Goal: Task Accomplishment & Management: Use online tool/utility

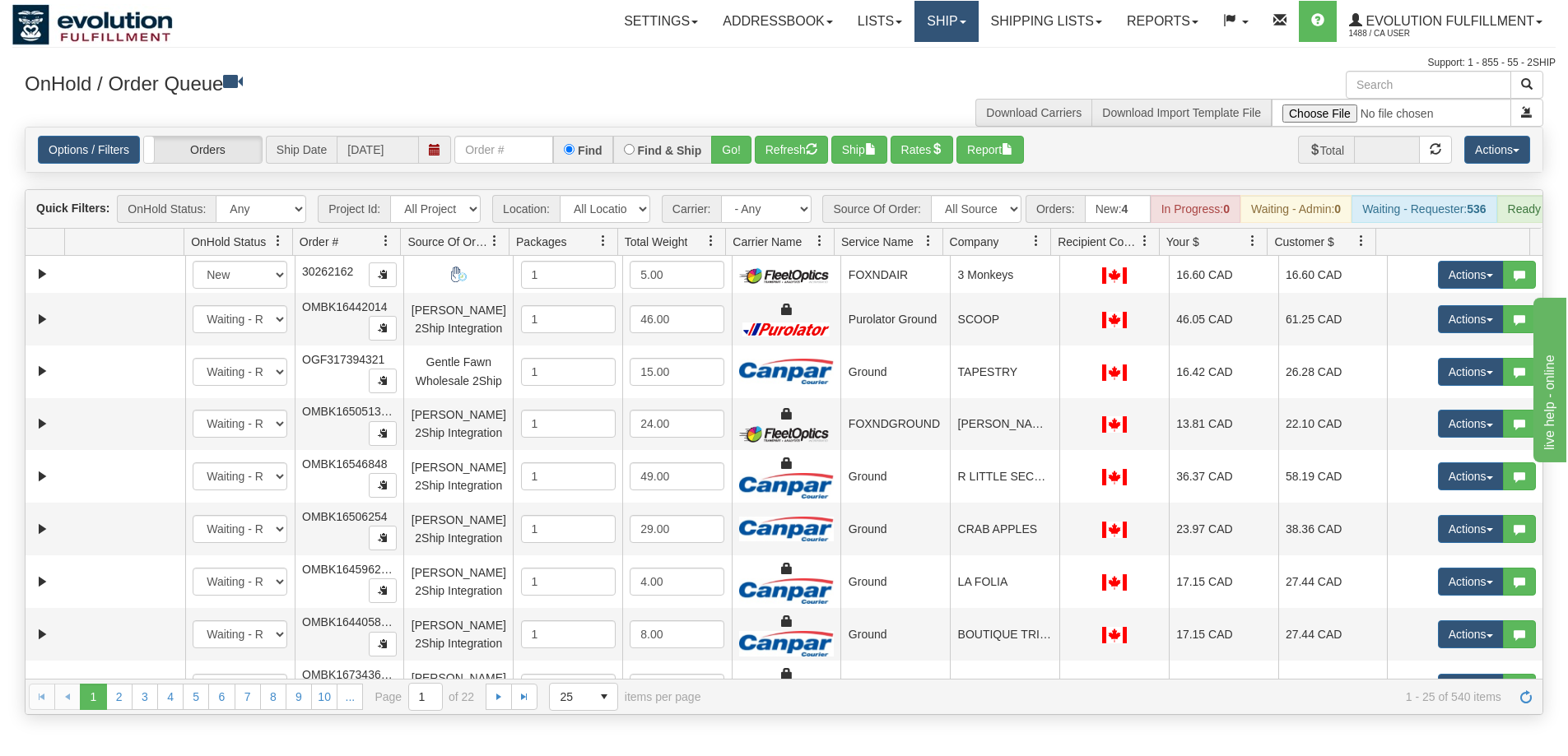
click at [932, 3] on link "Ship" at bounding box center [945, 21] width 64 height 41
click at [901, 51] on link "Ship Screen" at bounding box center [903, 58] width 149 height 22
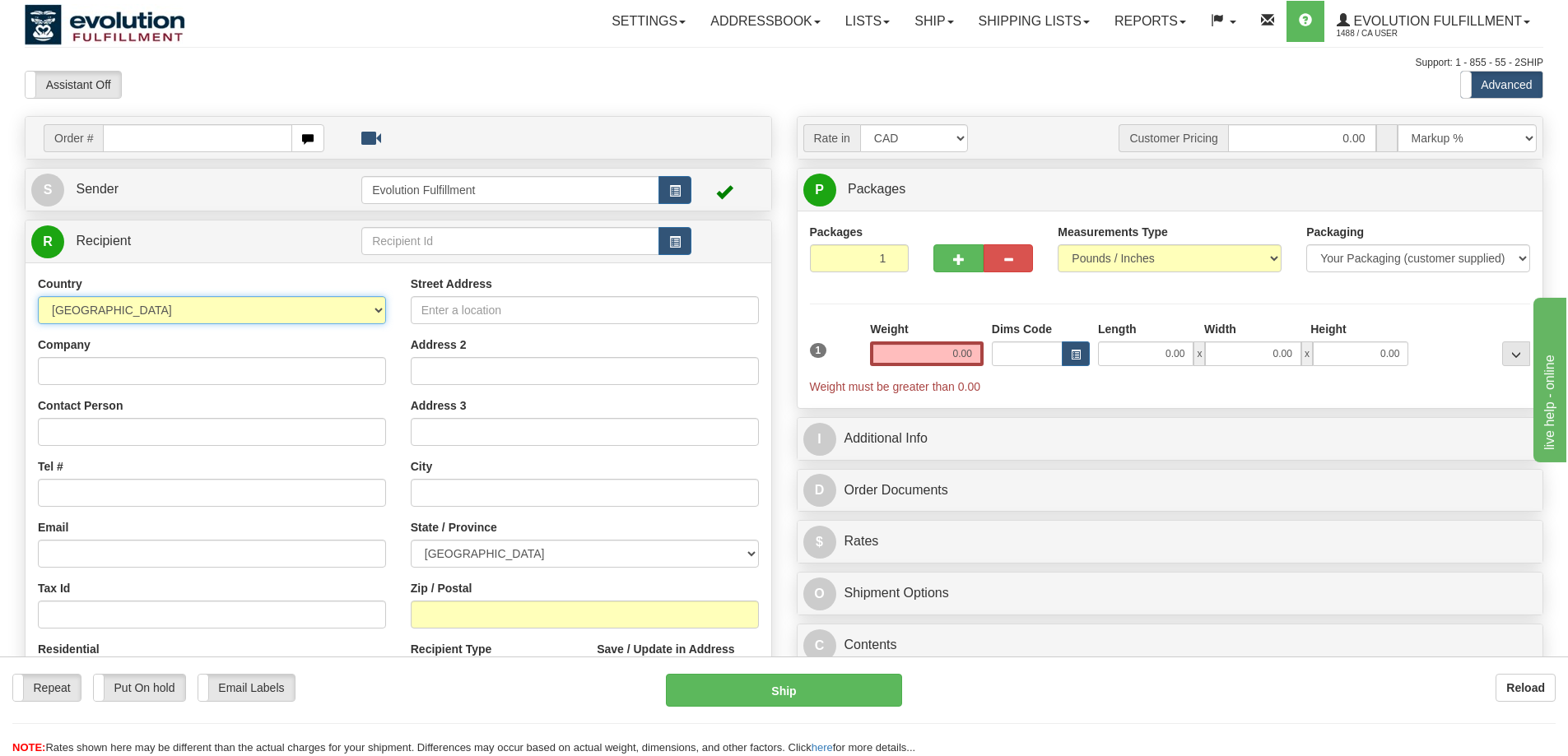
click at [182, 321] on select "[GEOGRAPHIC_DATA] [GEOGRAPHIC_DATA] [GEOGRAPHIC_DATA] [GEOGRAPHIC_DATA] [US_STA…" at bounding box center [211, 310] width 348 height 28
select select "US"
click at [37, 296] on select "AFGHANISTAN ALAND ISLANDS ALBANIA ALGERIA AMERICAN SAMOA ANDORRA ANGOLA ANGUILL…" at bounding box center [211, 310] width 348 height 28
click at [172, 386] on div "Country AFGHANISTAN ALAND ISLANDS ALBANIA ALGERIA AMERICAN SAMOA ANDORRA ANGOLA…" at bounding box center [211, 488] width 372 height 426
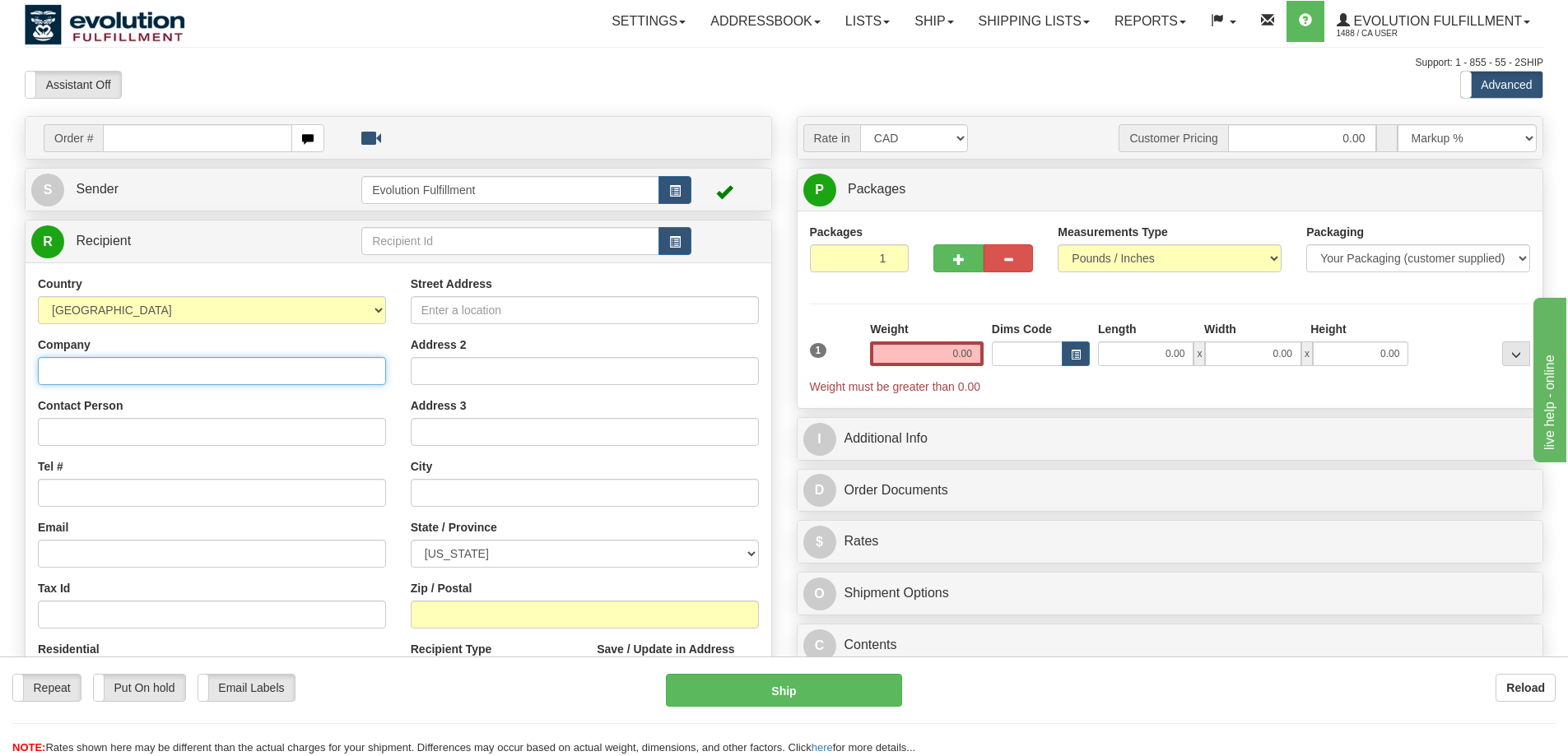
click at [174, 379] on input "Company" at bounding box center [211, 371] width 348 height 28
type input "abc"
type input "jontchao@shaw.ca"
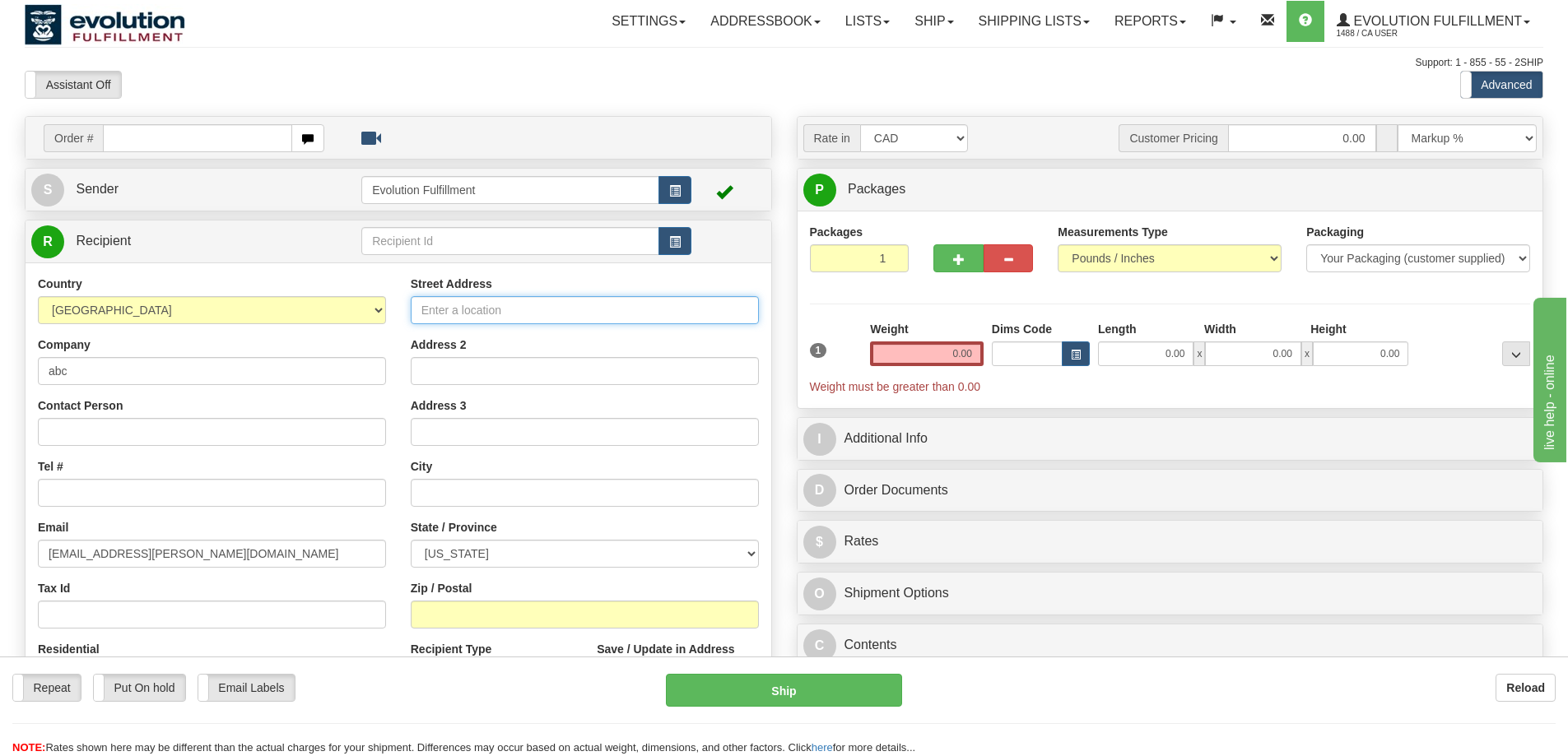
type input "123 main street"
type input "san francisco"
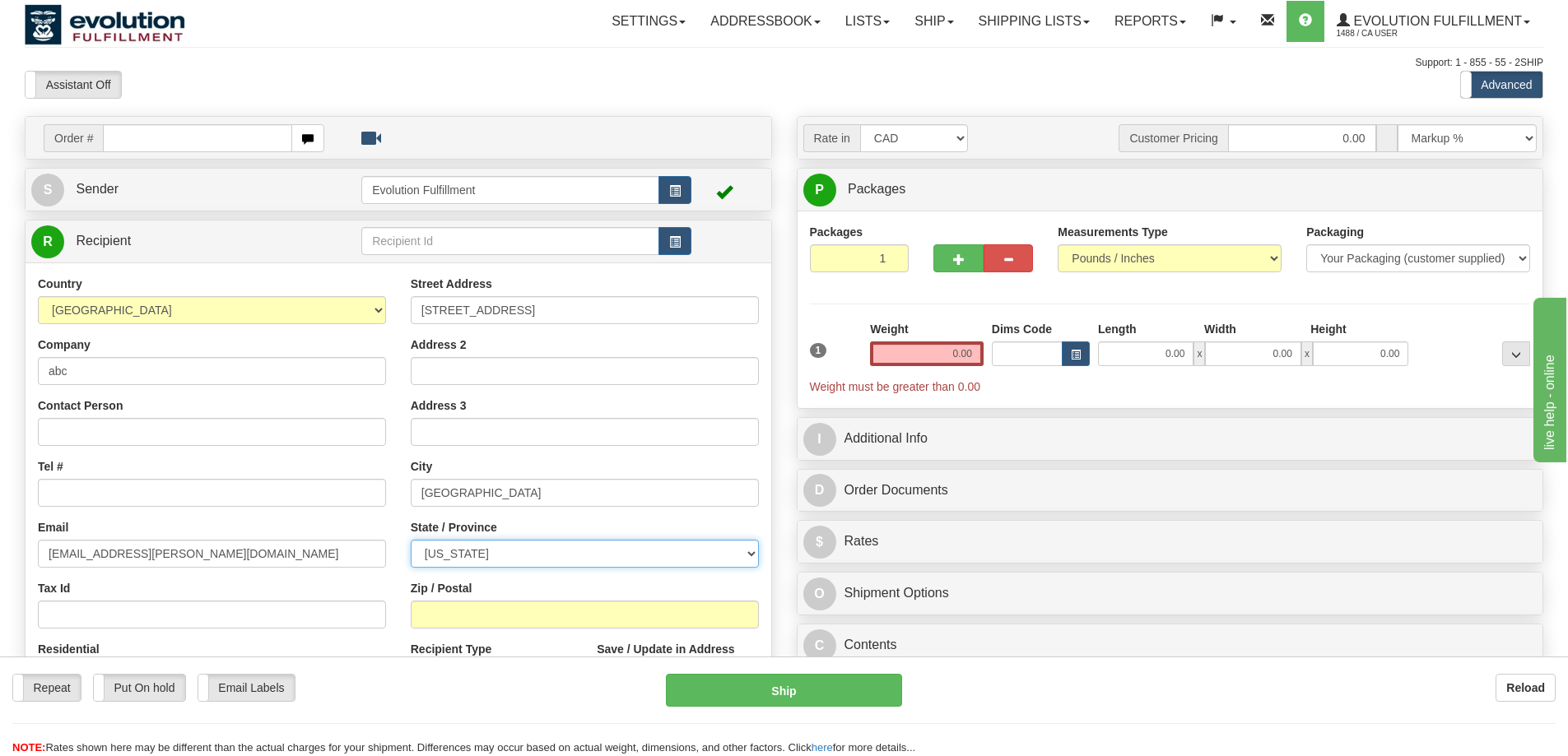
select select "CA"
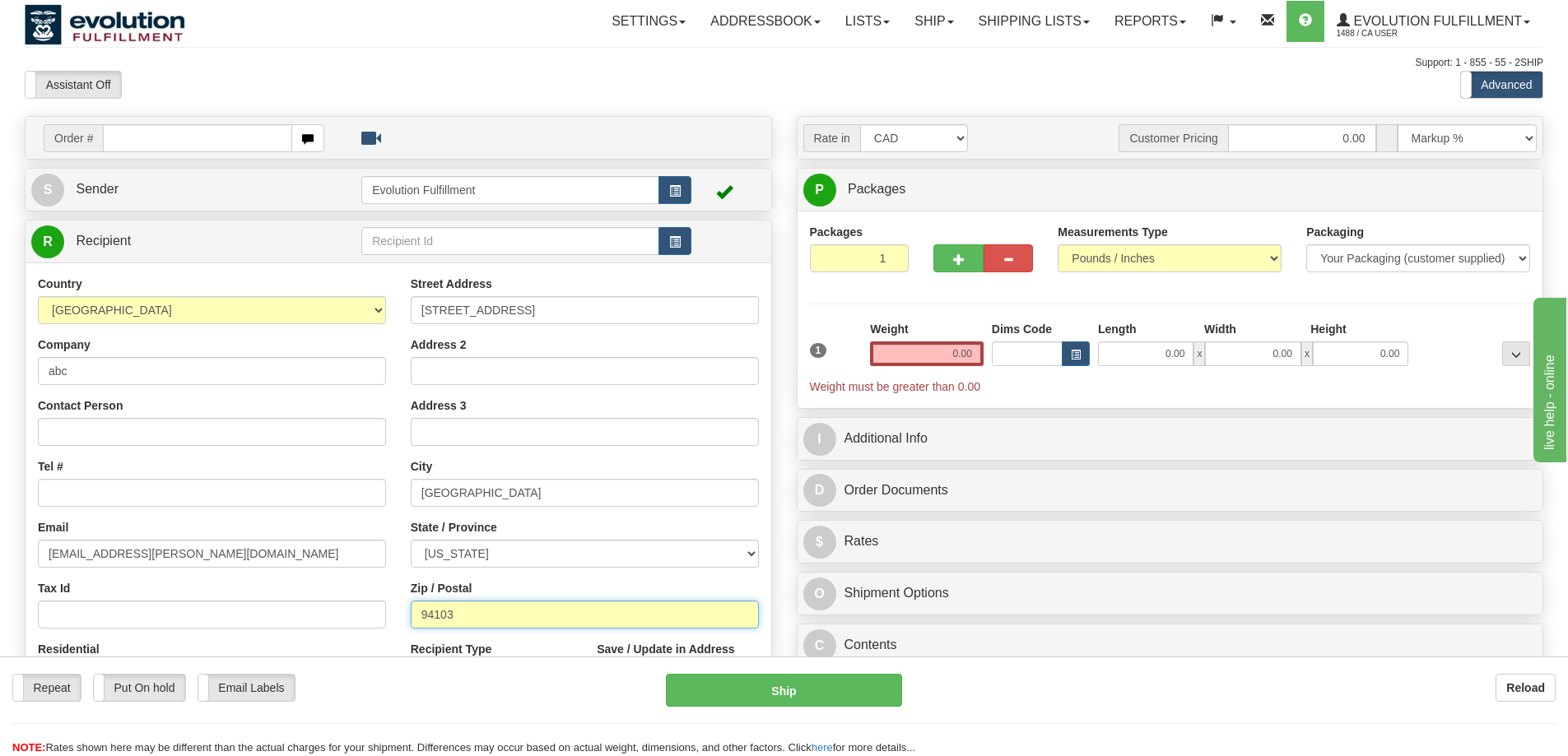
drag, startPoint x: 466, startPoint y: 611, endPoint x: 298, endPoint y: 611, distance: 168.0
click at [298, 611] on div "Country AFGHANISTAN ALAND ISLANDS ALBANIA ALGERIA AMERICAN SAMOA ANDORRA ANGOLA…" at bounding box center [398, 497] width 746 height 443
paste input "0064"
type input "90064"
drag, startPoint x: 931, startPoint y: 351, endPoint x: 1178, endPoint y: 354, distance: 247.0
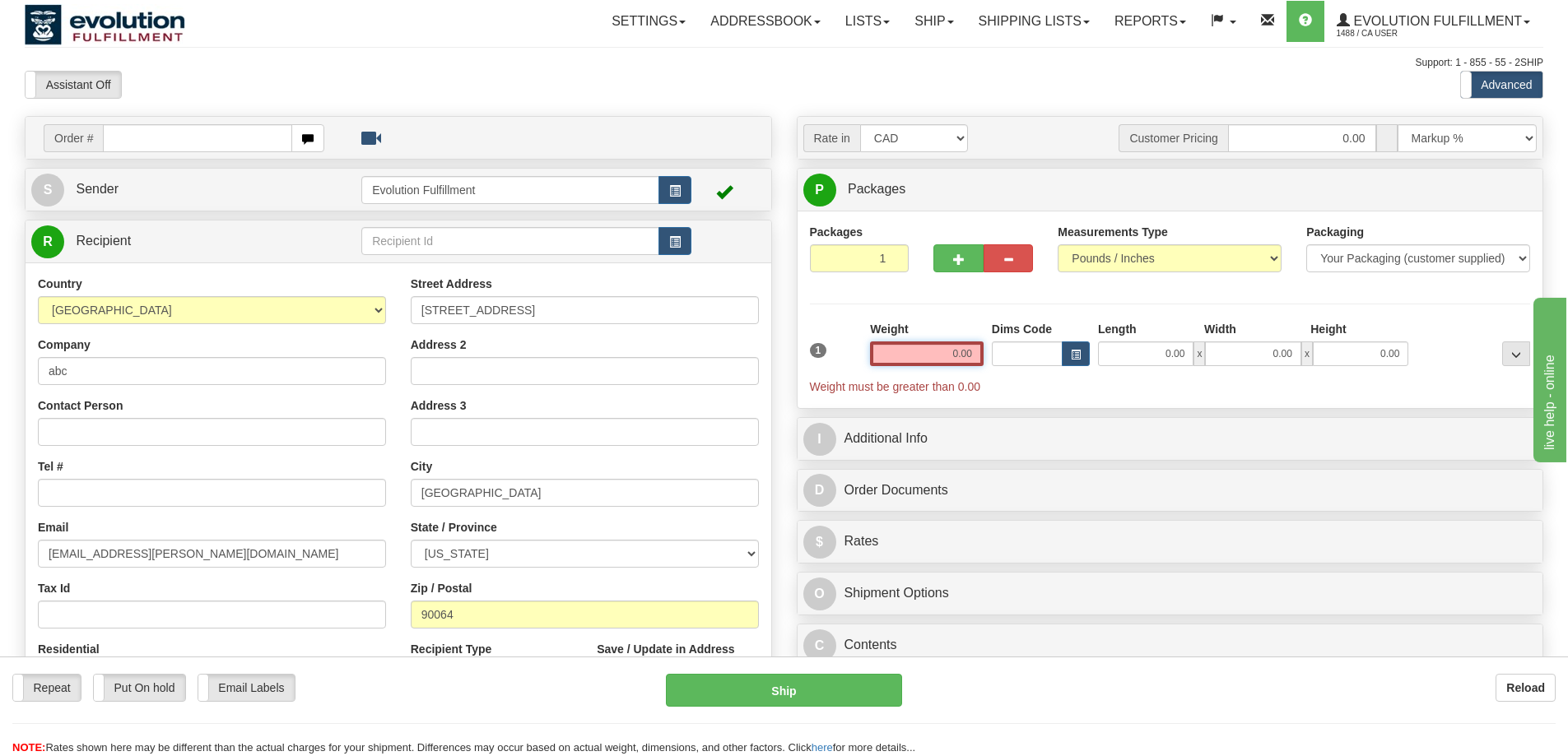
click at [1178, 354] on div "1 Weight 0.00 Dims Code 0.00" at bounding box center [1170, 358] width 729 height 74
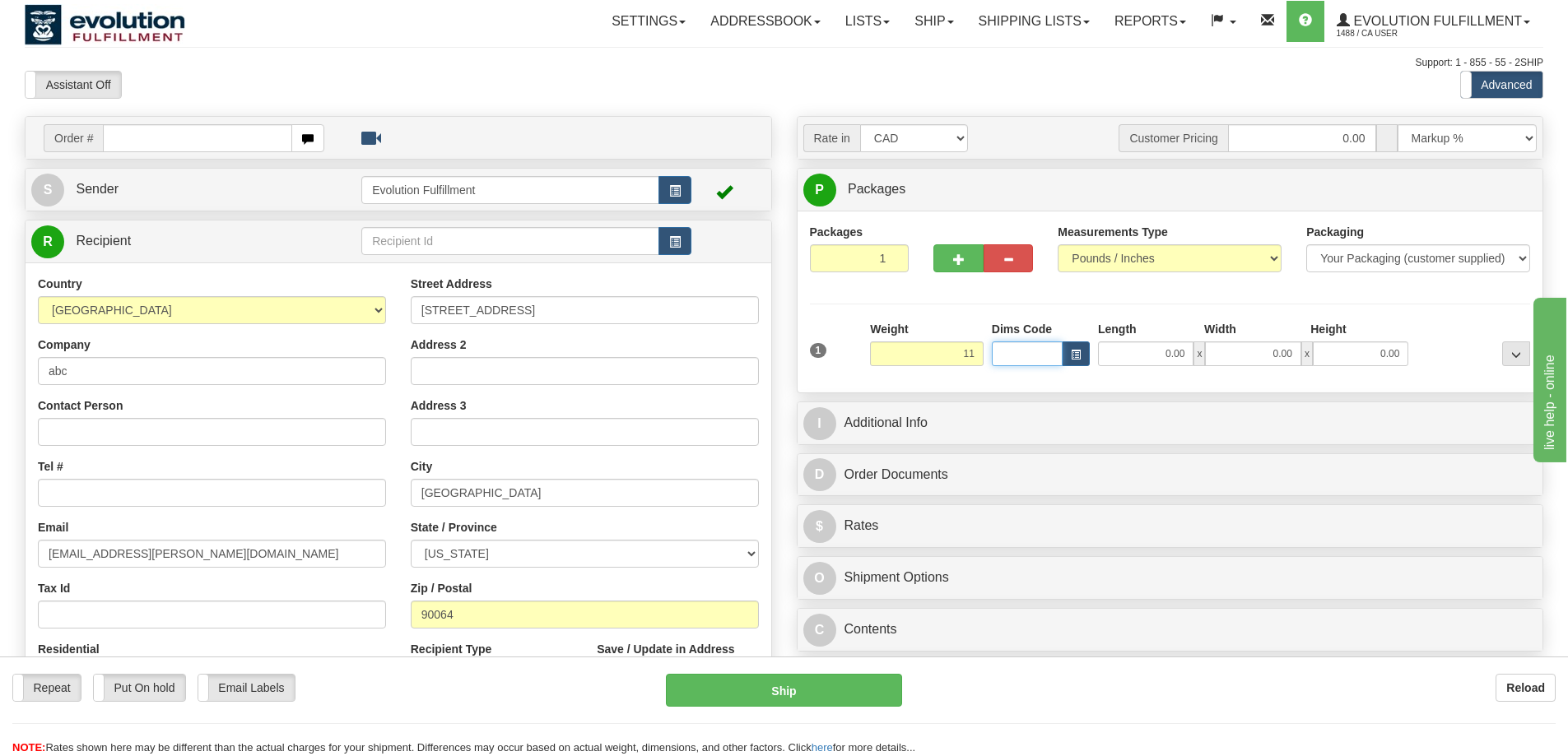
type input "11.00"
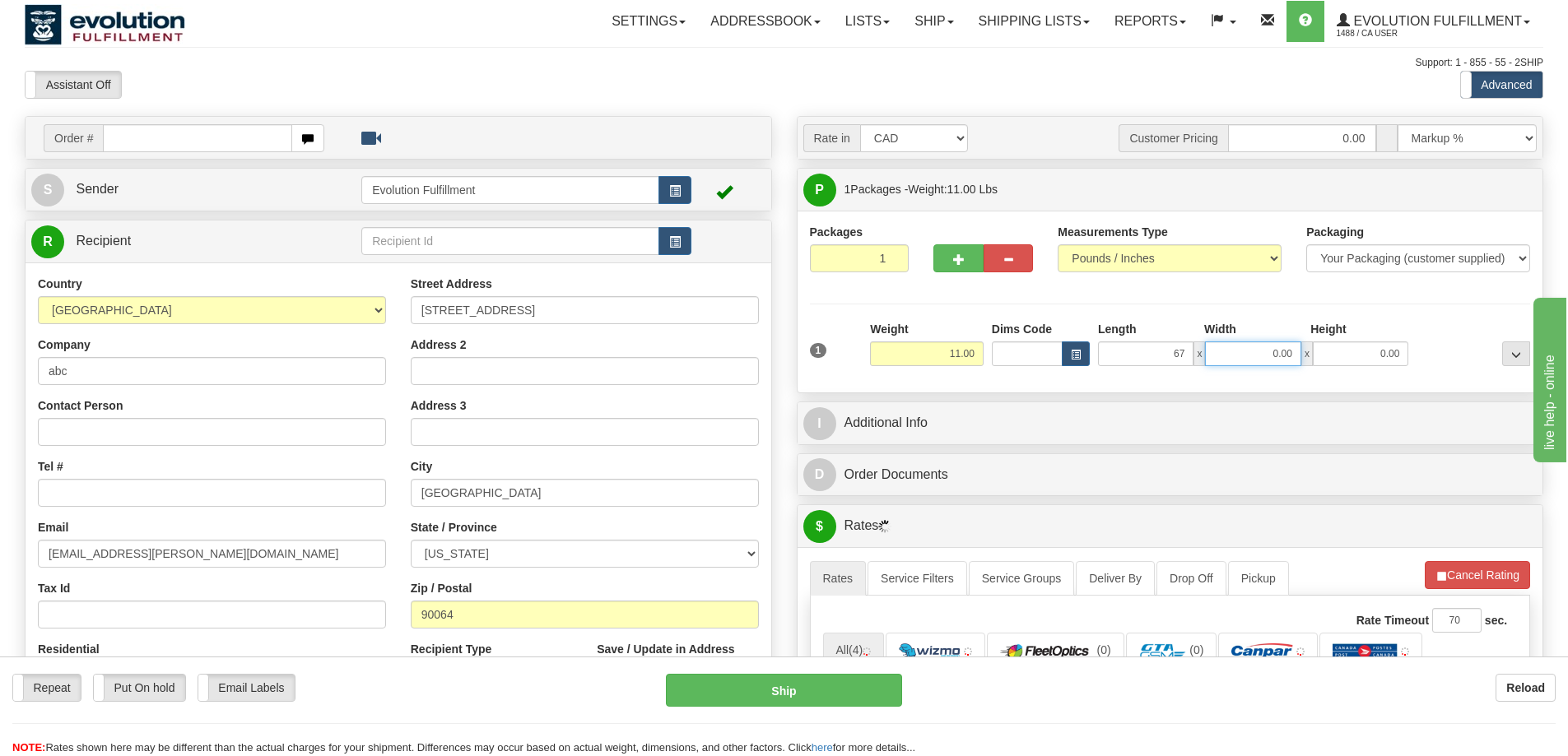
type input "67.00"
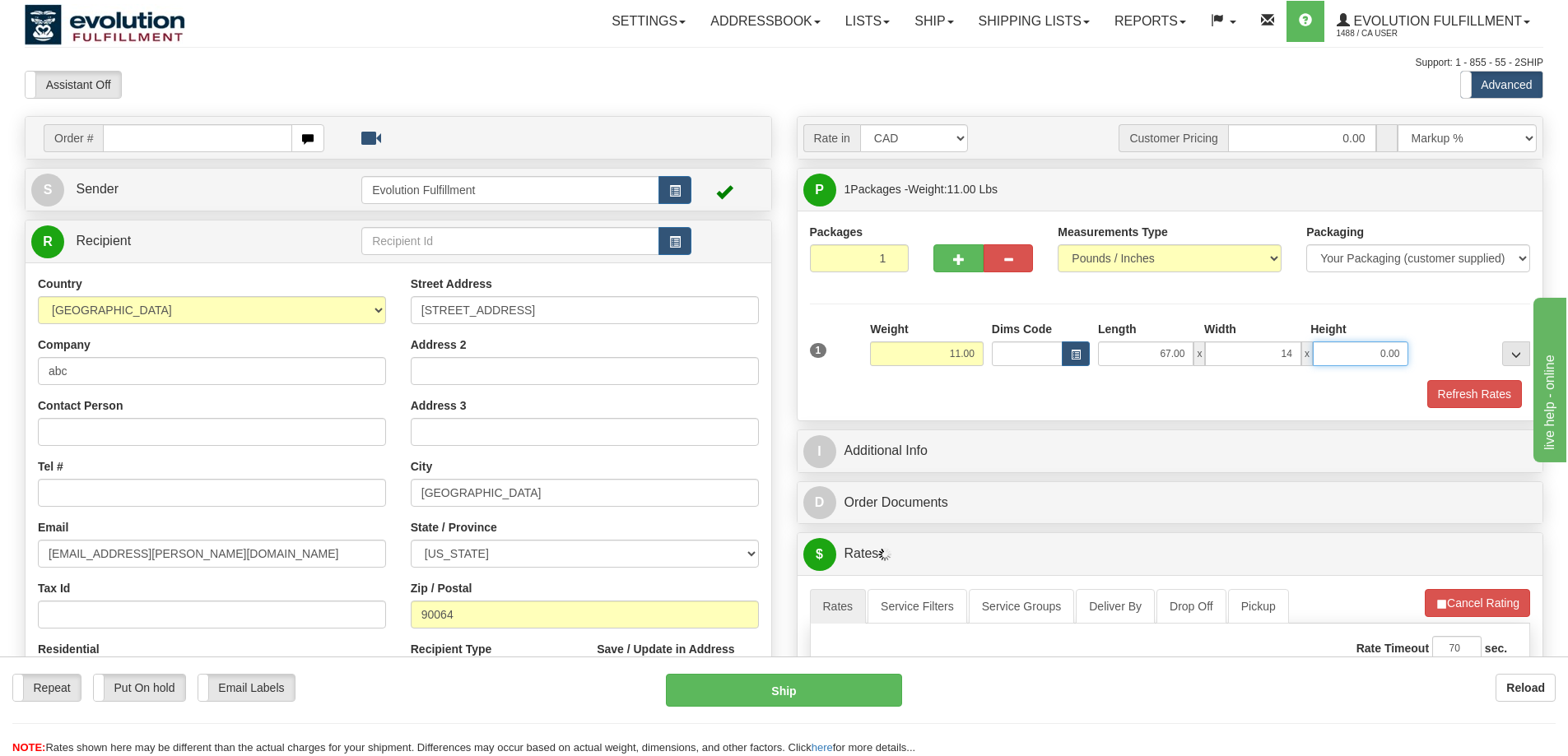
type input "14.00"
type input "4.00"
click at [1466, 399] on button "Refresh Rates" at bounding box center [1474, 394] width 95 height 28
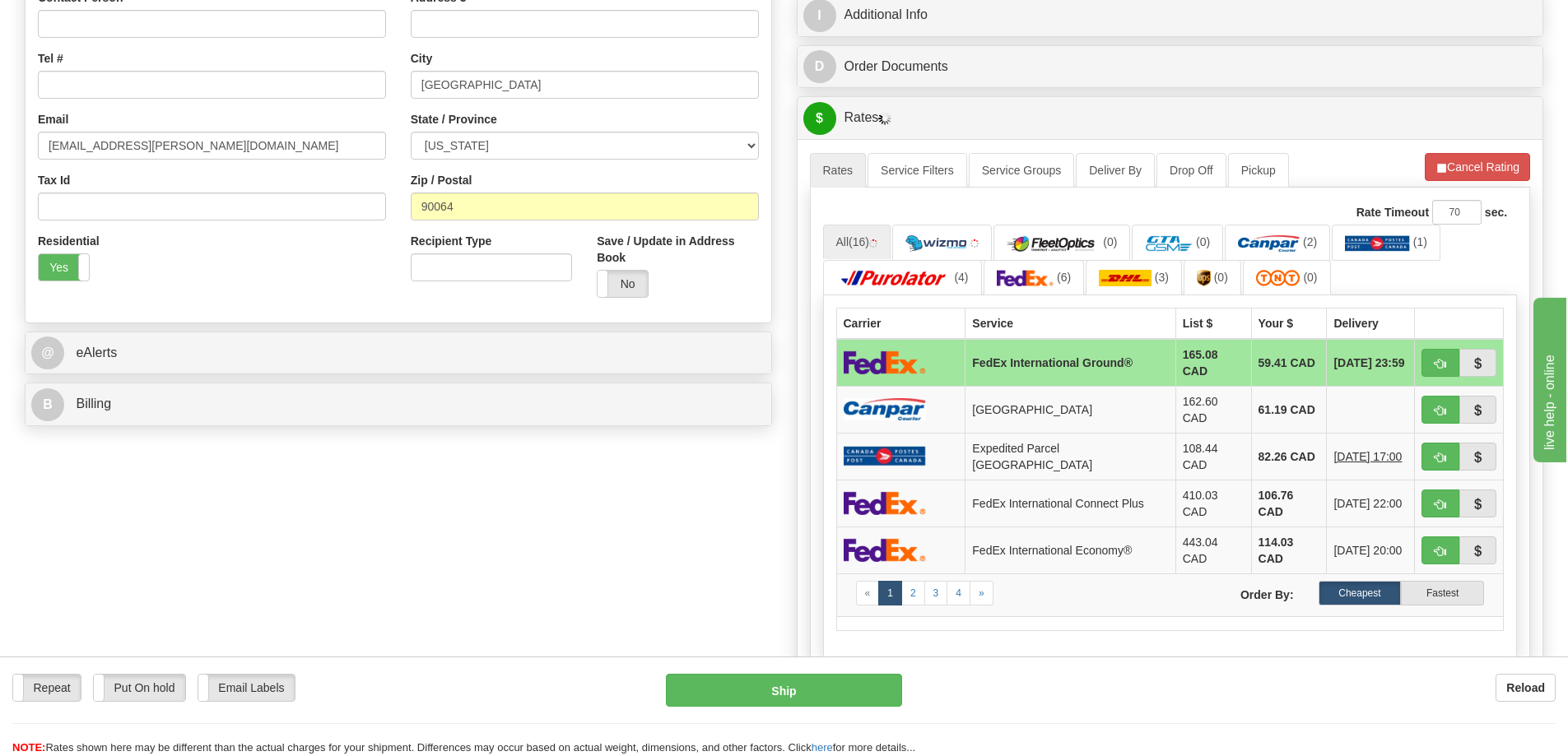
scroll to position [412, 0]
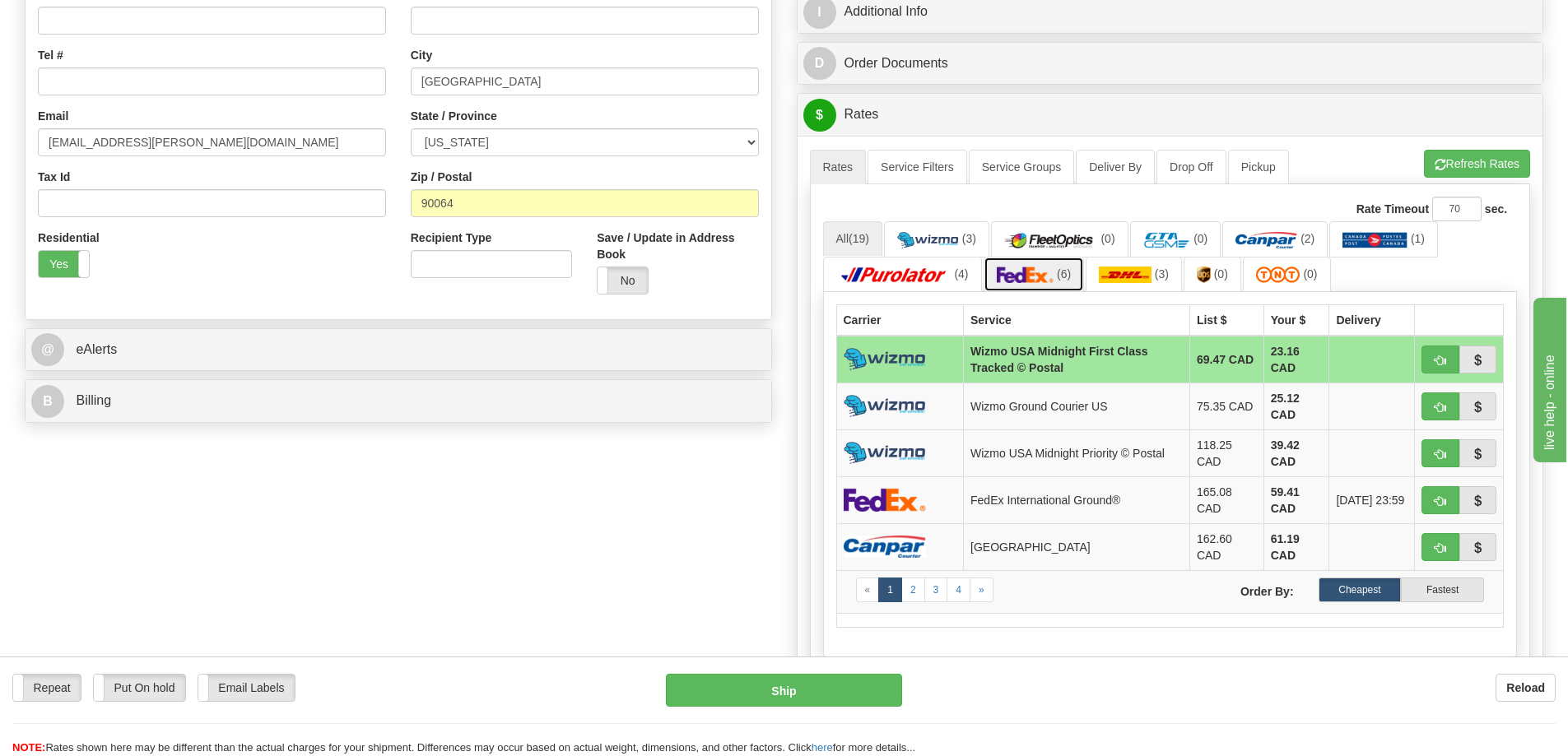
click at [1053, 262] on link "(6)" at bounding box center [1034, 274] width 101 height 36
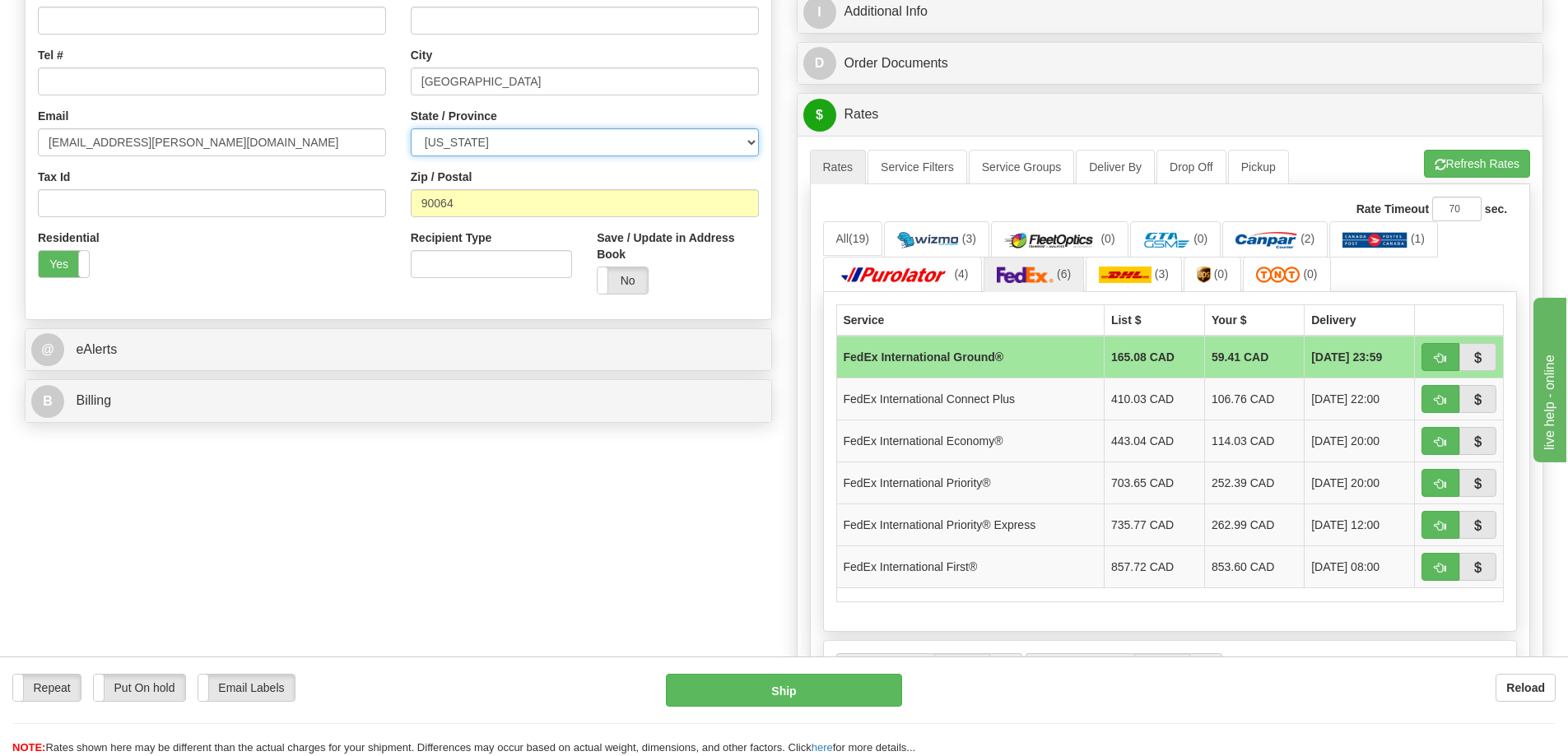
click at [479, 131] on select "ALABAMA ALASKA ARIZONA ARKANSAS Armed Forces America Armed Forces Europe Armed …" at bounding box center [584, 142] width 348 height 28
select select "IL"
click at [411, 128] on select "ALABAMA ALASKA ARIZONA ARKANSAS Armed Forces America Armed Forces Europe Armed …" at bounding box center [584, 142] width 348 height 28
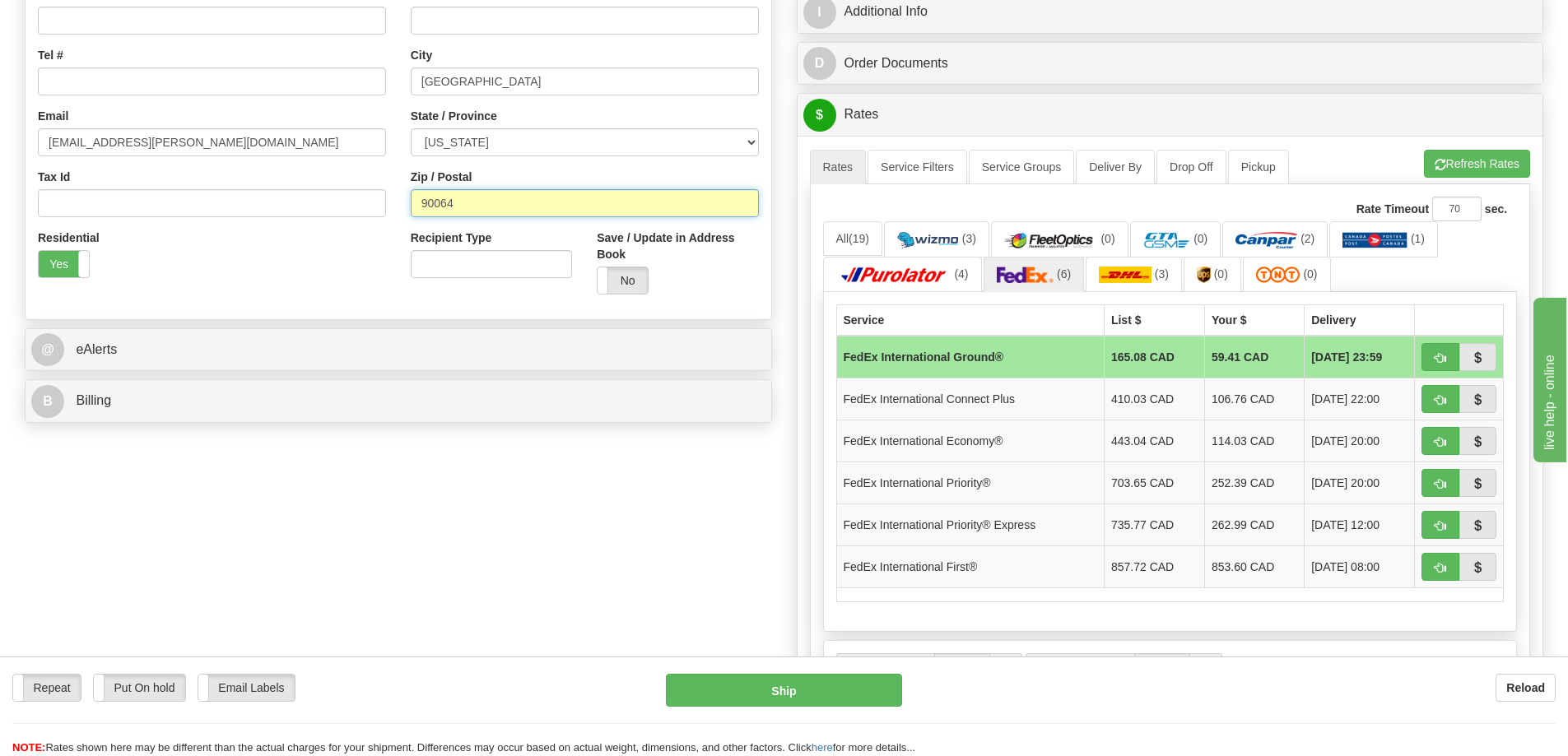
drag, startPoint x: 458, startPoint y: 208, endPoint x: 203, endPoint y: 190, distance: 255.6
click at [203, 190] on div "Country AFGHANISTAN ALAND ISLANDS ALBANIA ALGERIA AMERICAN SAMOA ANDORRA ANGOLA…" at bounding box center [398, 85] width 746 height 443
paste input "60607"
type input "60607"
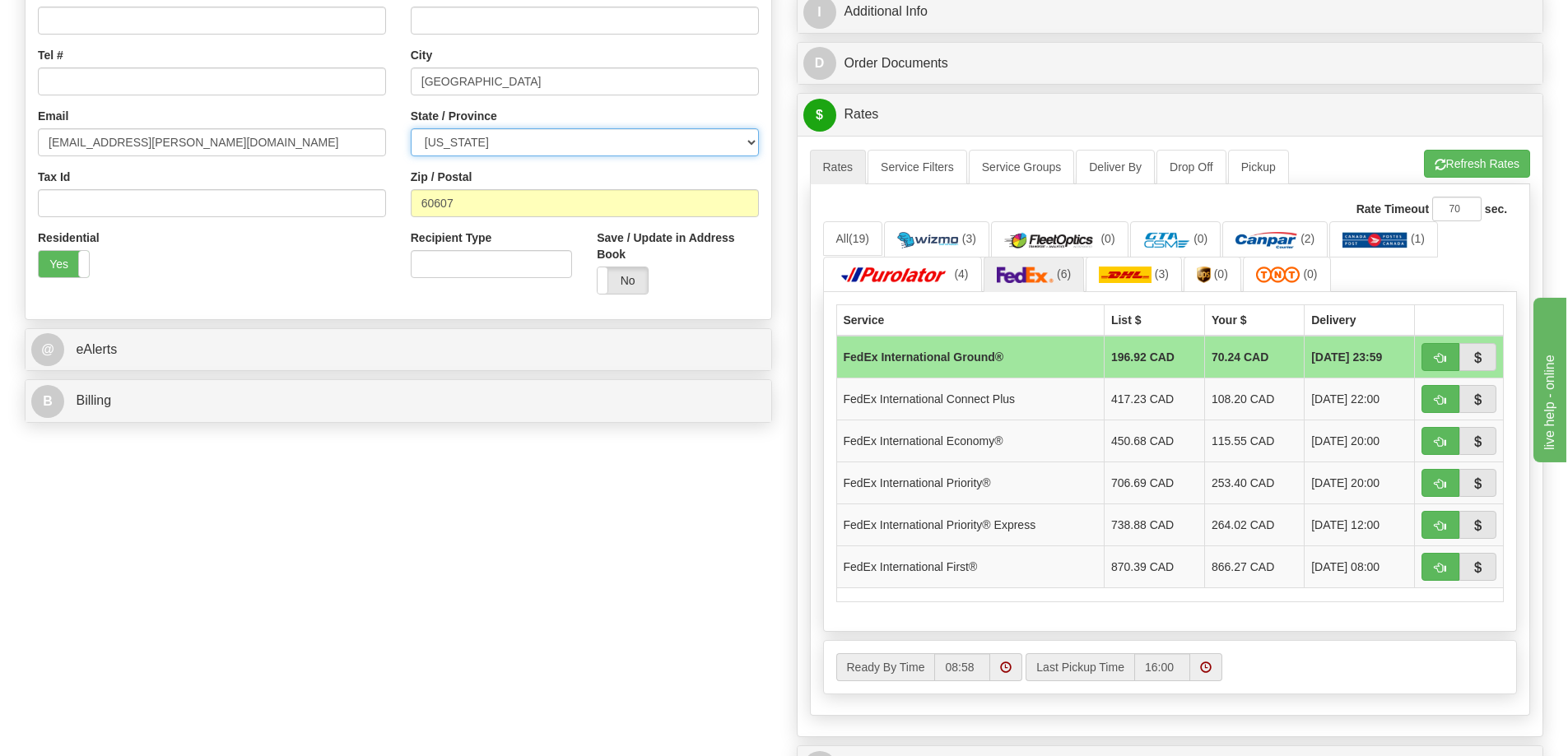
click at [527, 146] on select "ALABAMA ALASKA ARIZONA ARKANSAS Armed Forces America Armed Forces Europe Armed …" at bounding box center [584, 142] width 348 height 28
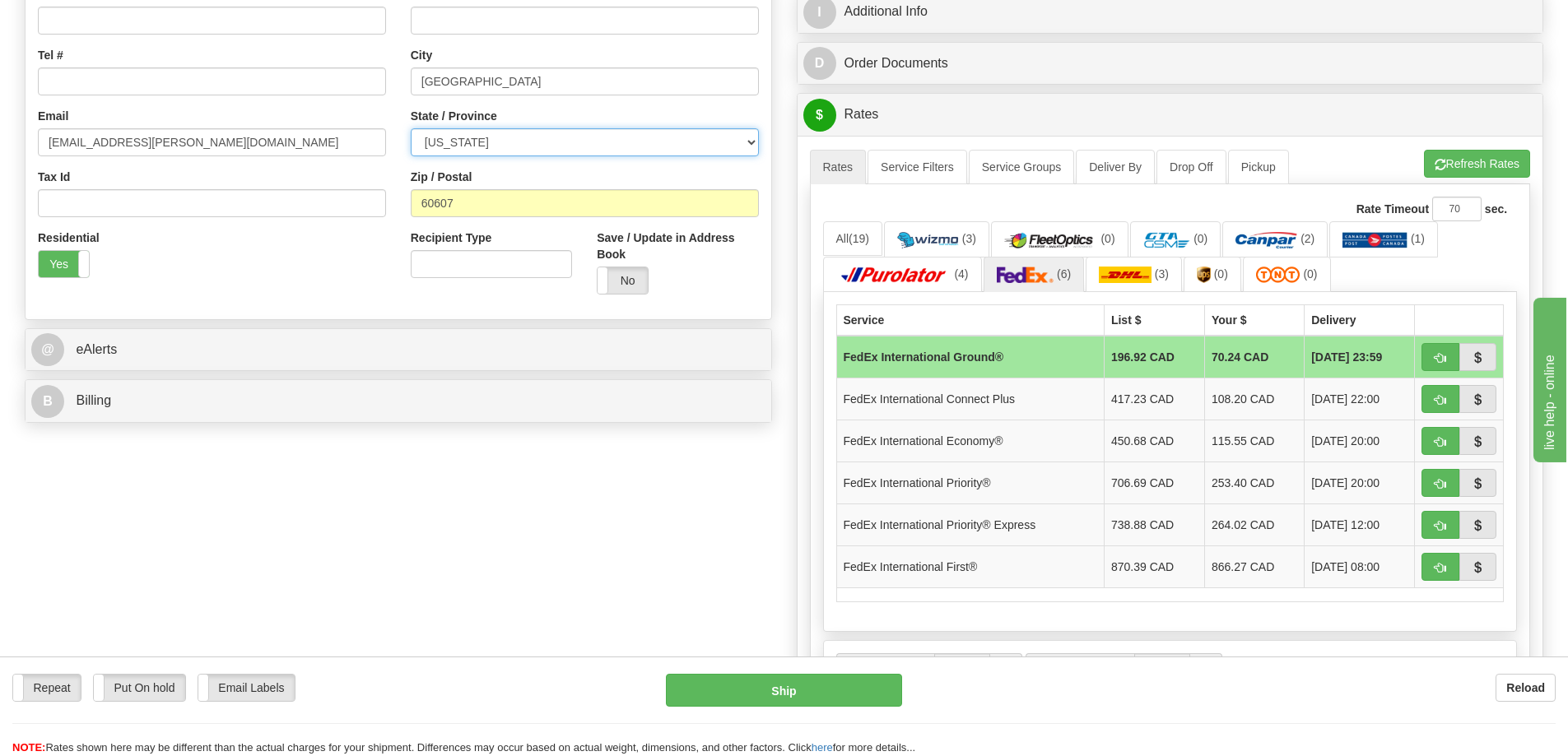
select select "NY"
click at [411, 128] on select "ALABAMA ALASKA ARIZONA ARKANSAS Armed Forces America Armed Forces Europe Armed …" at bounding box center [584, 142] width 348 height 28
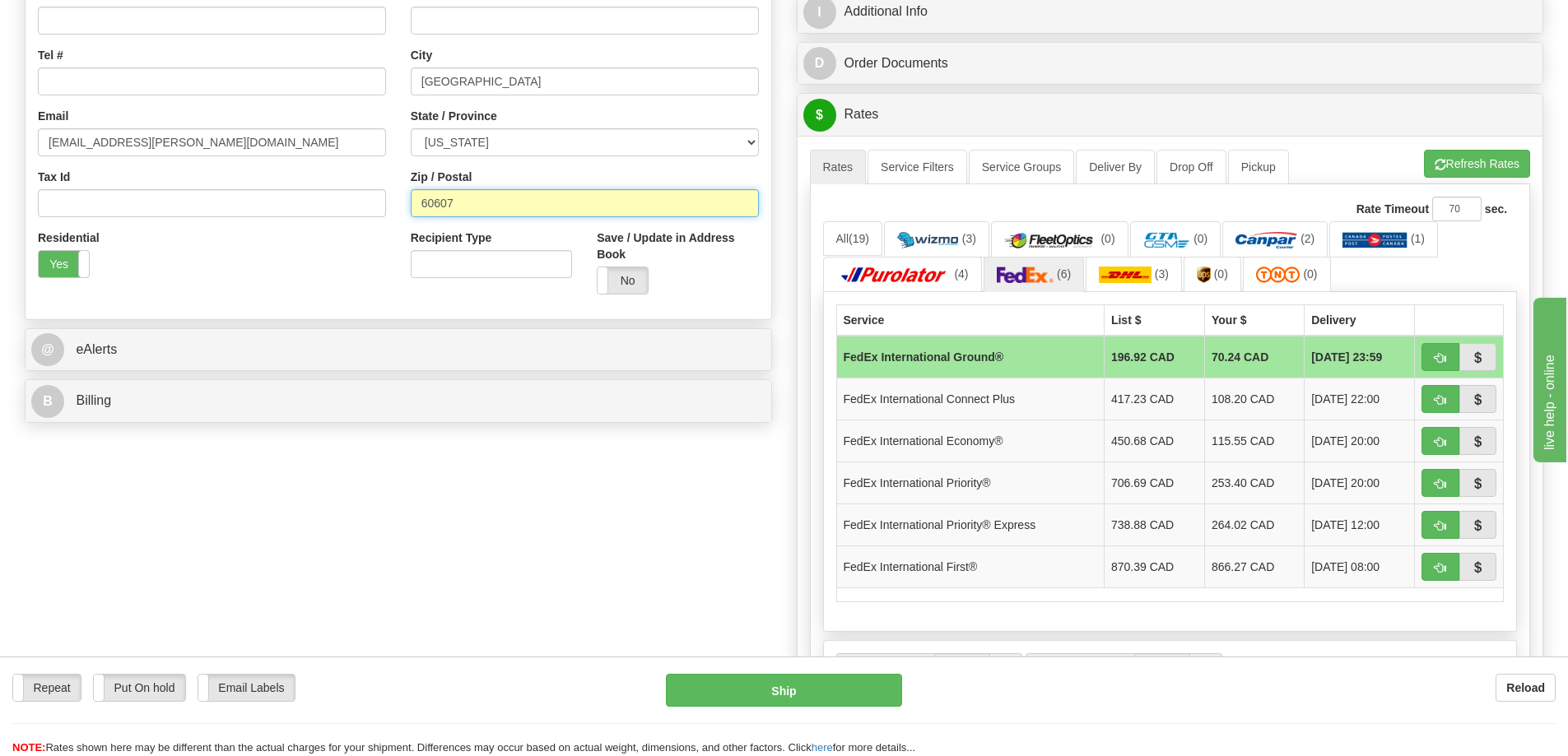
drag, startPoint x: 482, startPoint y: 204, endPoint x: 216, endPoint y: 197, distance: 266.1
click at [226, 197] on div "Country AFGHANISTAN ALAND ISLANDS ALBANIA ALGERIA AMERICAN SAMOA ANDORRA ANGOLA…" at bounding box center [398, 85] width 746 height 443
paste input "10023"
type input "10023"
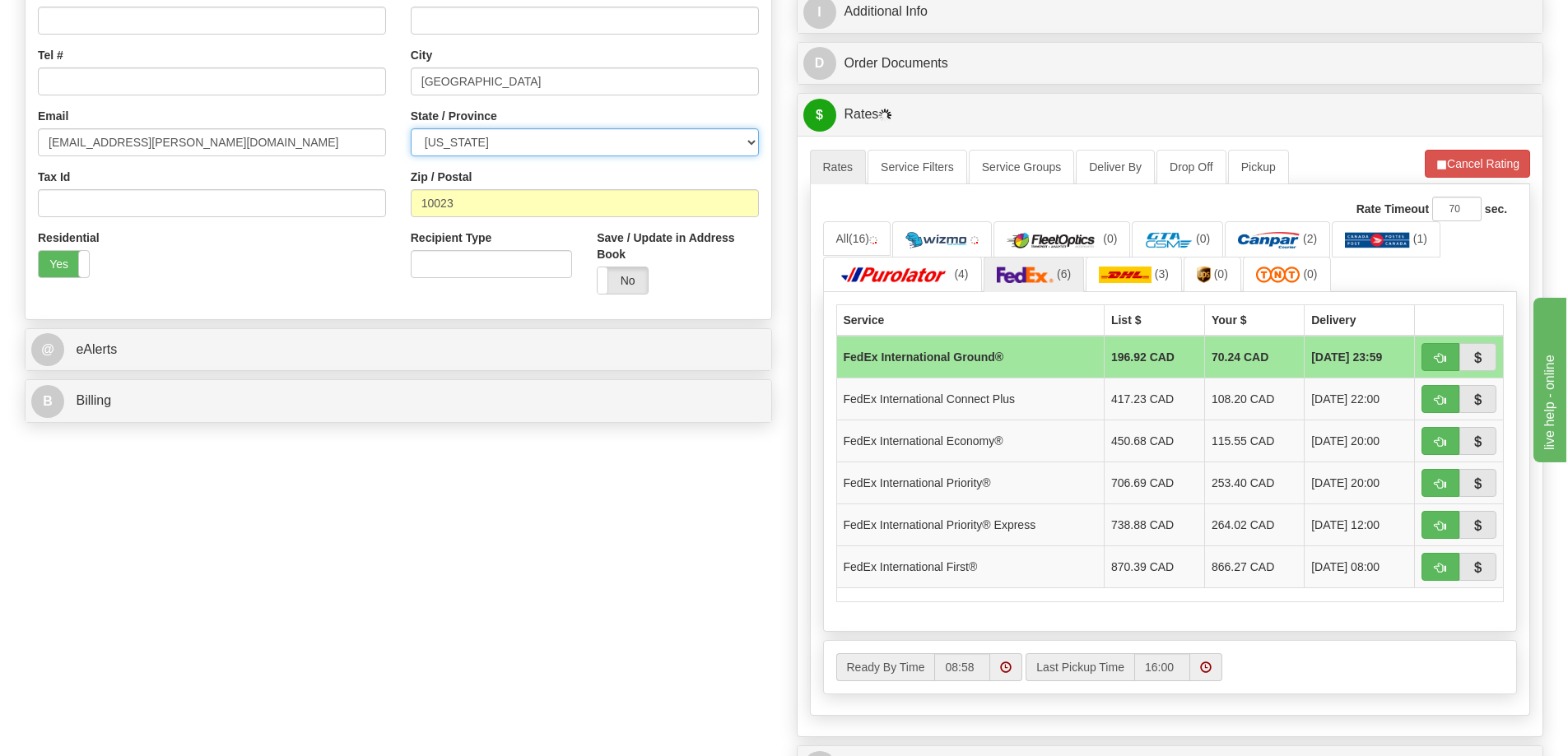
click at [515, 146] on select "ALABAMA ALASKA ARIZONA ARKANSAS Armed Forces America Armed Forces Europe Armed …" at bounding box center [584, 142] width 348 height 28
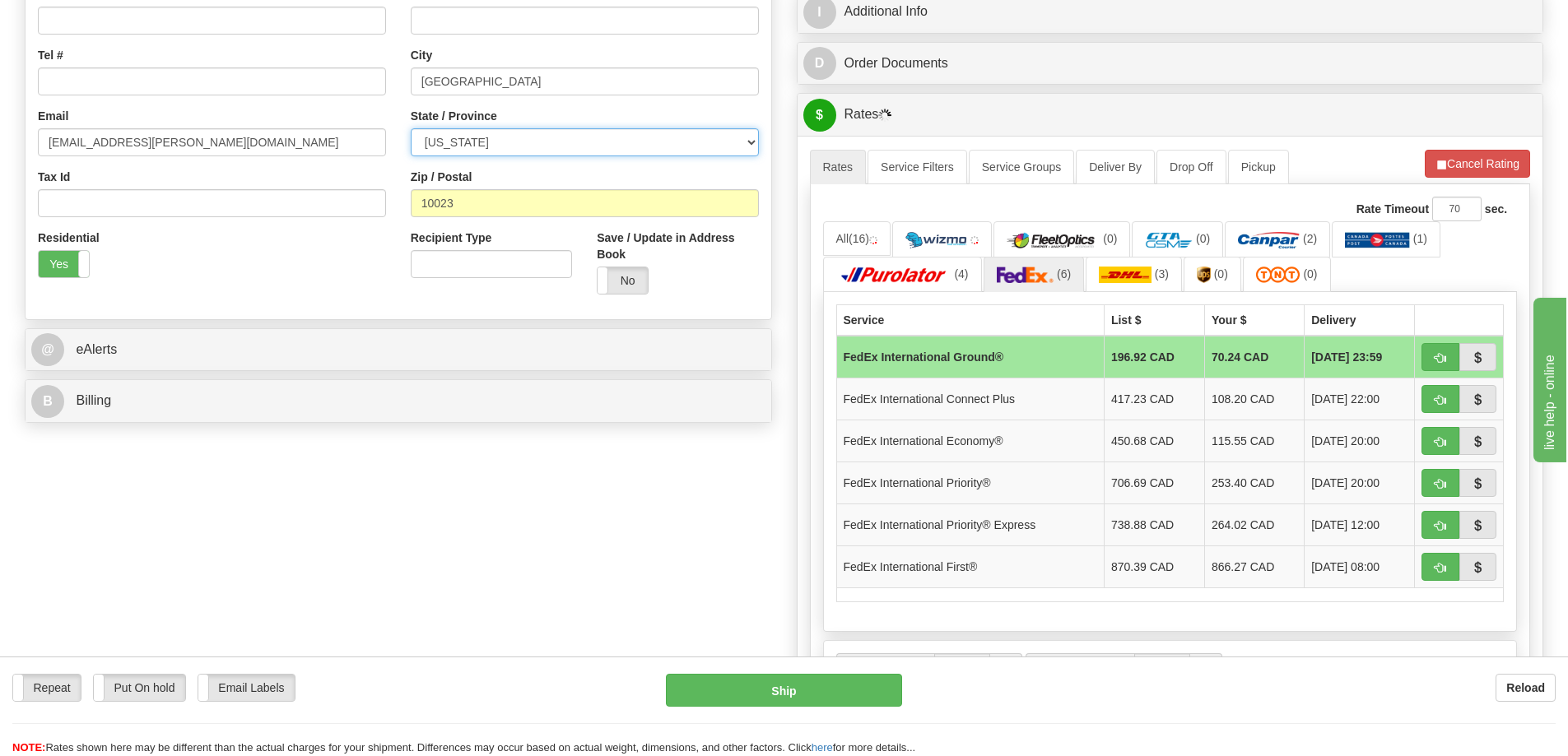
select select "NV"
click at [411, 128] on select "ALABAMA ALASKA ARIZONA ARKANSAS Armed Forces America Armed Forces Europe Armed …" at bounding box center [584, 142] width 348 height 28
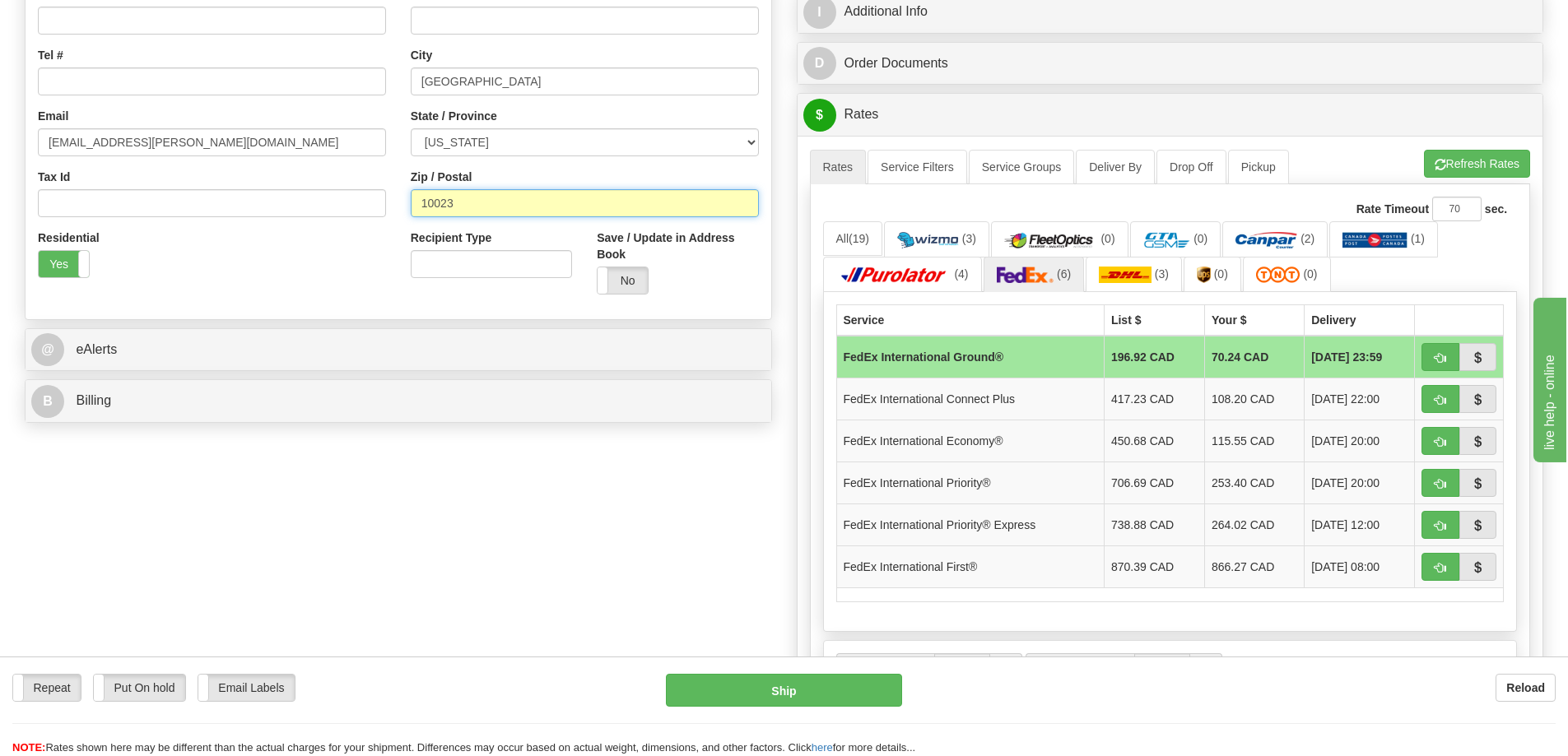
drag, startPoint x: 474, startPoint y: 208, endPoint x: 326, endPoint y: 208, distance: 148.0
click at [328, 208] on div "Country AFGHANISTAN ALAND ISLANDS ALBANIA ALGERIA AMERICAN SAMOA ANDORRA ANGOLA…" at bounding box center [398, 85] width 746 height 443
paste input "89119"
type input "89119"
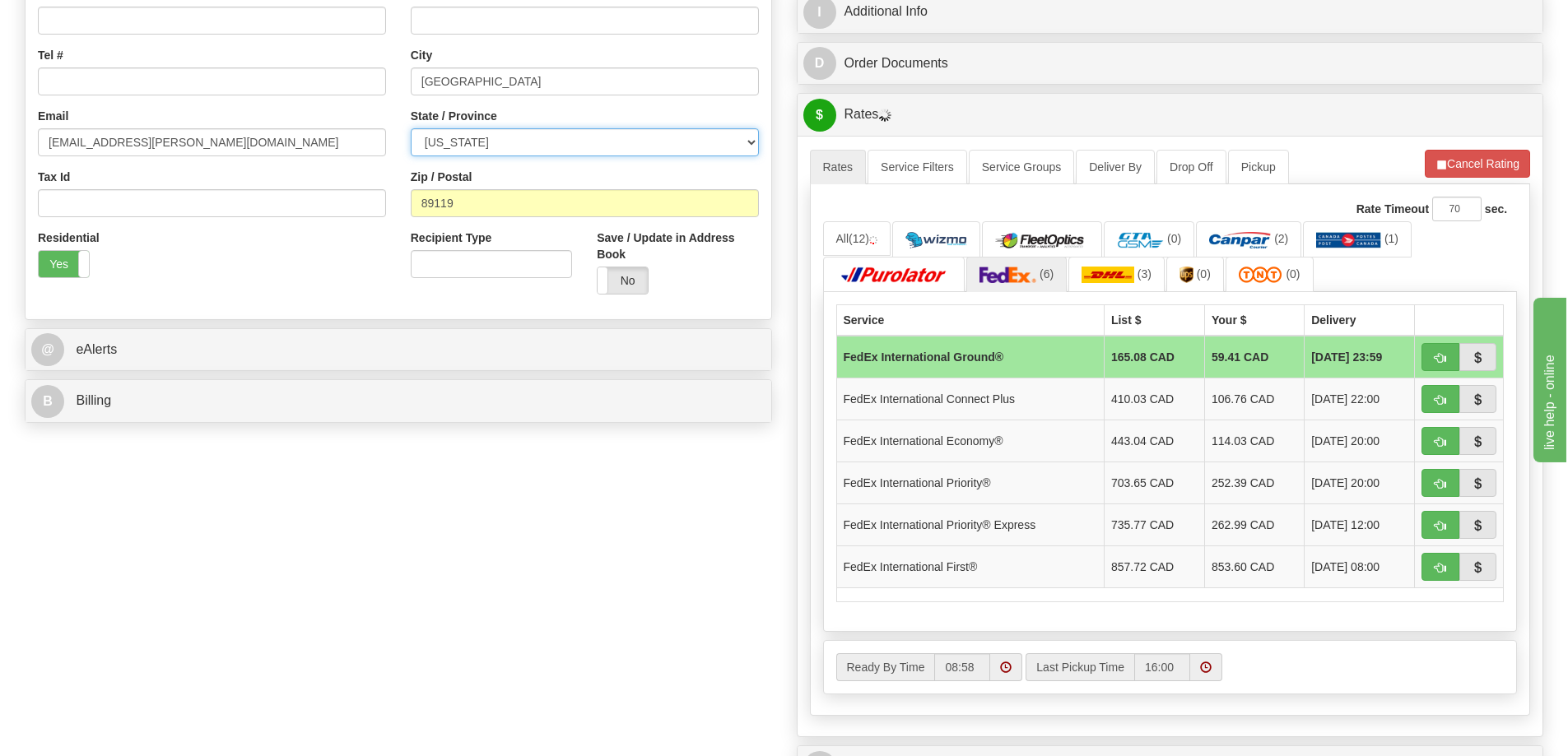
click at [477, 147] on select "ALABAMA ALASKA ARIZONA ARKANSAS Armed Forces America Armed Forces Europe Armed …" at bounding box center [584, 142] width 348 height 28
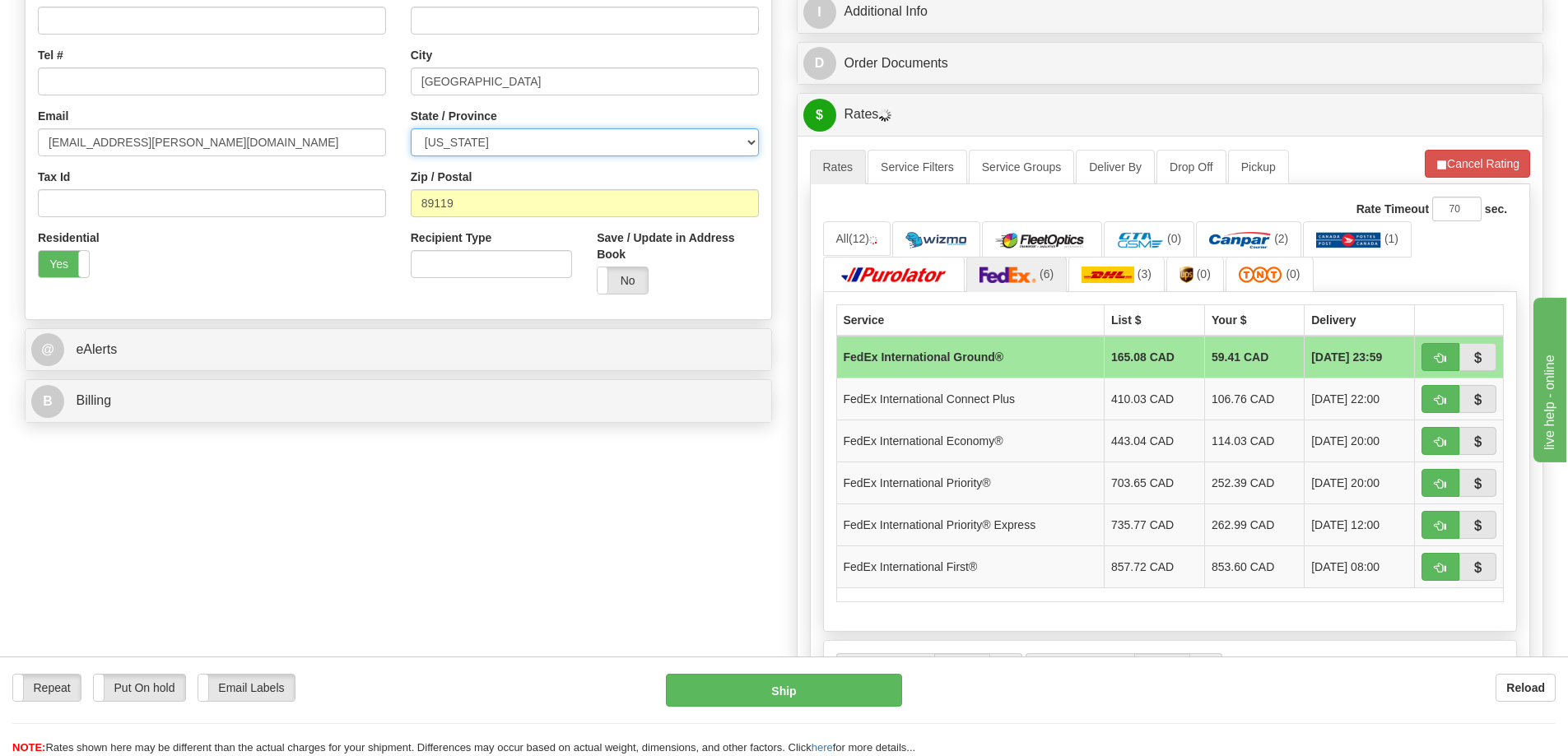
select select "TX"
click at [411, 128] on select "ALABAMA ALASKA ARIZONA ARKANSAS Armed Forces America Armed Forces Europe Armed …" at bounding box center [584, 142] width 348 height 28
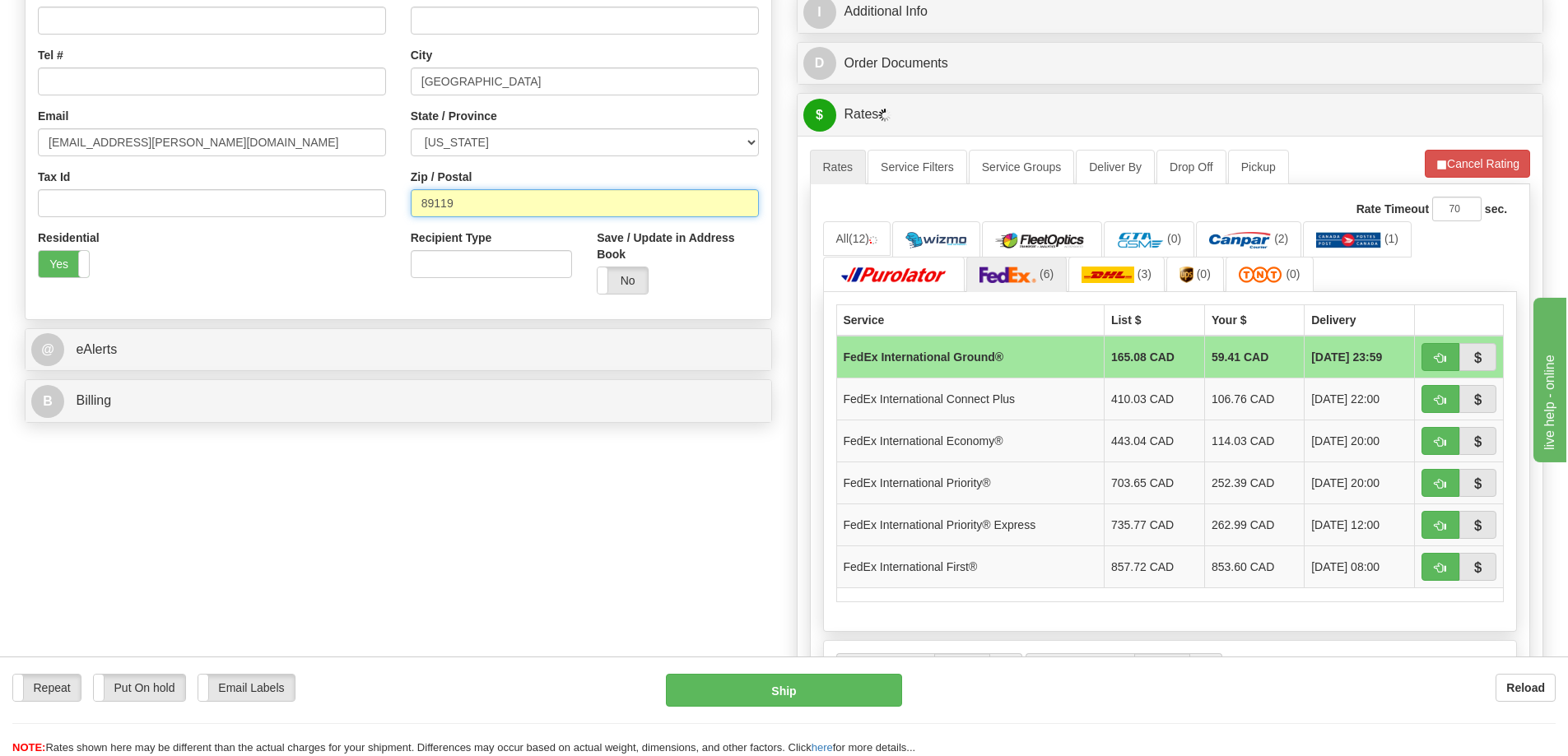
drag, startPoint x: 473, startPoint y: 214, endPoint x: 317, endPoint y: 192, distance: 157.5
click at [317, 192] on div "Country AFGHANISTAN ALAND ISLANDS ALBANIA ALGERIA AMERICAN SAMOA ANDORRA ANGOLA…" at bounding box center [398, 85] width 746 height 443
paste input "75231"
type input "75231"
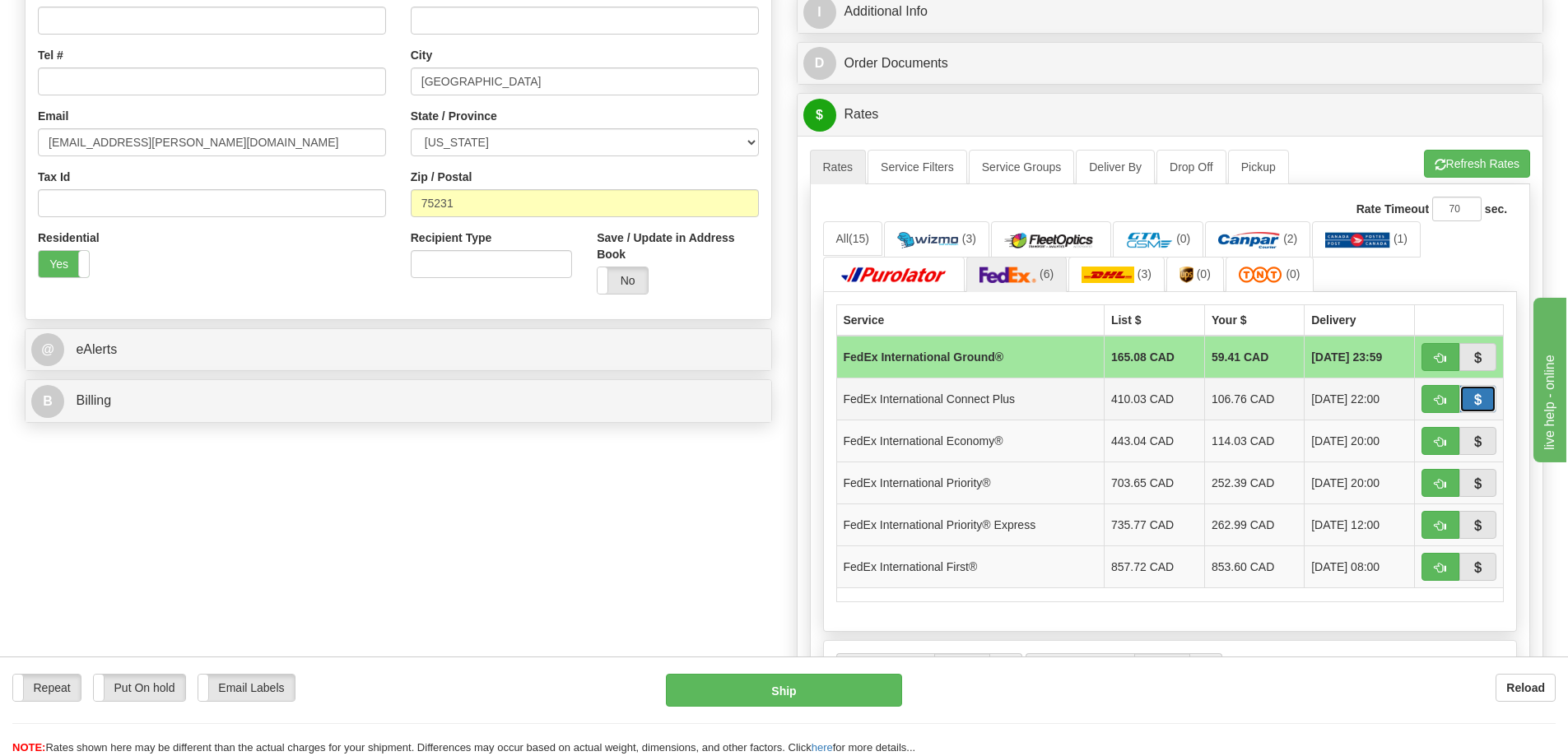
click at [1483, 400] on button "button" at bounding box center [1477, 399] width 37 height 28
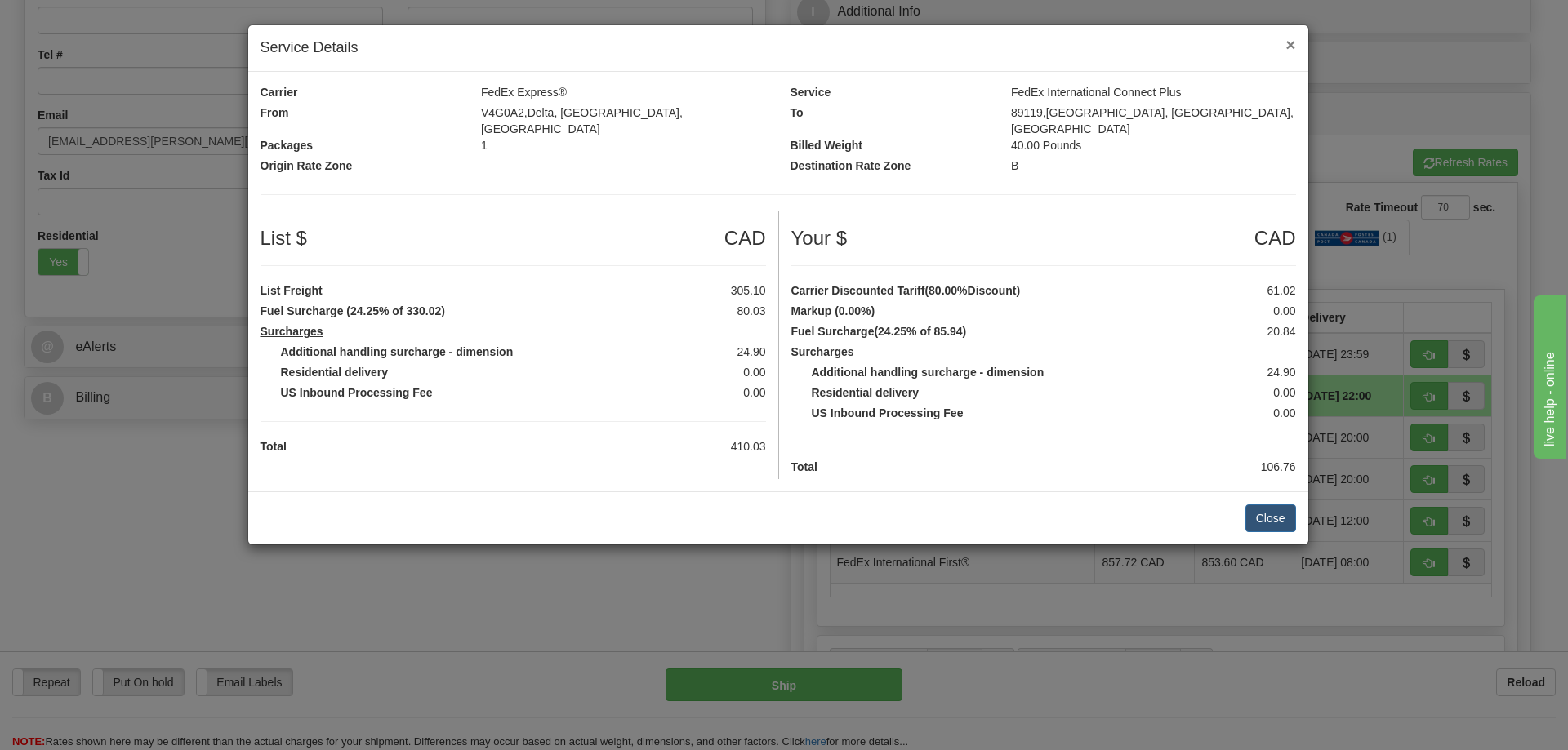
click at [1294, 42] on span "×" at bounding box center [1289, 45] width 10 height 19
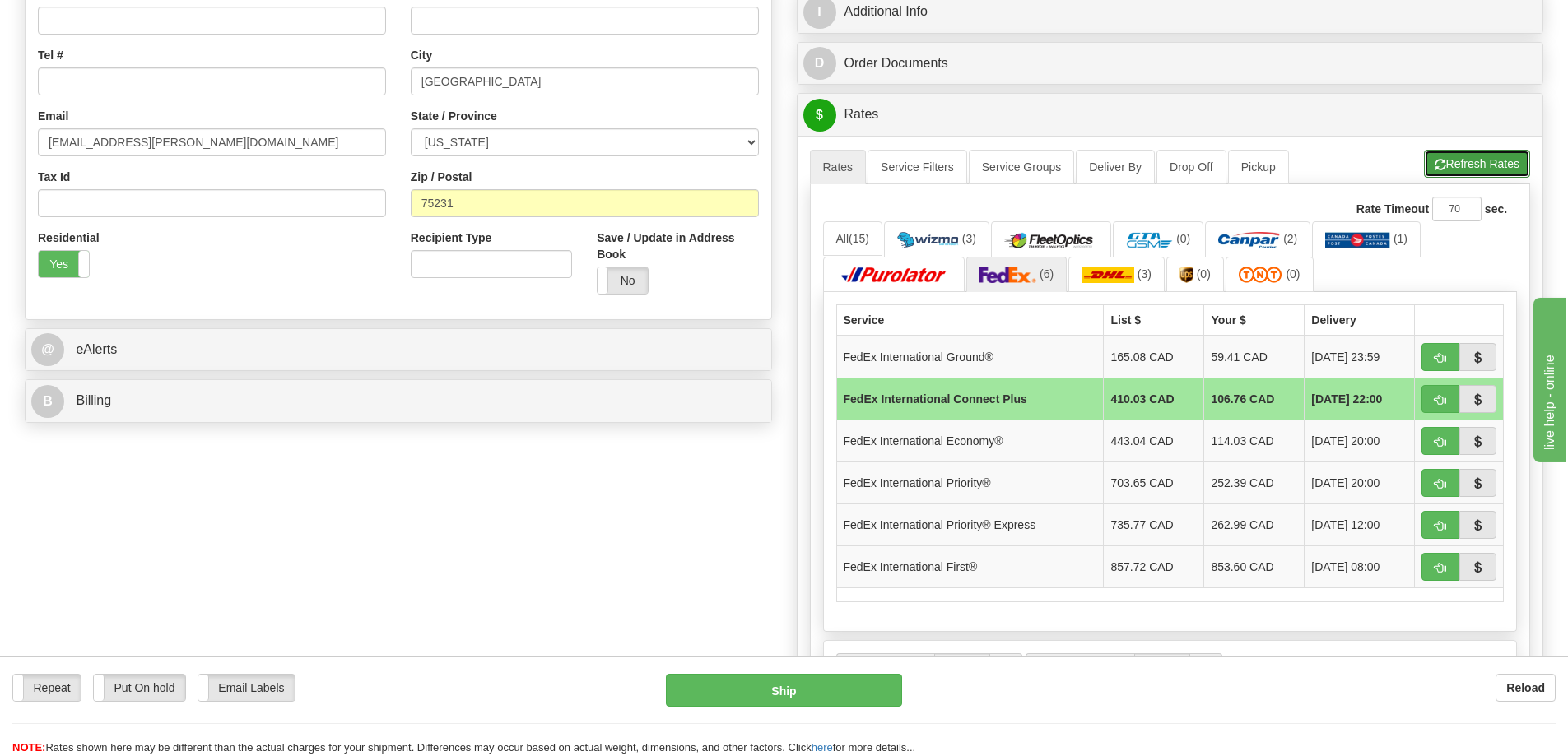
click at [1478, 174] on button "Refresh Rates" at bounding box center [1476, 164] width 106 height 28
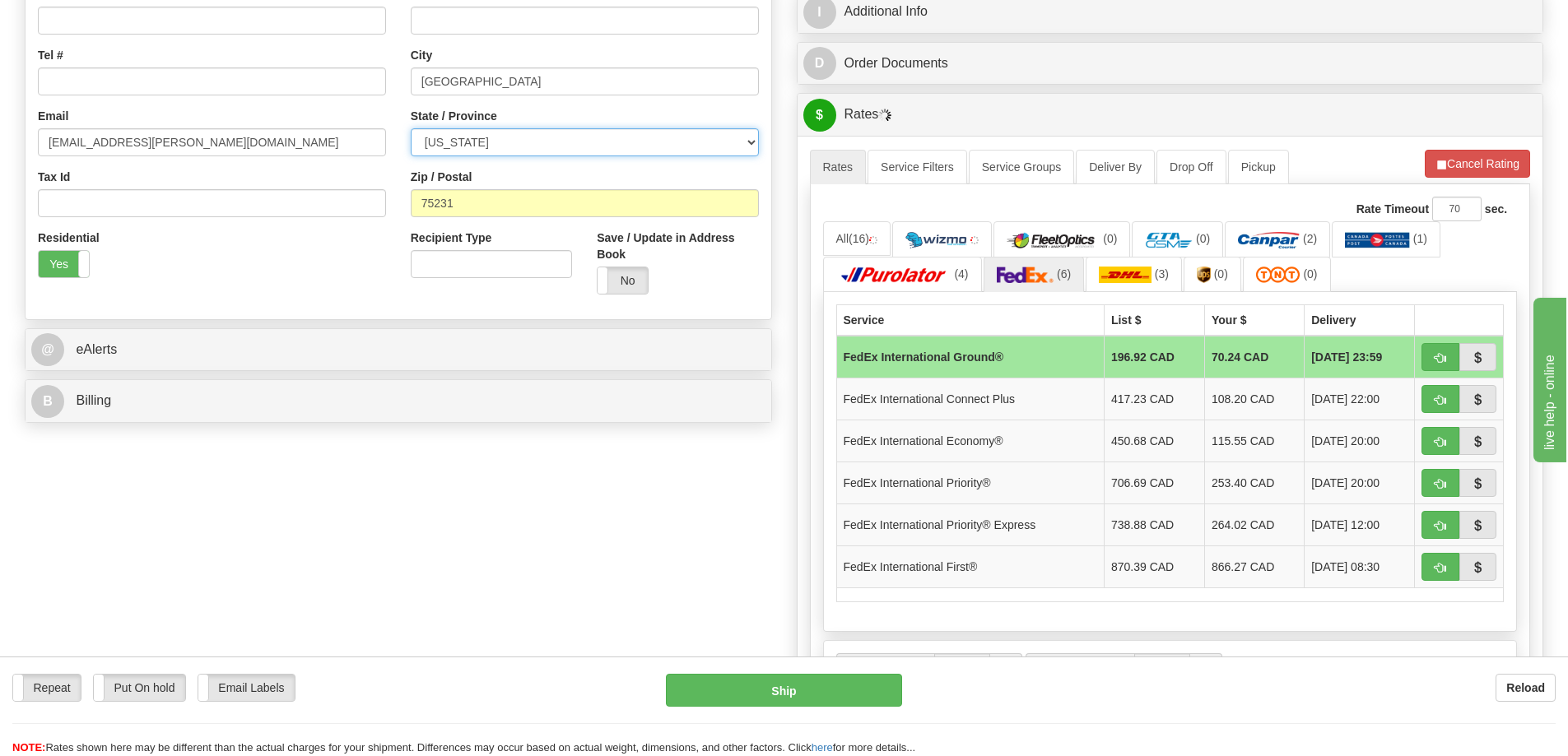
click at [474, 143] on select "ALABAMA ALASKA ARIZONA ARKANSAS Armed Forces America Armed Forces Europe Armed …" at bounding box center [584, 142] width 348 height 28
select select "FL"
click at [411, 128] on select "ALABAMA ALASKA ARIZONA ARKANSAS Armed Forces America Armed Forces Europe Armed …" at bounding box center [584, 142] width 348 height 28
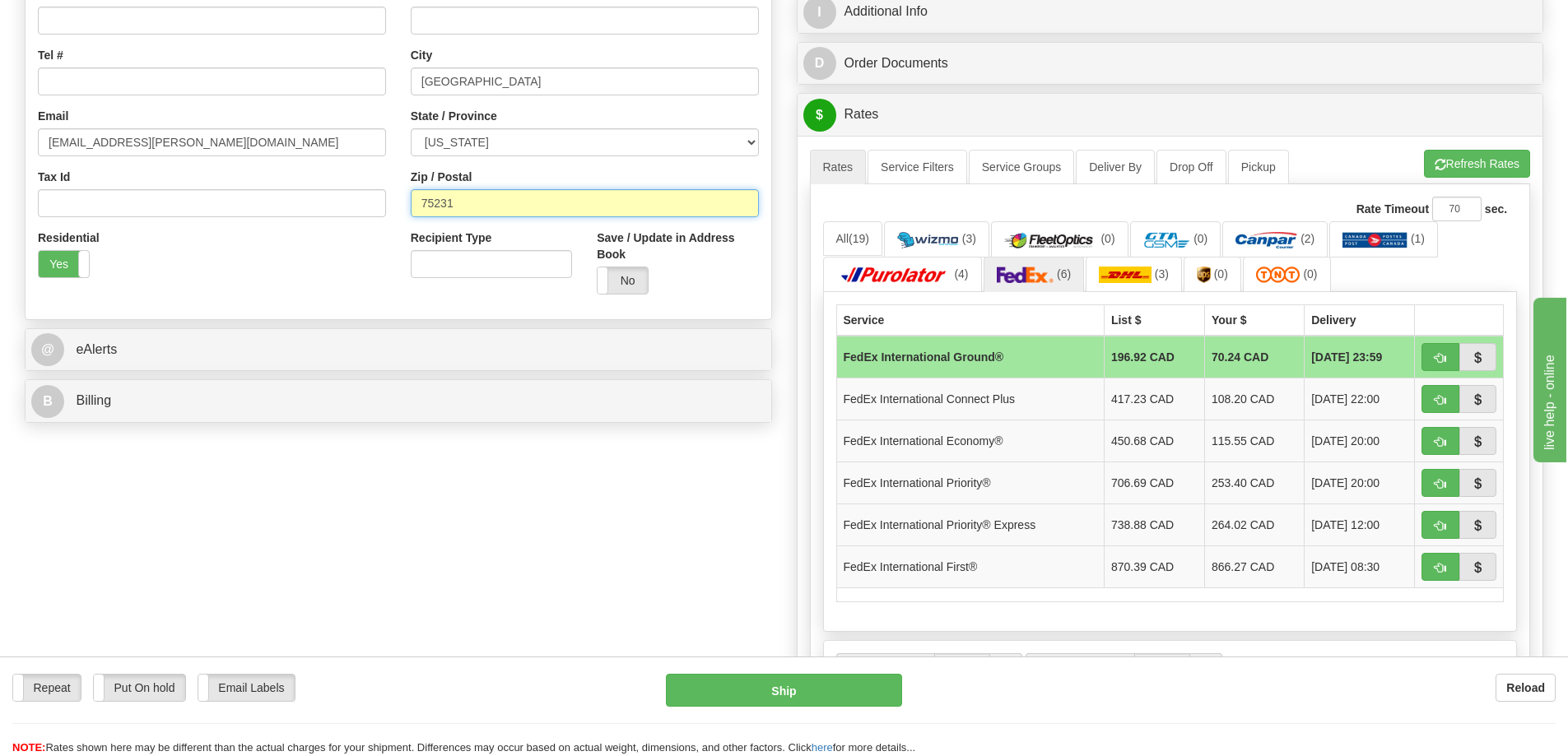
drag, startPoint x: 483, startPoint y: 200, endPoint x: 275, endPoint y: 185, distance: 208.5
click at [275, 185] on div "Country AFGHANISTAN ALAND ISLANDS ALBANIA ALGERIA AMERICAN SAMOA ANDORRA ANGOLA…" at bounding box center [398, 85] width 746 height 443
paste input "33125"
type input "33125"
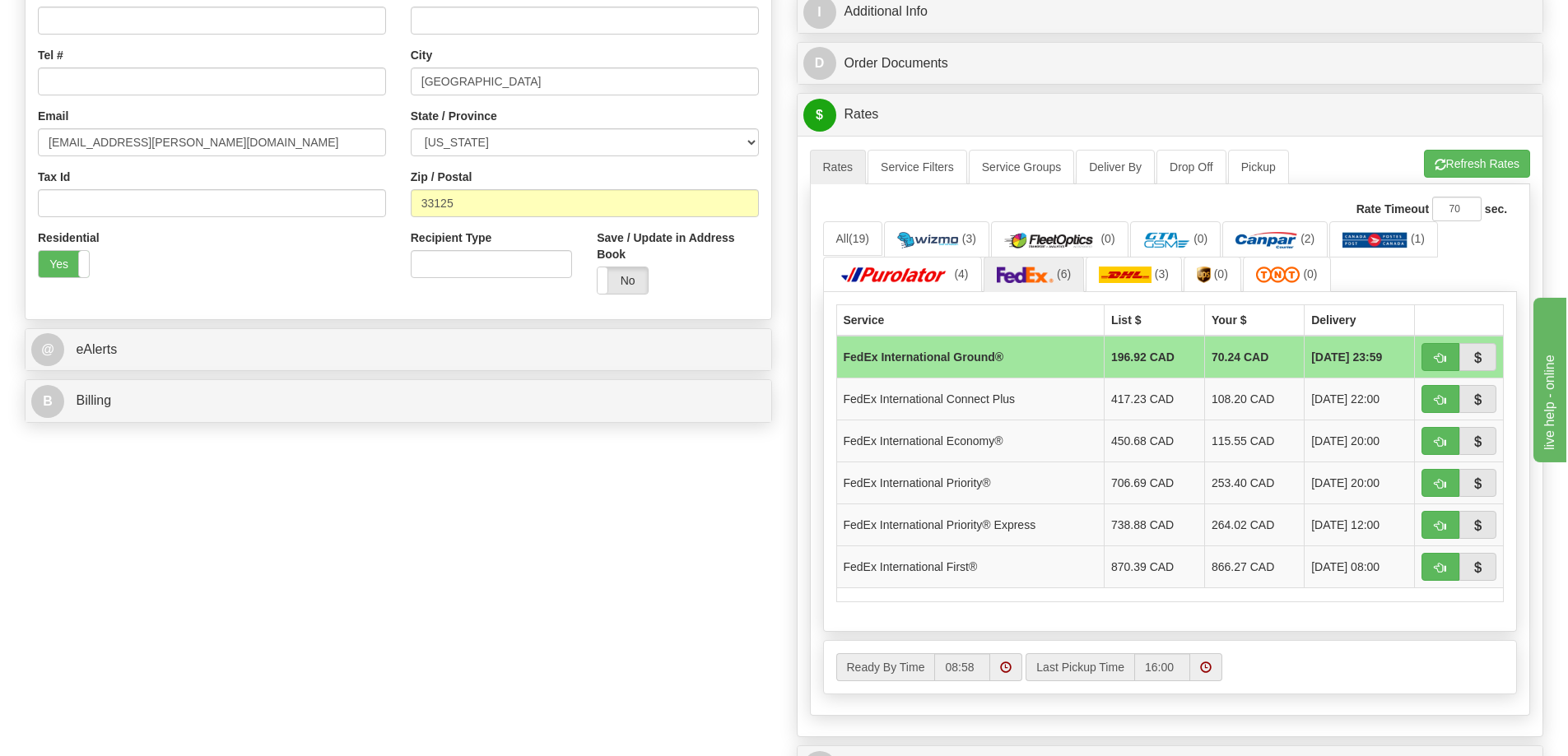
click at [549, 125] on div "State / Province ALABAMA ALASKA ARIZONA ARKANSAS Armed Forces America Armed For…" at bounding box center [584, 133] width 348 height 49
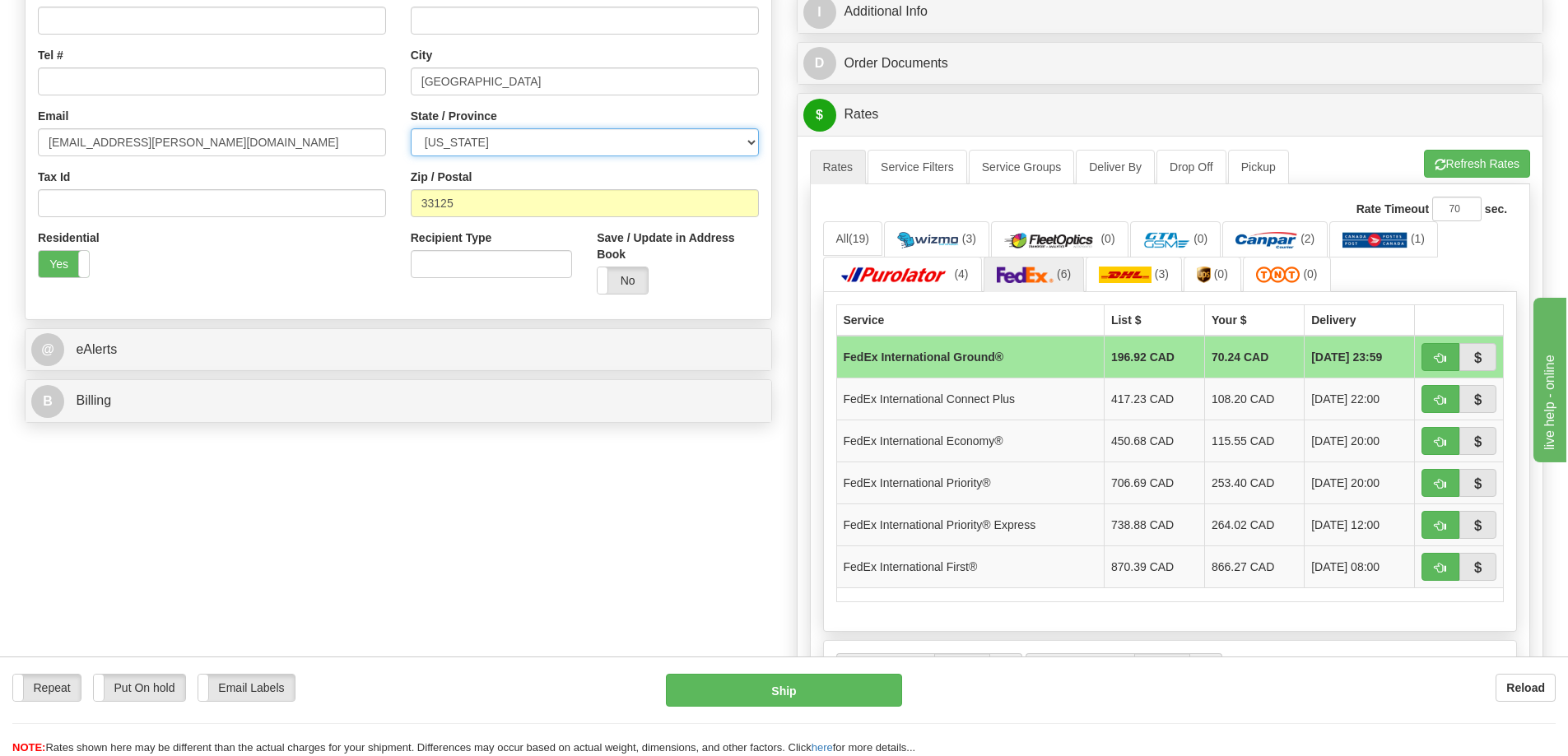
click at [550, 140] on select "ALABAMA ALASKA ARIZONA ARKANSAS Armed Forces America Armed Forces Europe Armed …" at bounding box center [584, 142] width 348 height 28
select select "PA"
click at [411, 128] on select "ALABAMA ALASKA ARIZONA ARKANSAS Armed Forces America Armed Forces Europe Armed …" at bounding box center [584, 142] width 348 height 28
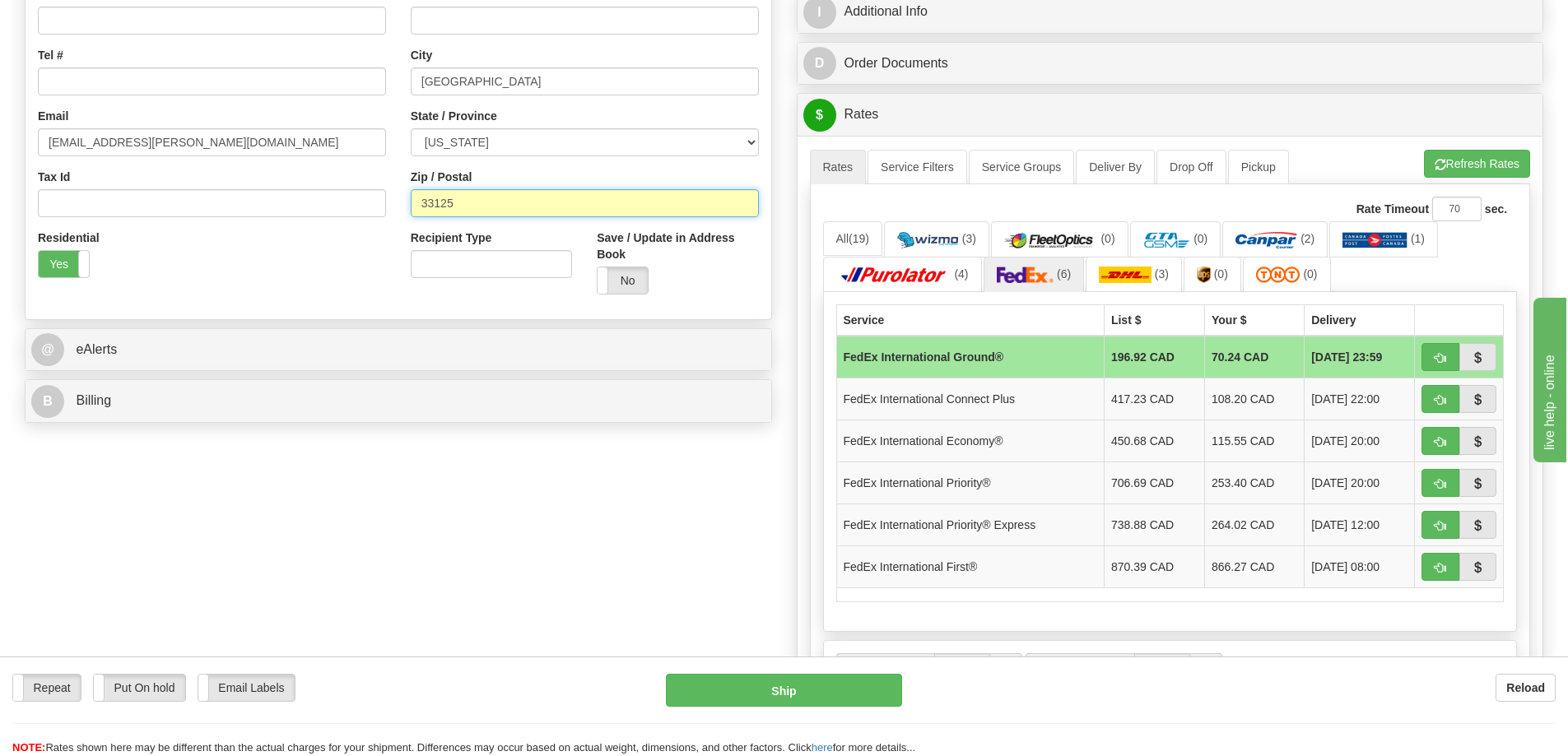
drag, startPoint x: 483, startPoint y: 211, endPoint x: 294, endPoint y: 194, distance: 189.8
click at [294, 194] on div "Country AFGHANISTAN ALAND ISLANDS ALBANIA ALGERIA AMERICAN SAMOA ANDORRA ANGOLA…" at bounding box center [398, 85] width 746 height 443
paste input "18812"
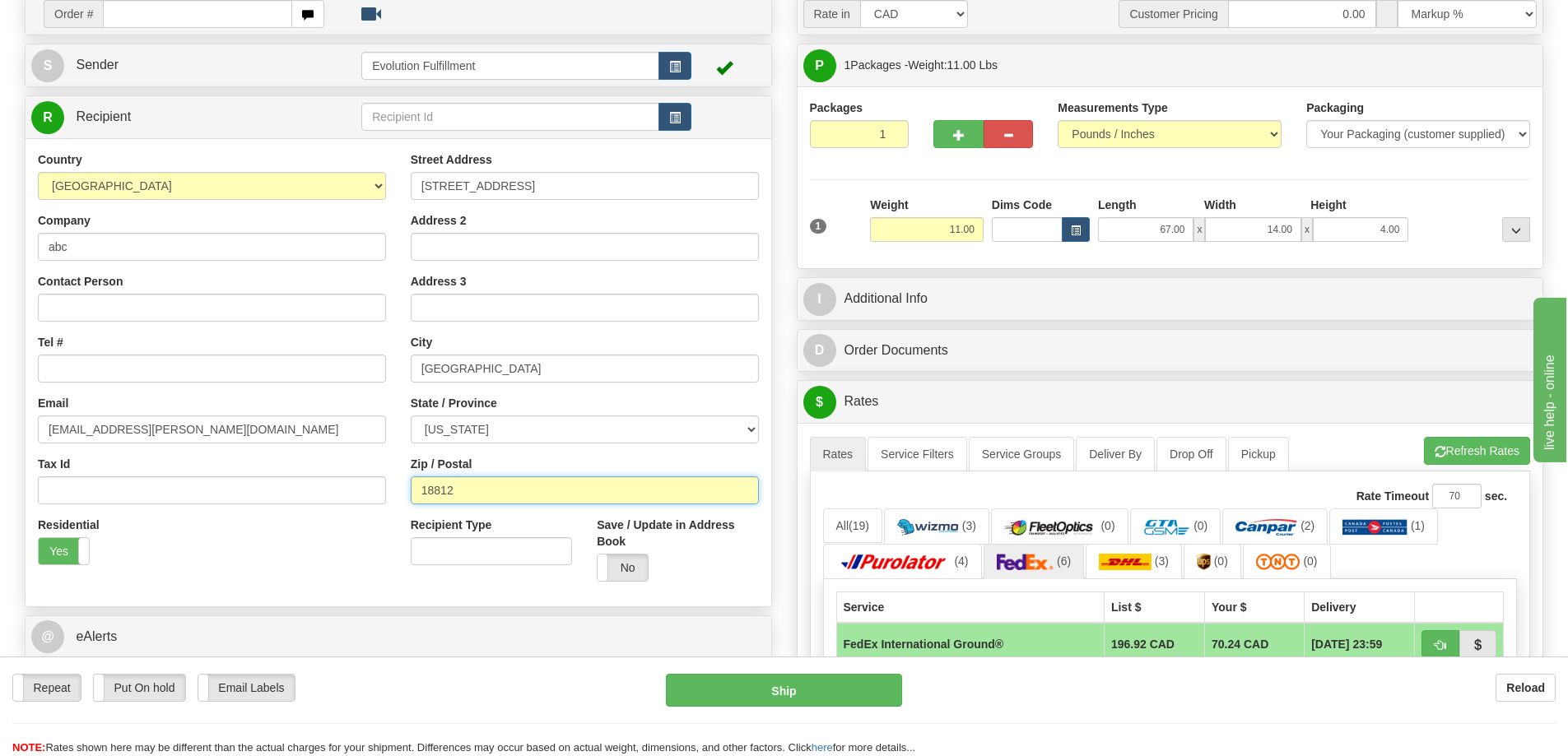
scroll to position [124, 0]
type input "18812"
drag, startPoint x: 925, startPoint y: 226, endPoint x: 1320, endPoint y: 188, distance: 396.8
click at [1292, 192] on div "Packages 1 1 Measurements Type" at bounding box center [1169, 178] width 721 height 156
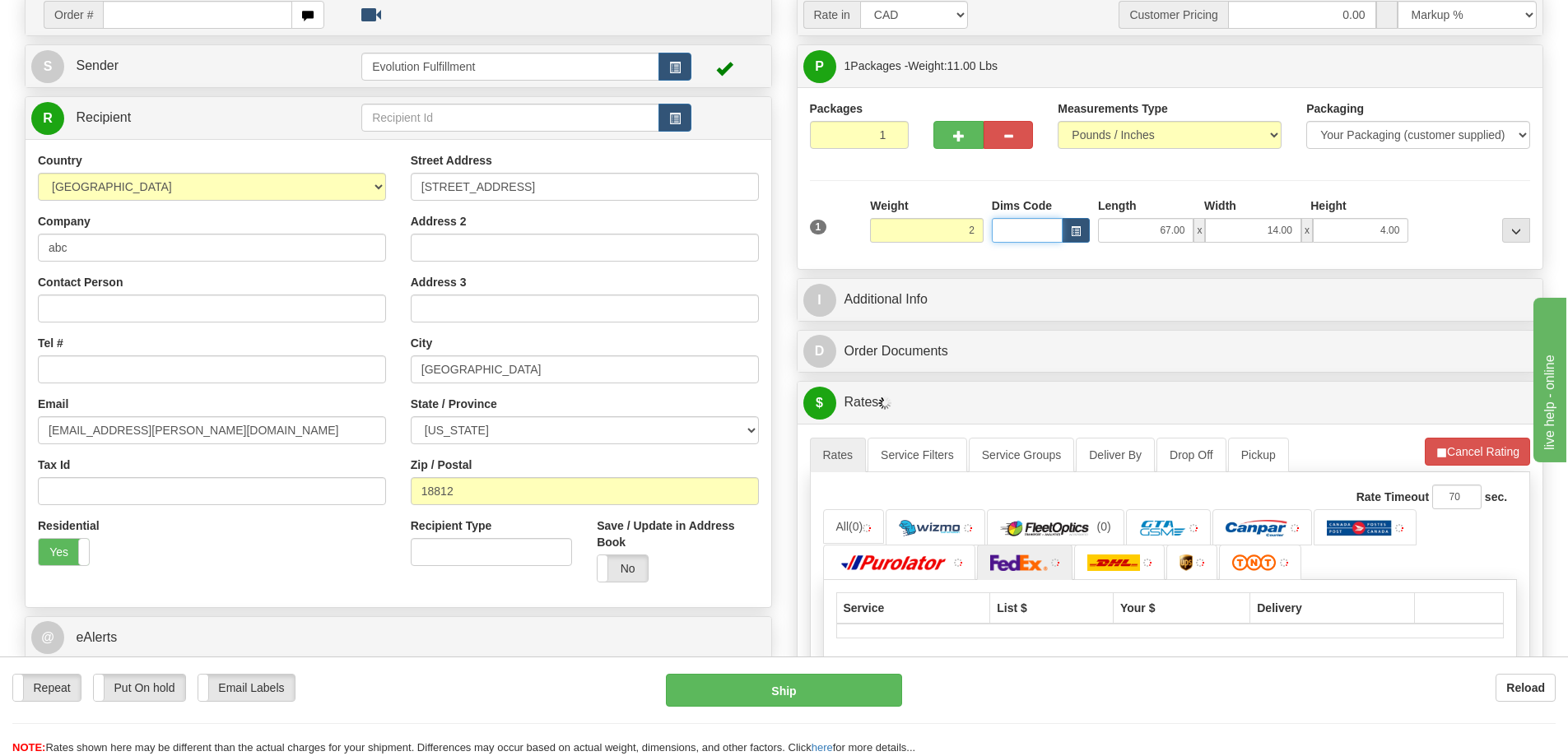
type input "2.00"
type input "8.00"
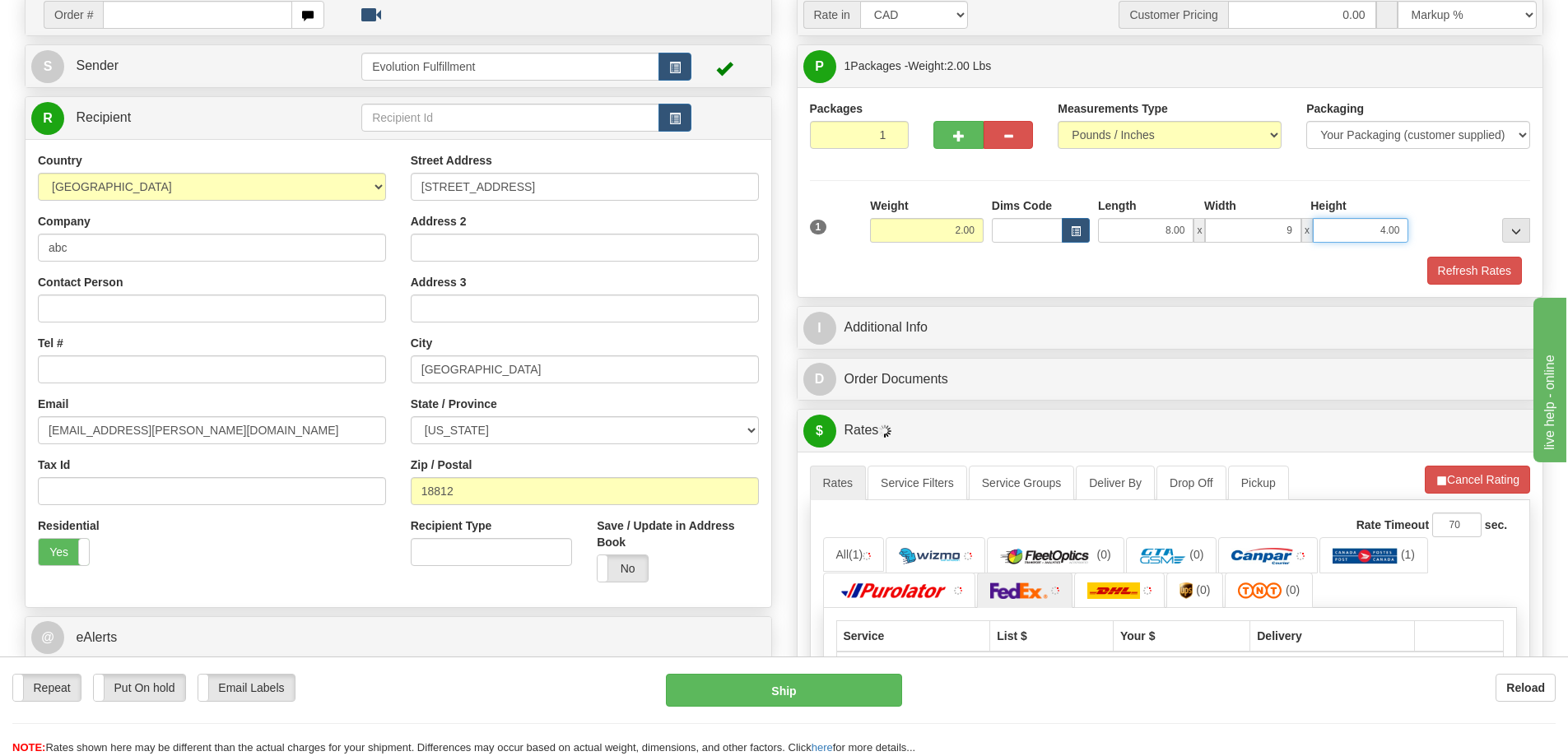
type input "9.00"
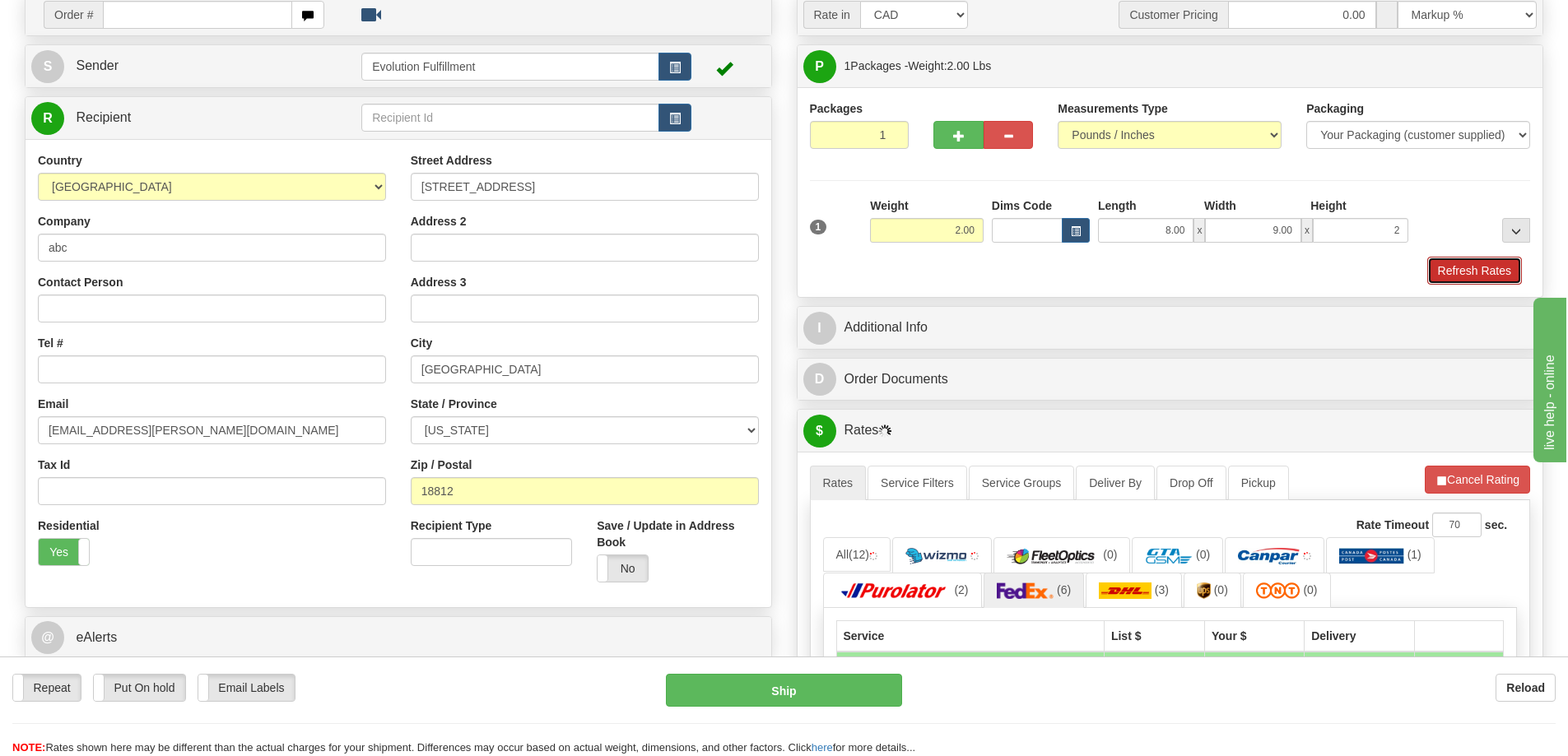
type input "2.00"
click at [1435, 268] on button "Refresh Rates" at bounding box center [1474, 270] width 95 height 28
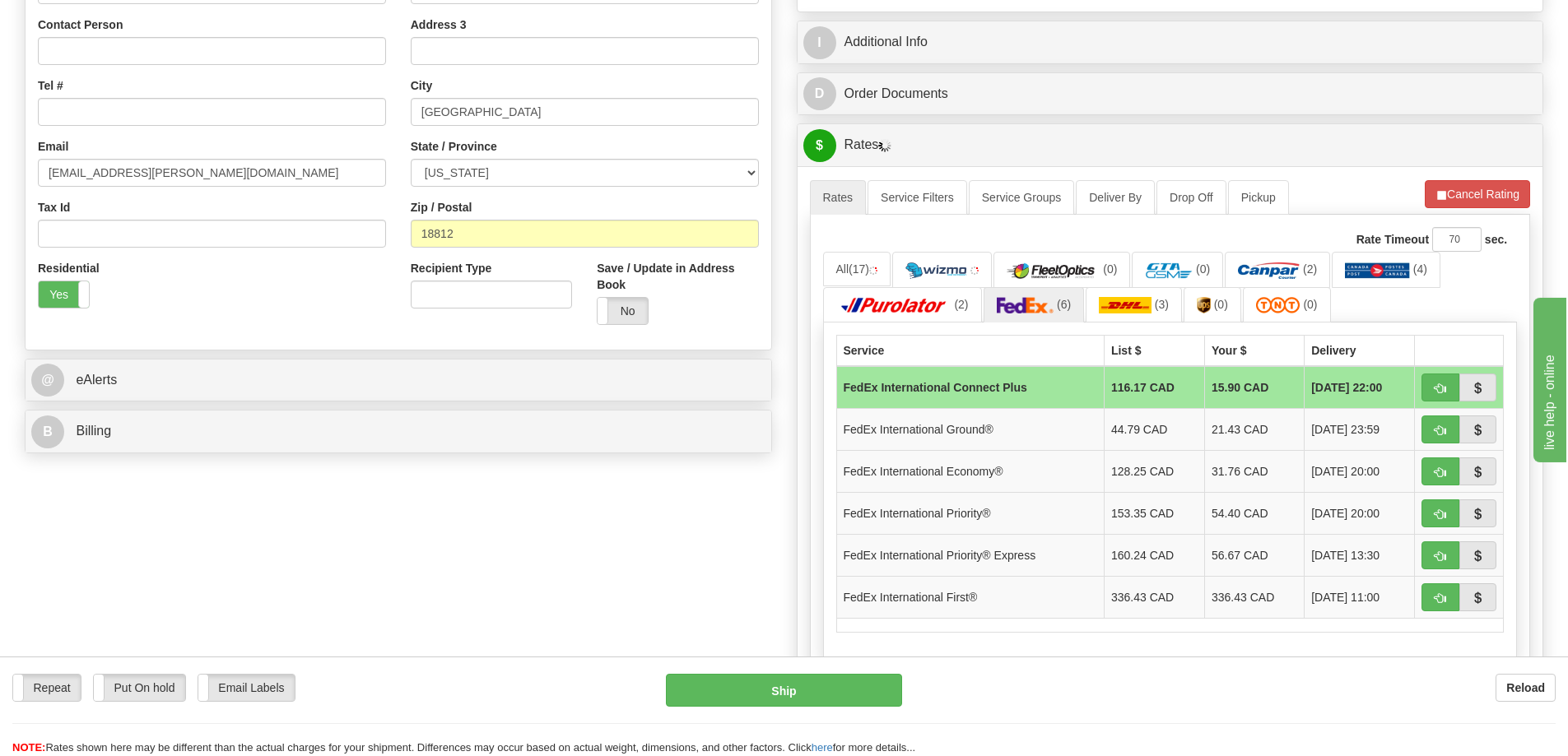
scroll to position [391, 0]
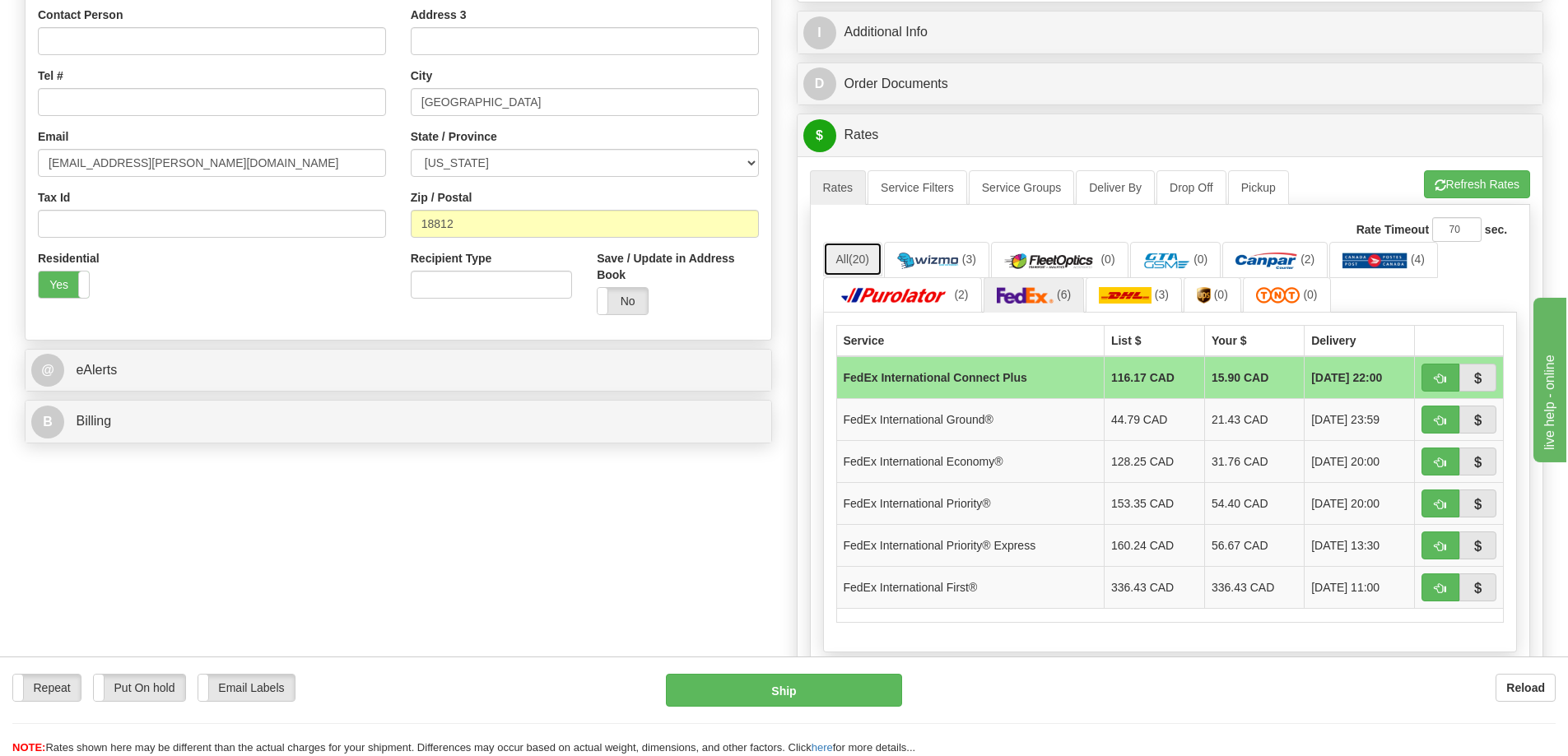
click at [851, 268] on link "All (20)" at bounding box center [853, 259] width 59 height 35
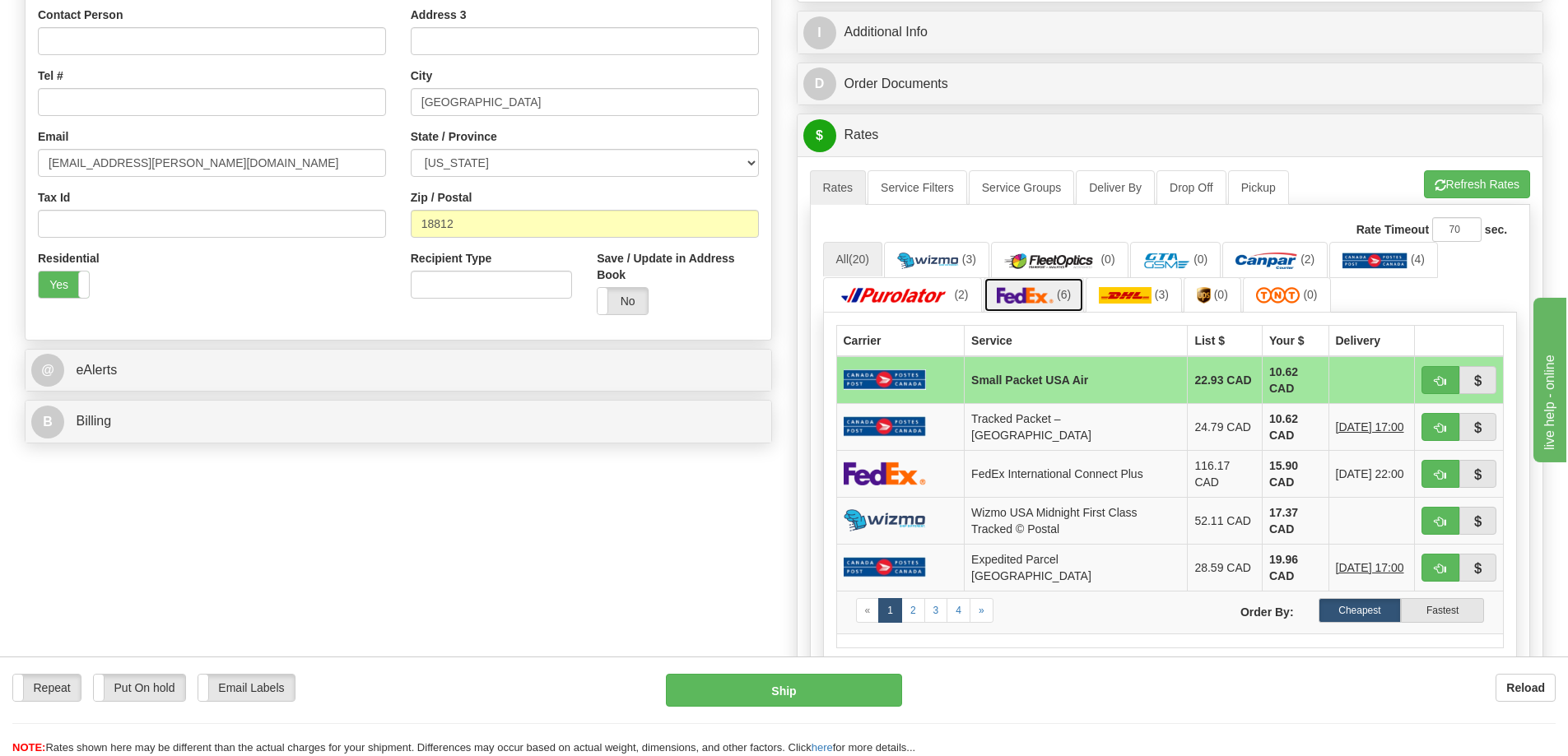
click at [1040, 283] on link "(6)" at bounding box center [1034, 295] width 101 height 36
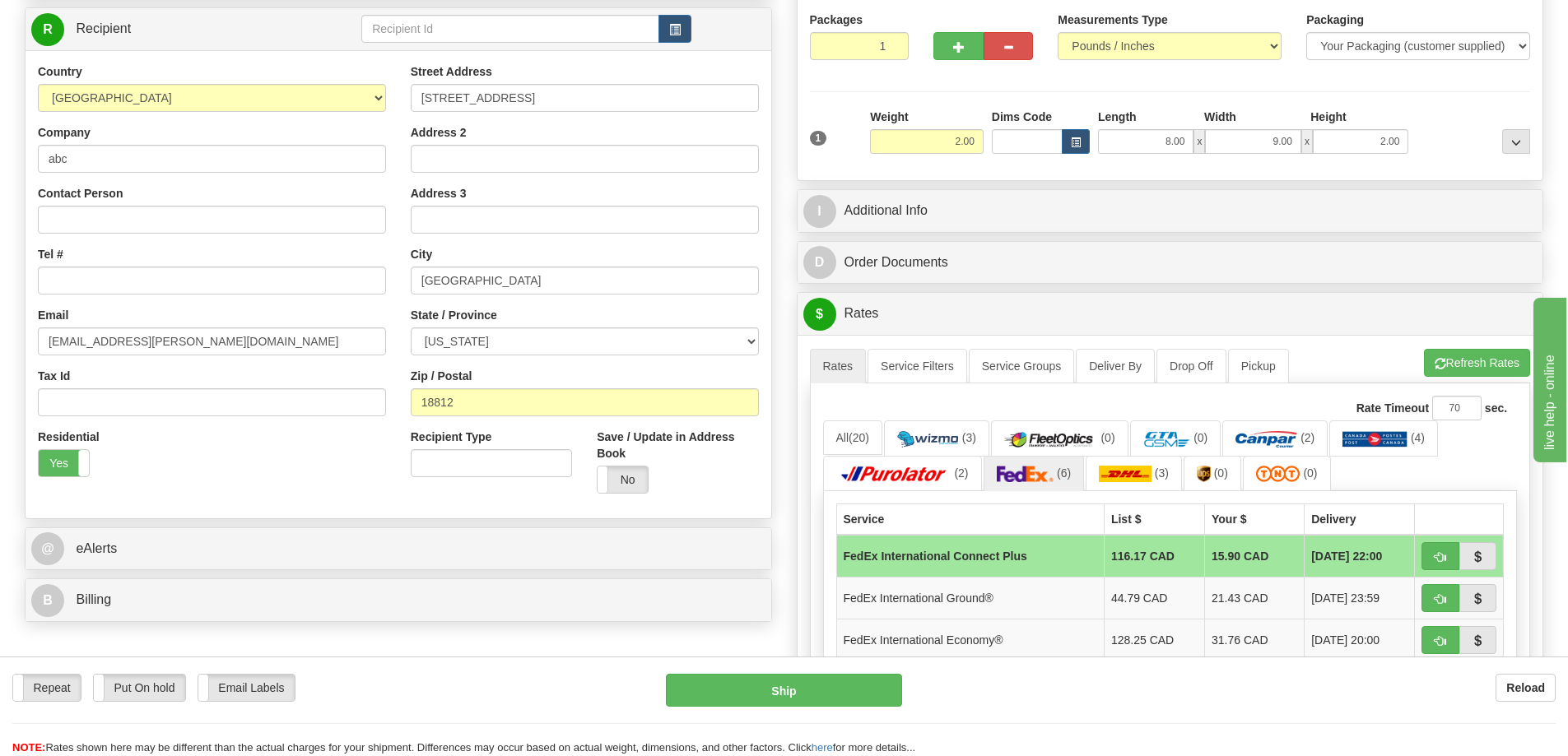
scroll to position [165, 0]
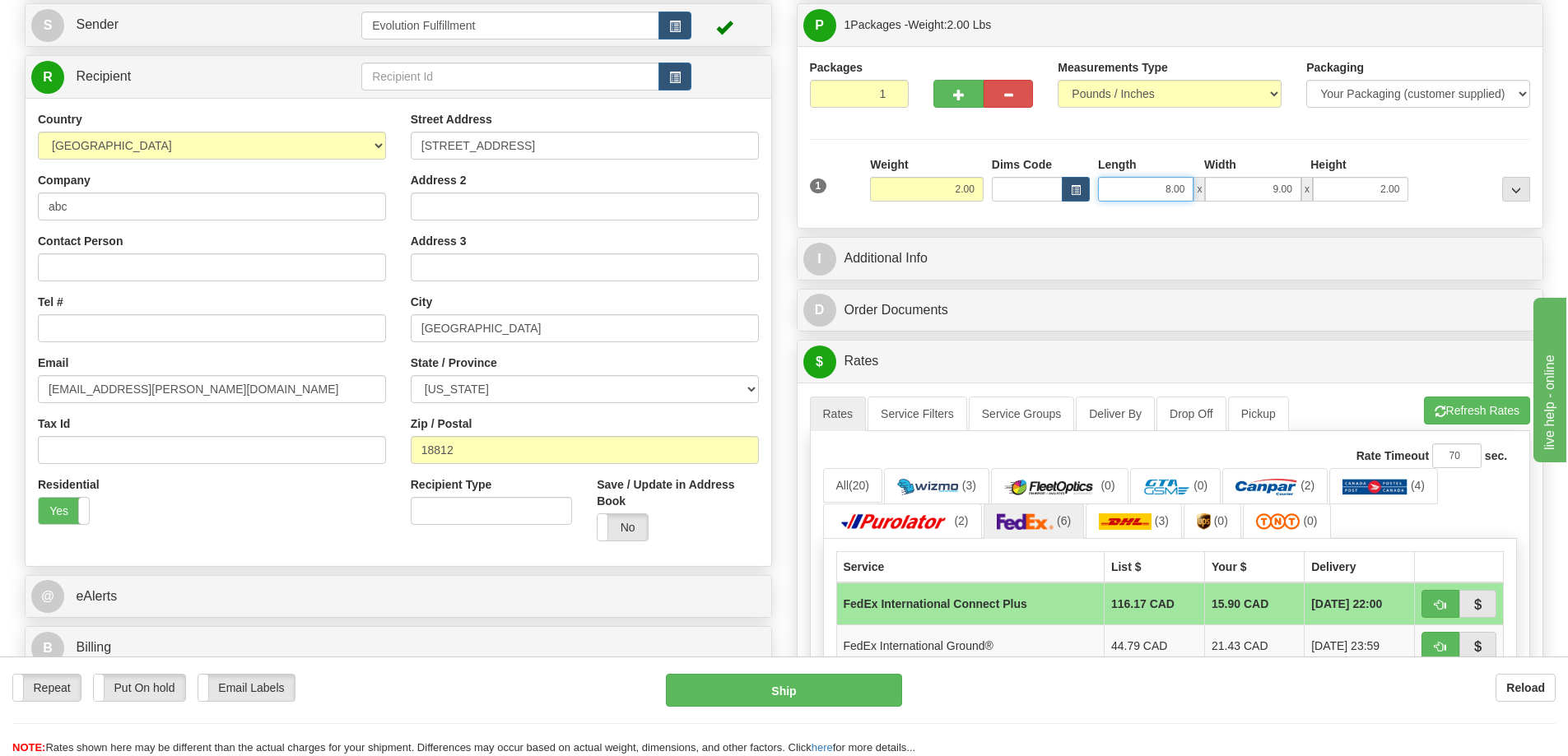
drag, startPoint x: 1157, startPoint y: 191, endPoint x: 1438, endPoint y: 150, distance: 284.0
click at [1431, 153] on div "Packages 1 1 Measurements Type" at bounding box center [1169, 137] width 721 height 156
type input "13.00"
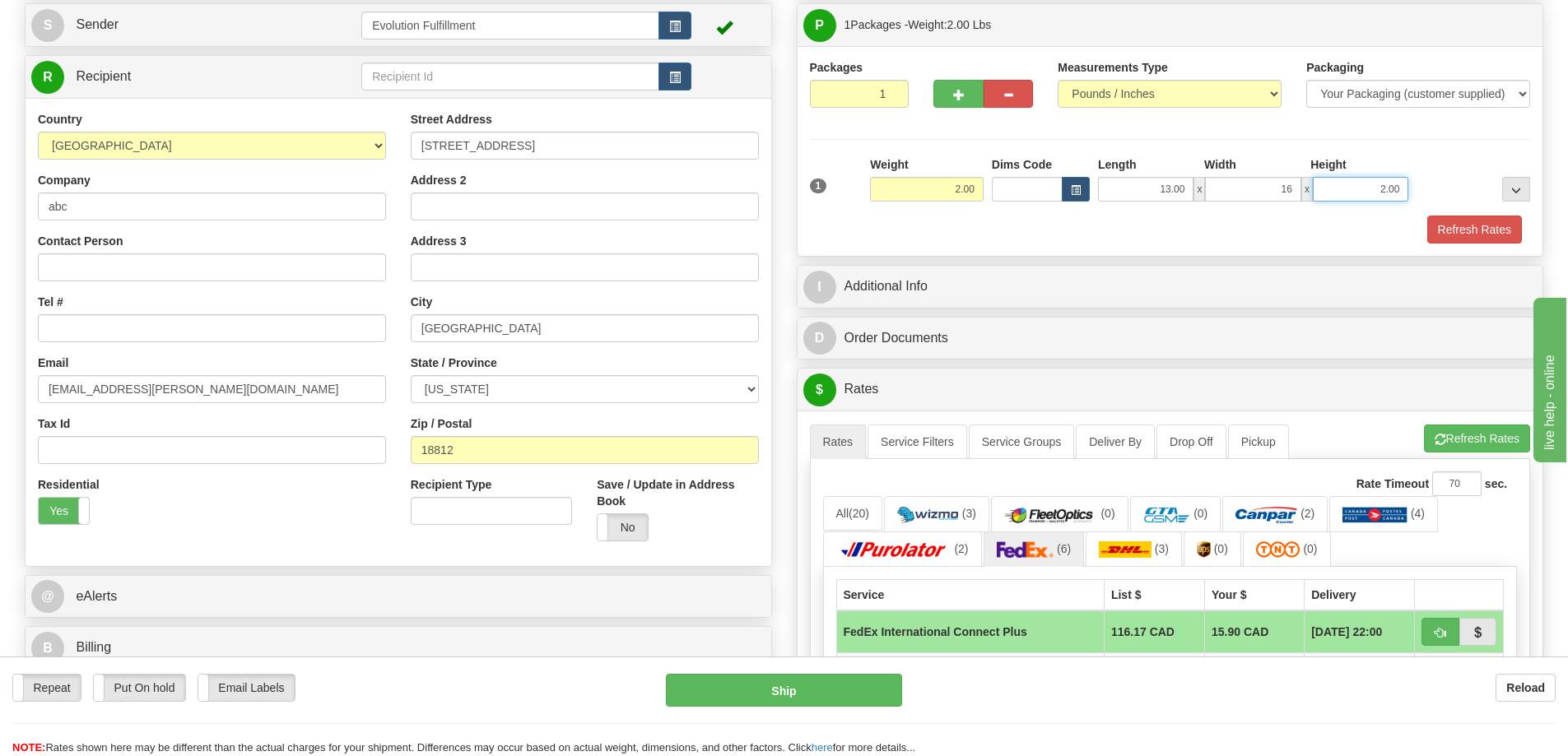
type input "16.00"
type input "4.00"
click at [1454, 227] on button "Refresh Rates" at bounding box center [1474, 229] width 95 height 28
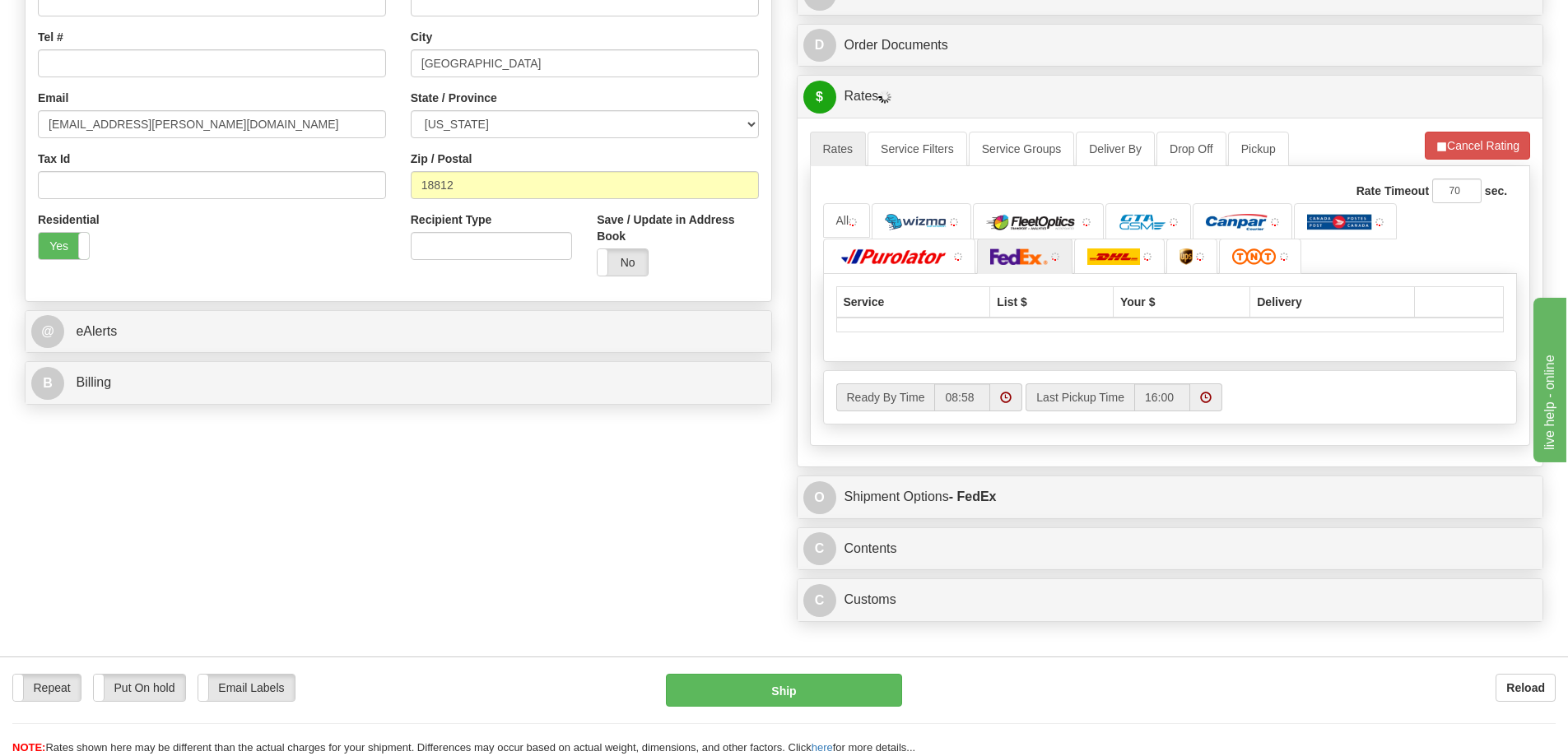
scroll to position [432, 0]
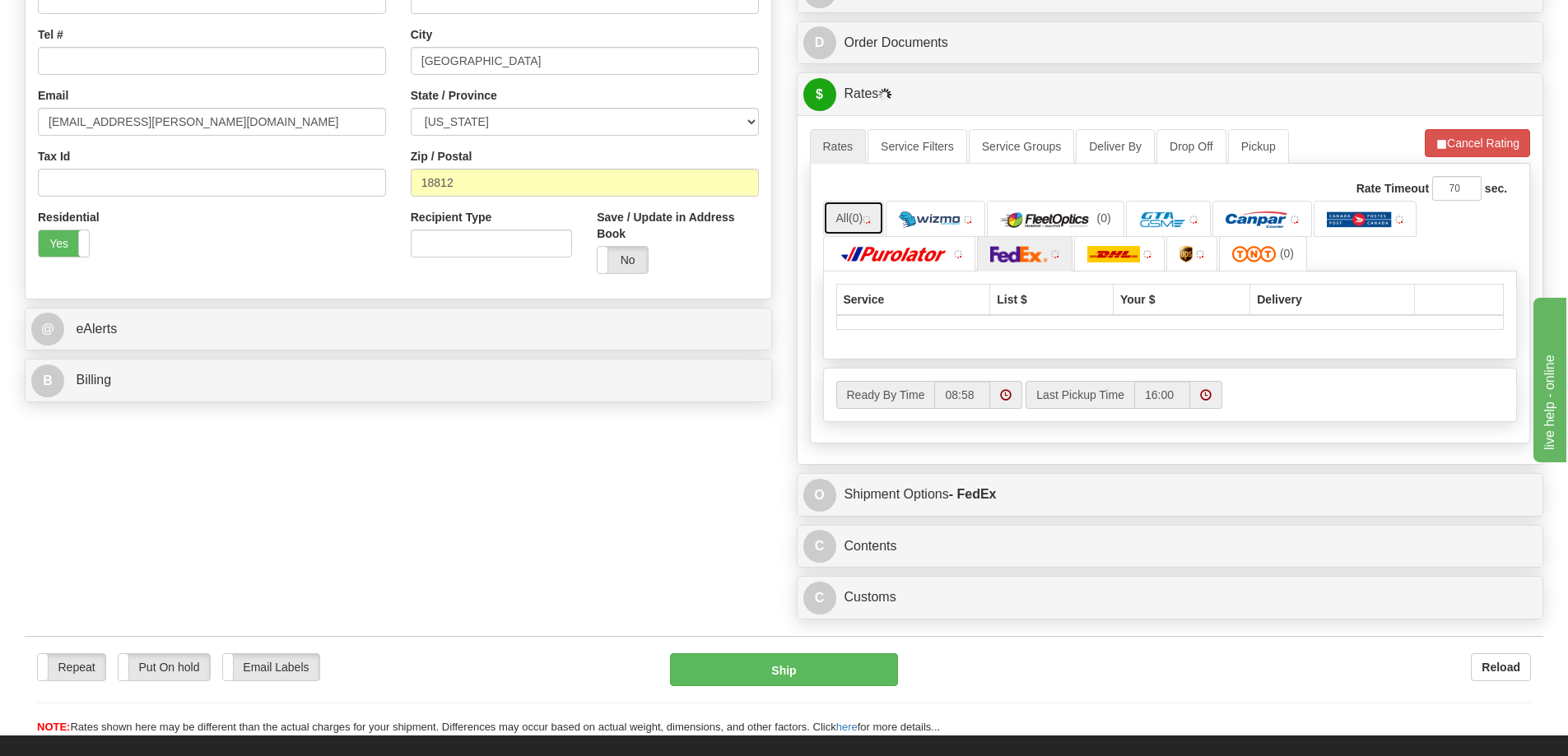
click at [869, 224] on link "All (0)" at bounding box center [854, 218] width 62 height 35
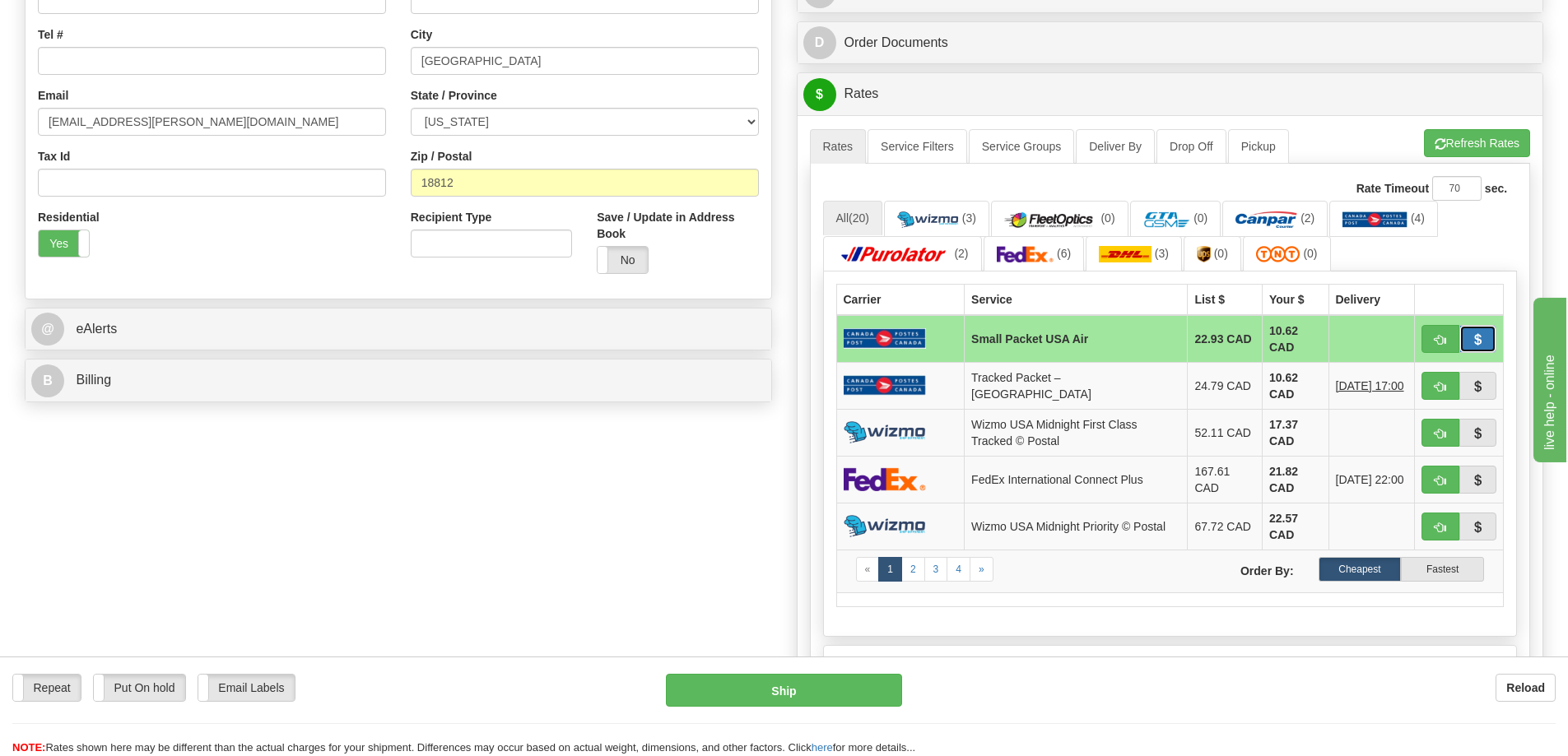
click at [1474, 339] on span "button" at bounding box center [1476, 340] width 11 height 10
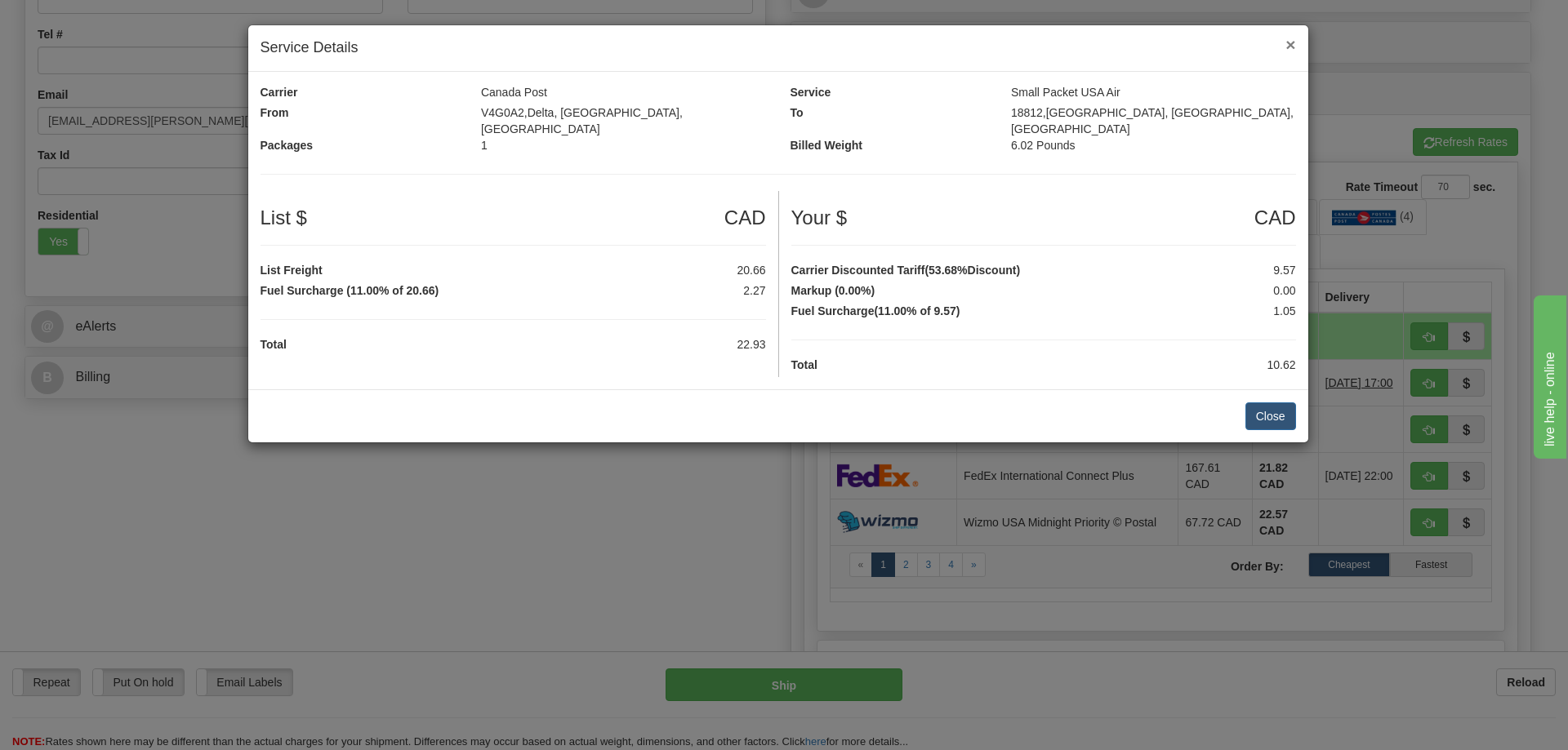
click at [1291, 42] on span "×" at bounding box center [1289, 45] width 10 height 19
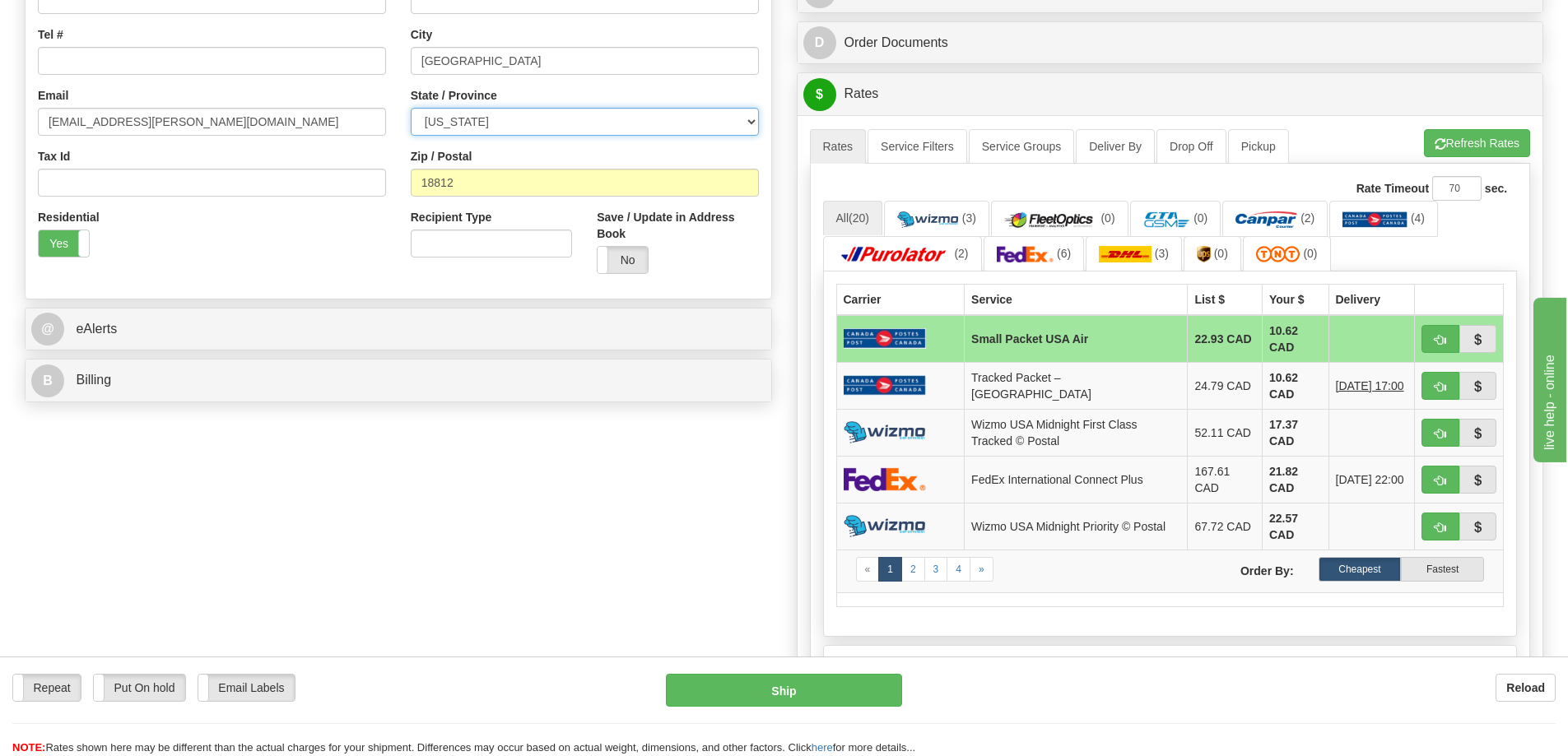
click at [518, 123] on select "ALABAMA ALASKA ARIZONA ARKANSAS Armed Forces America Armed Forces Europe Armed …" at bounding box center [584, 122] width 348 height 28
select select "CO"
click at [411, 108] on select "ALABAMA ALASKA ARIZONA ARKANSAS Armed Forces America Armed Forces Europe Armed …" at bounding box center [584, 122] width 348 height 28
drag, startPoint x: 484, startPoint y: 185, endPoint x: 164, endPoint y: 164, distance: 320.7
click at [164, 164] on div "Country AFGHANISTAN ALAND ISLANDS ALBANIA ALGERIA AMERICAN SAMOA ANDORRA ANGOLA…" at bounding box center [398, 65] width 746 height 443
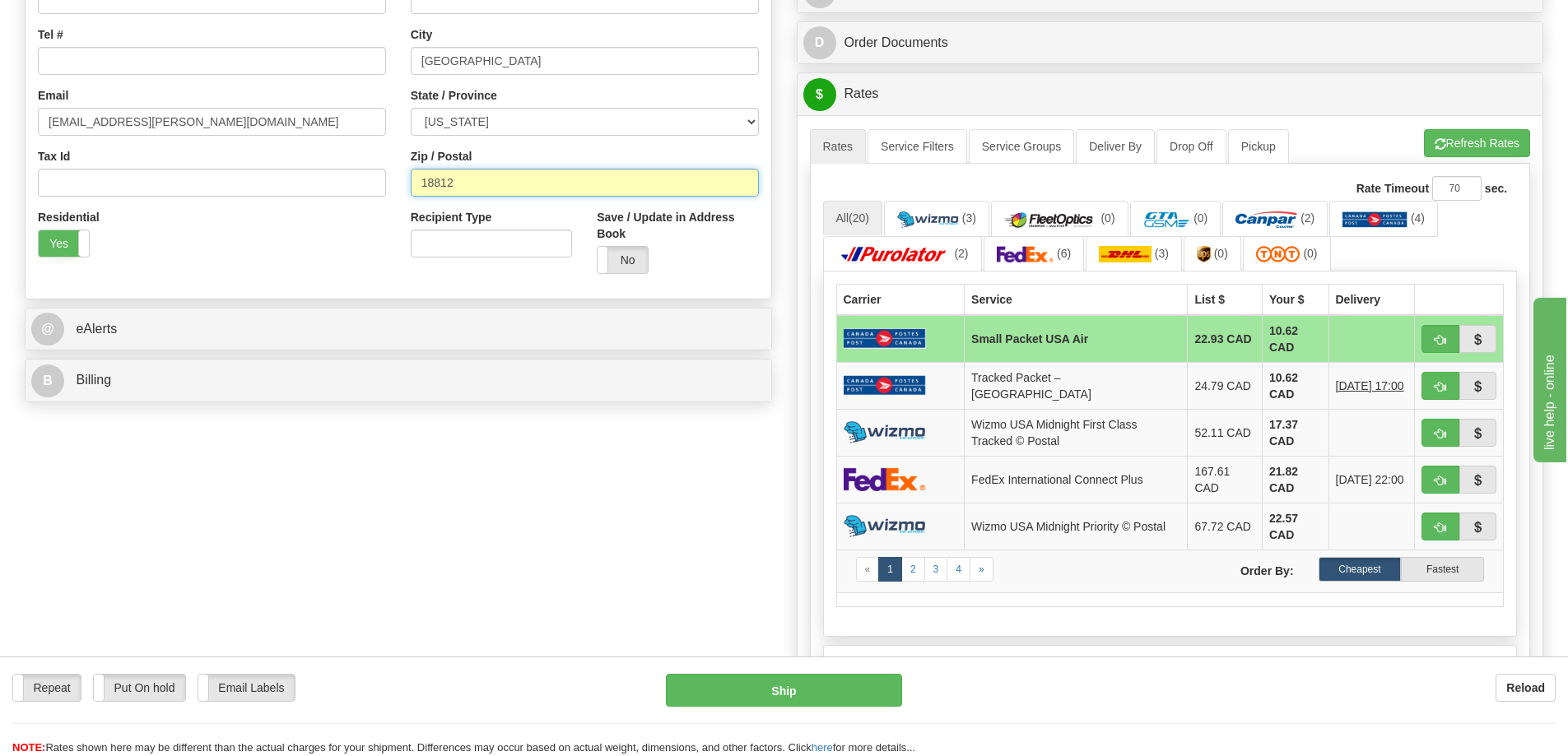
paste input "80904"
type input "80904"
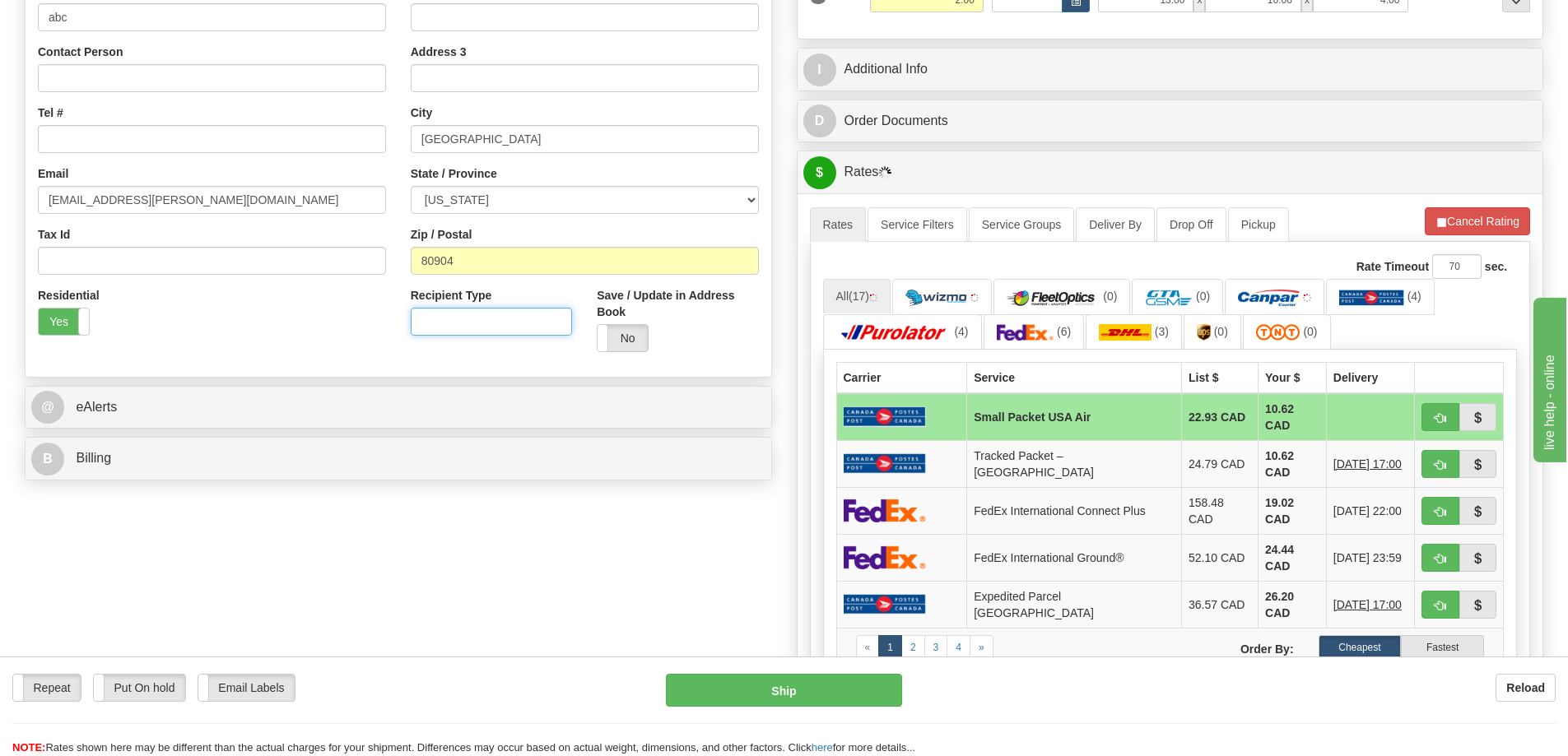
scroll to position [391, 0]
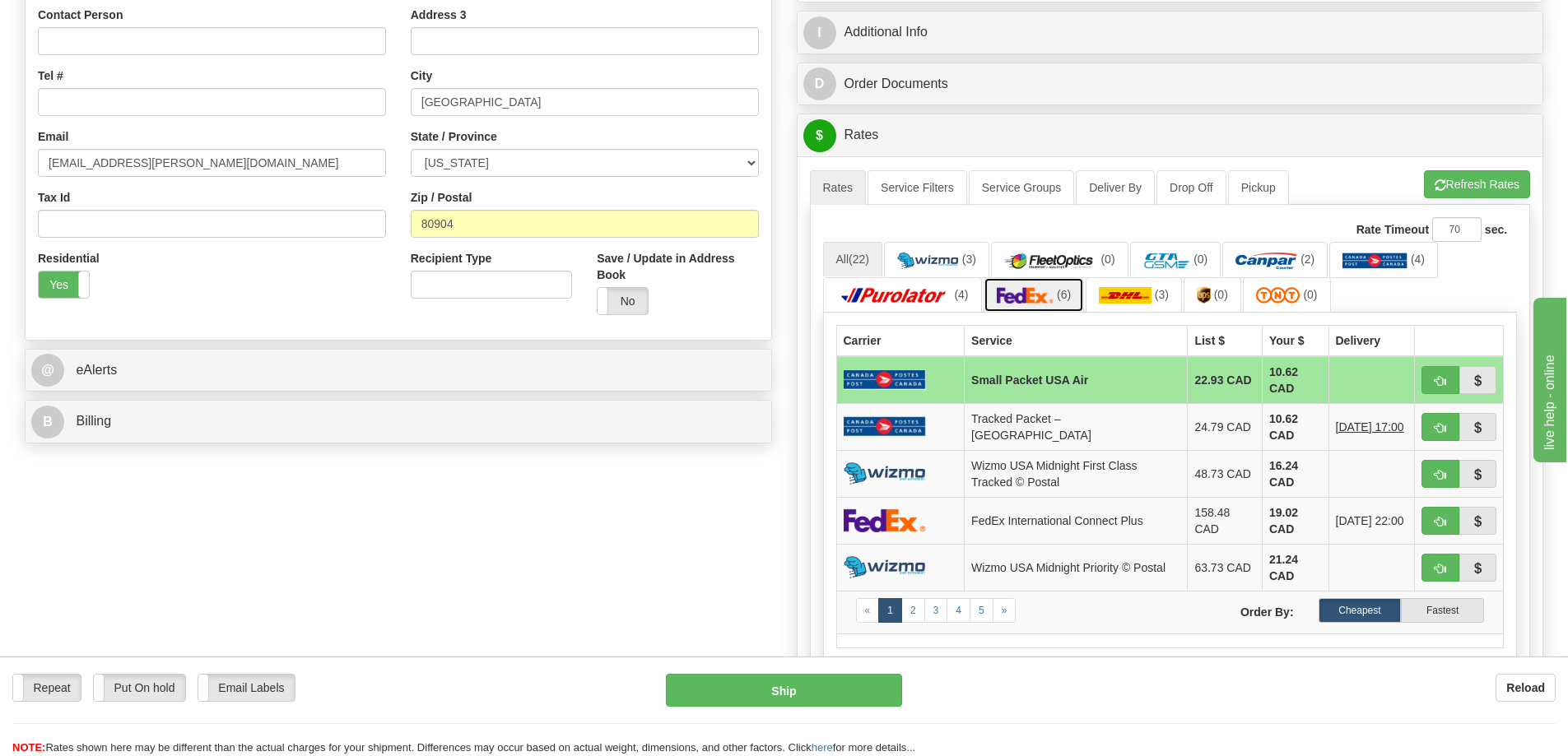
click at [1028, 295] on img at bounding box center [1026, 295] width 58 height 17
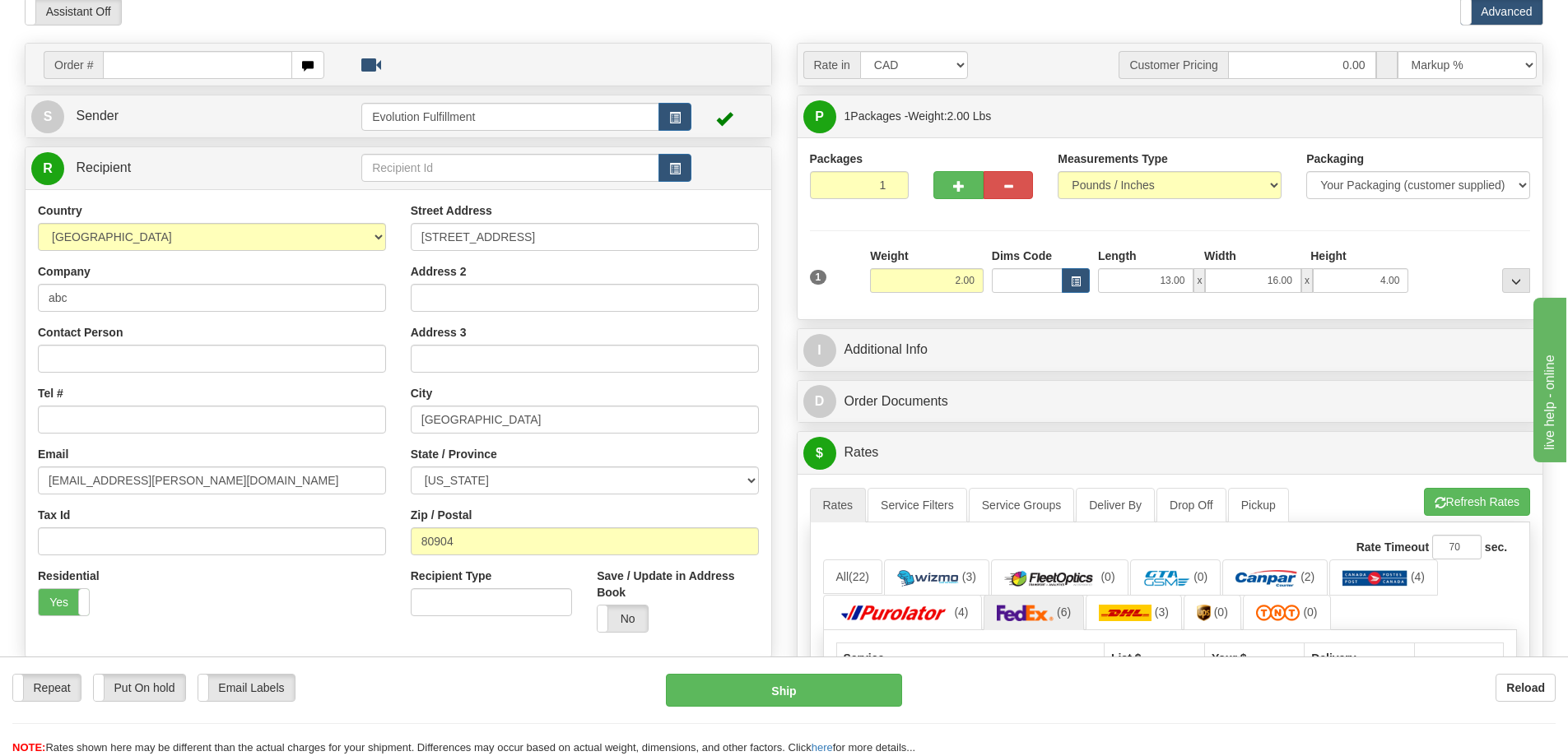
scroll to position [62, 0]
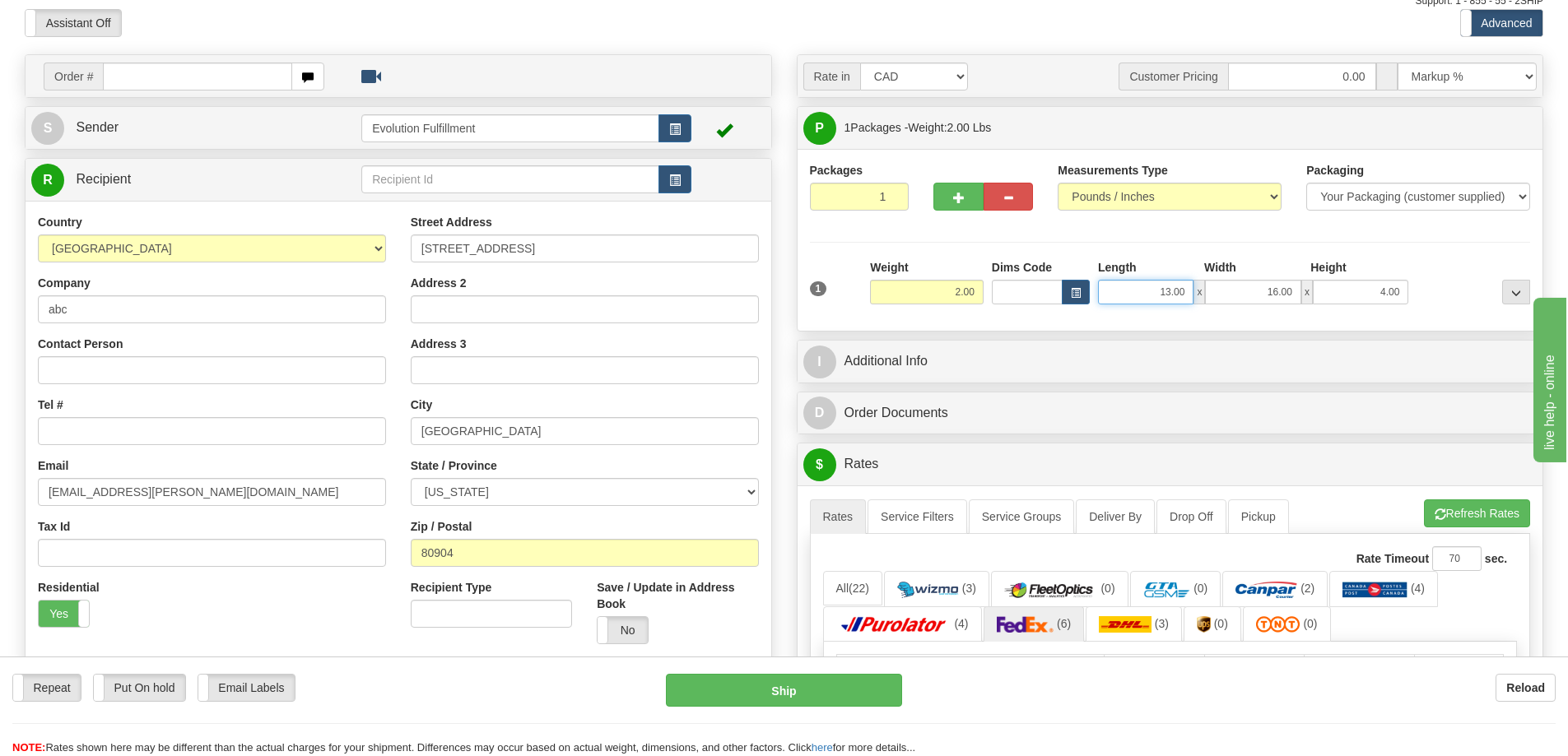
drag, startPoint x: 1152, startPoint y: 291, endPoint x: 1350, endPoint y: 272, distance: 198.9
click at [1350, 272] on div "Length Width Height 13.00 x 16.00 x 4.00" at bounding box center [1252, 282] width 318 height 45
type input "8.00"
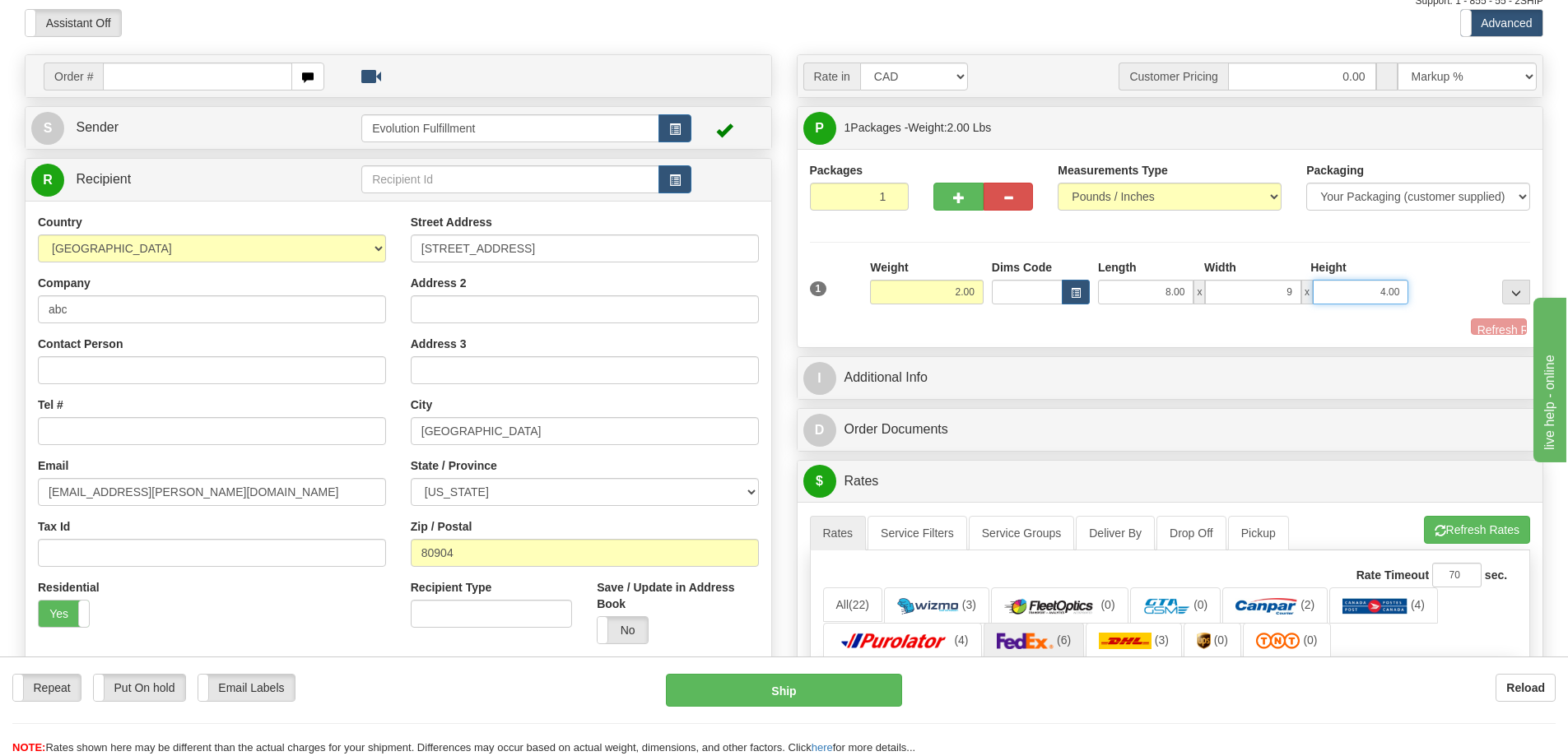
type input "9.00"
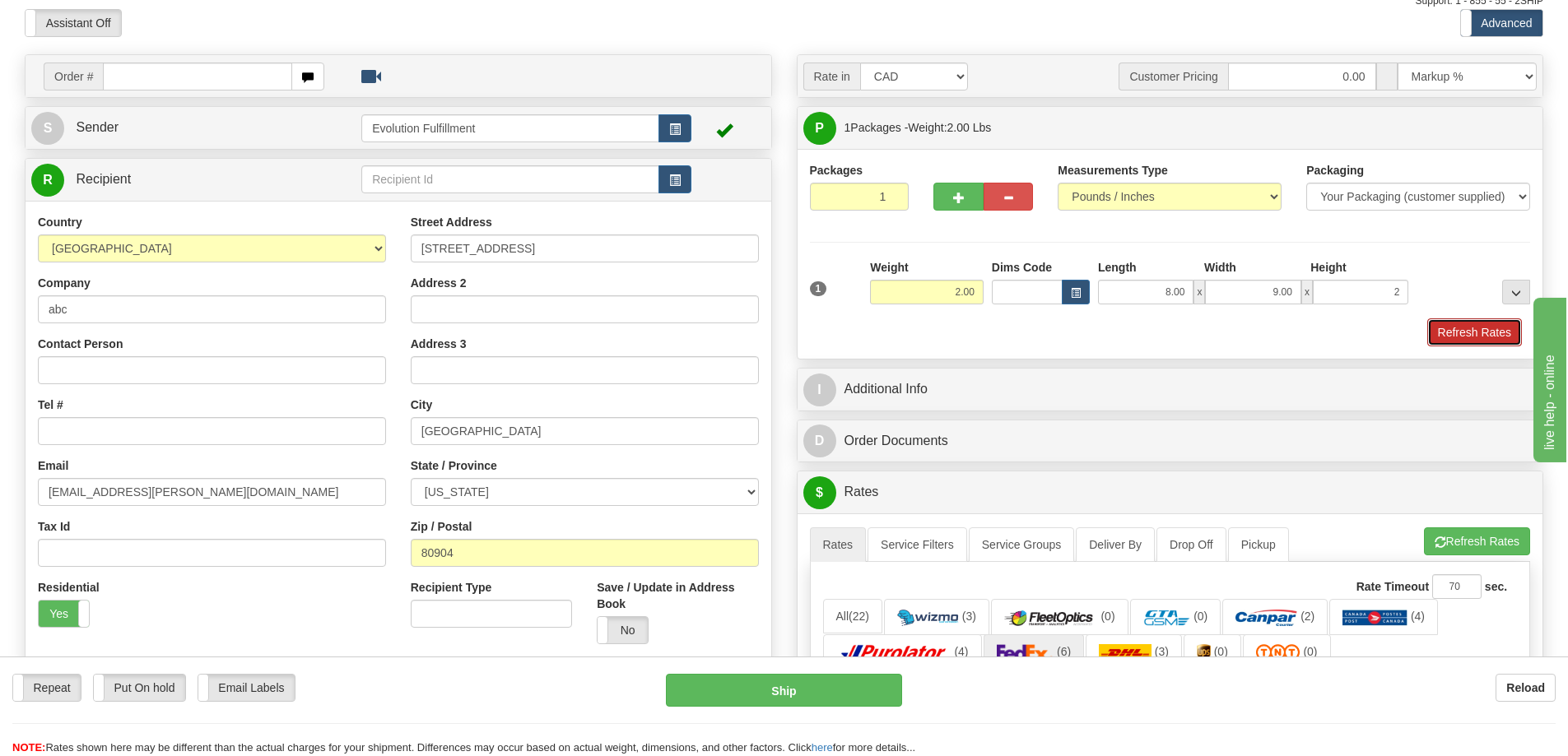
type input "2.00"
click at [1452, 325] on button "Refresh Rates" at bounding box center [1474, 332] width 95 height 28
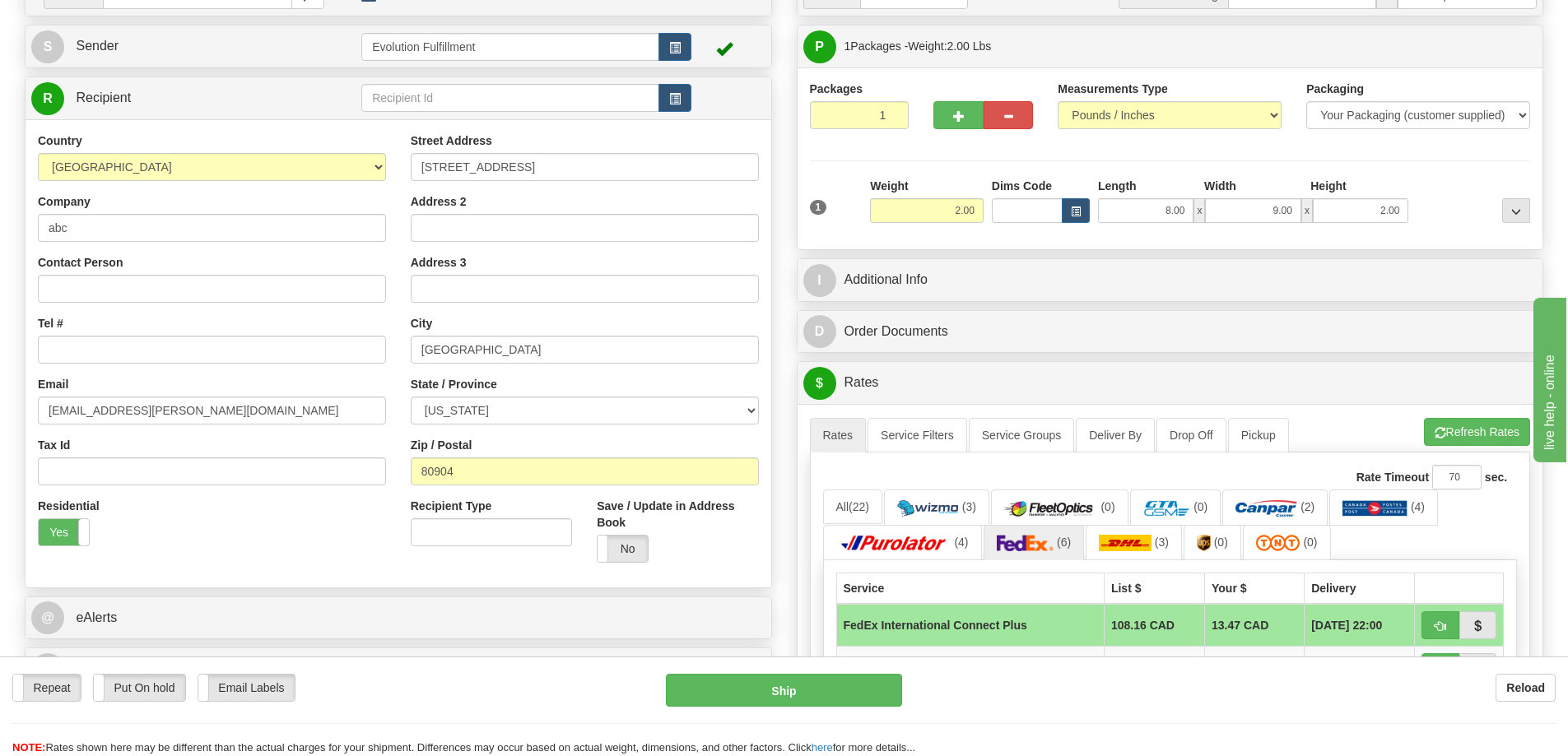
scroll to position [82, 0]
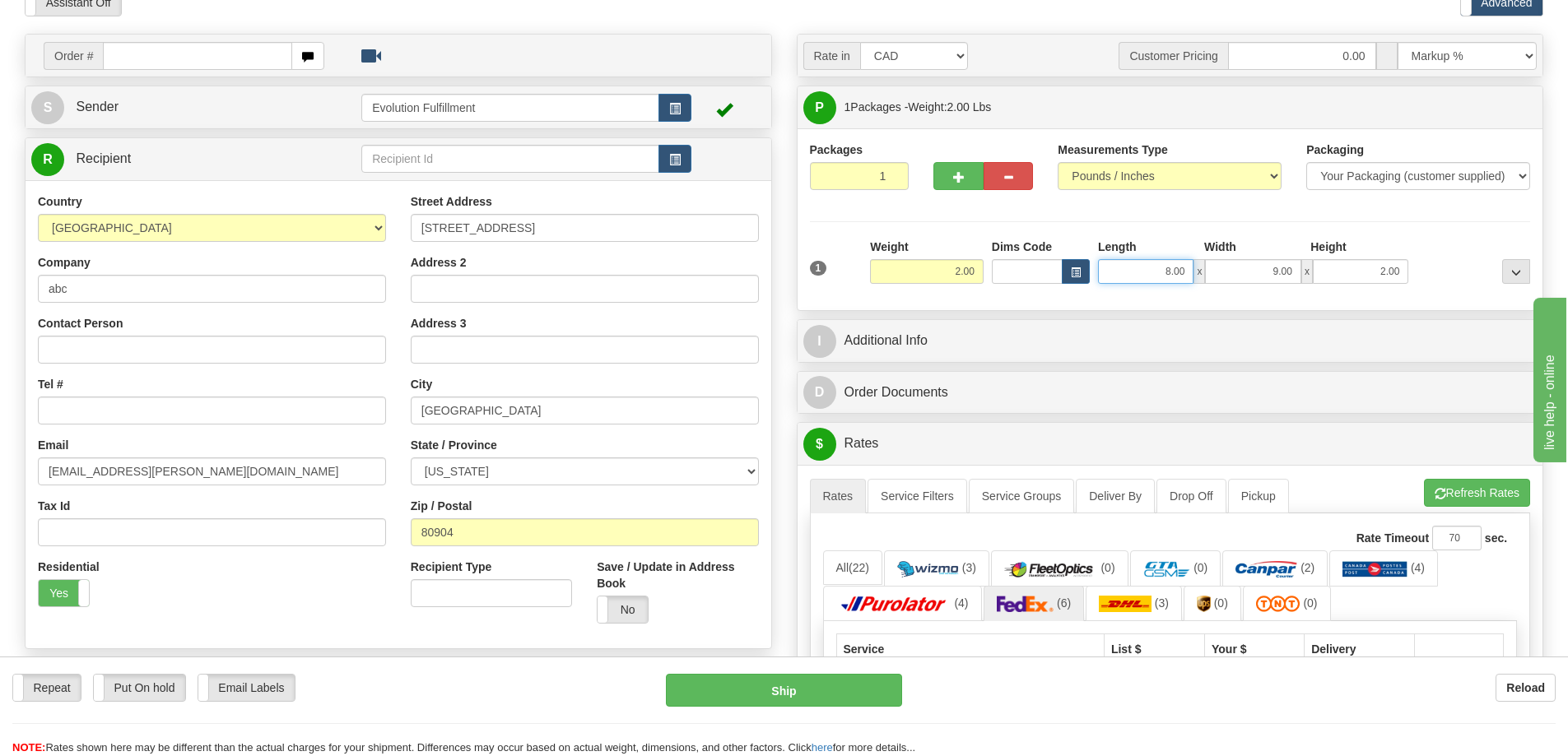
drag, startPoint x: 1160, startPoint y: 267, endPoint x: 1271, endPoint y: 267, distance: 111.0
click at [1265, 269] on div "8.00 x 9.00 x 2.00" at bounding box center [1253, 271] width 310 height 24
type input "13.00"
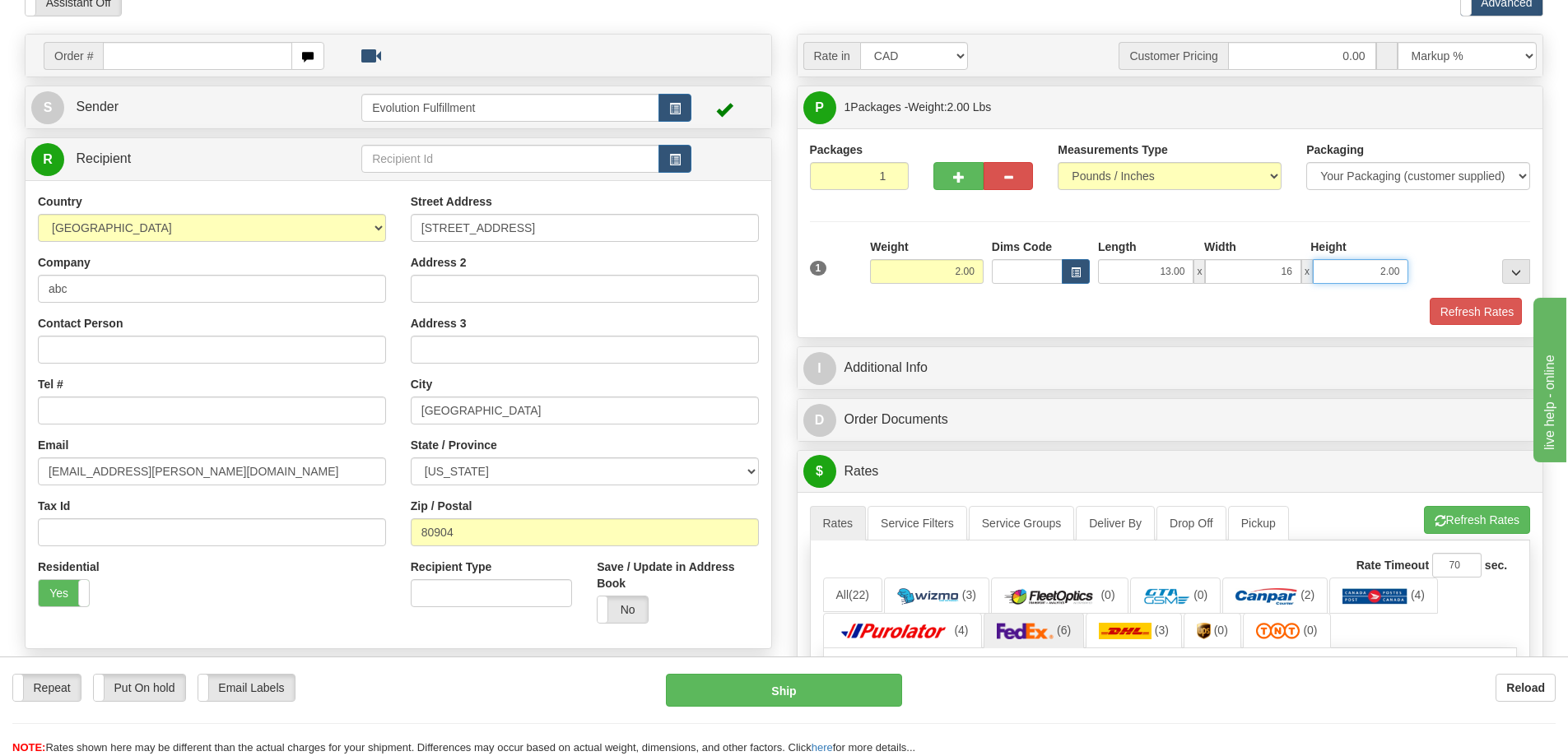
type input "16.00"
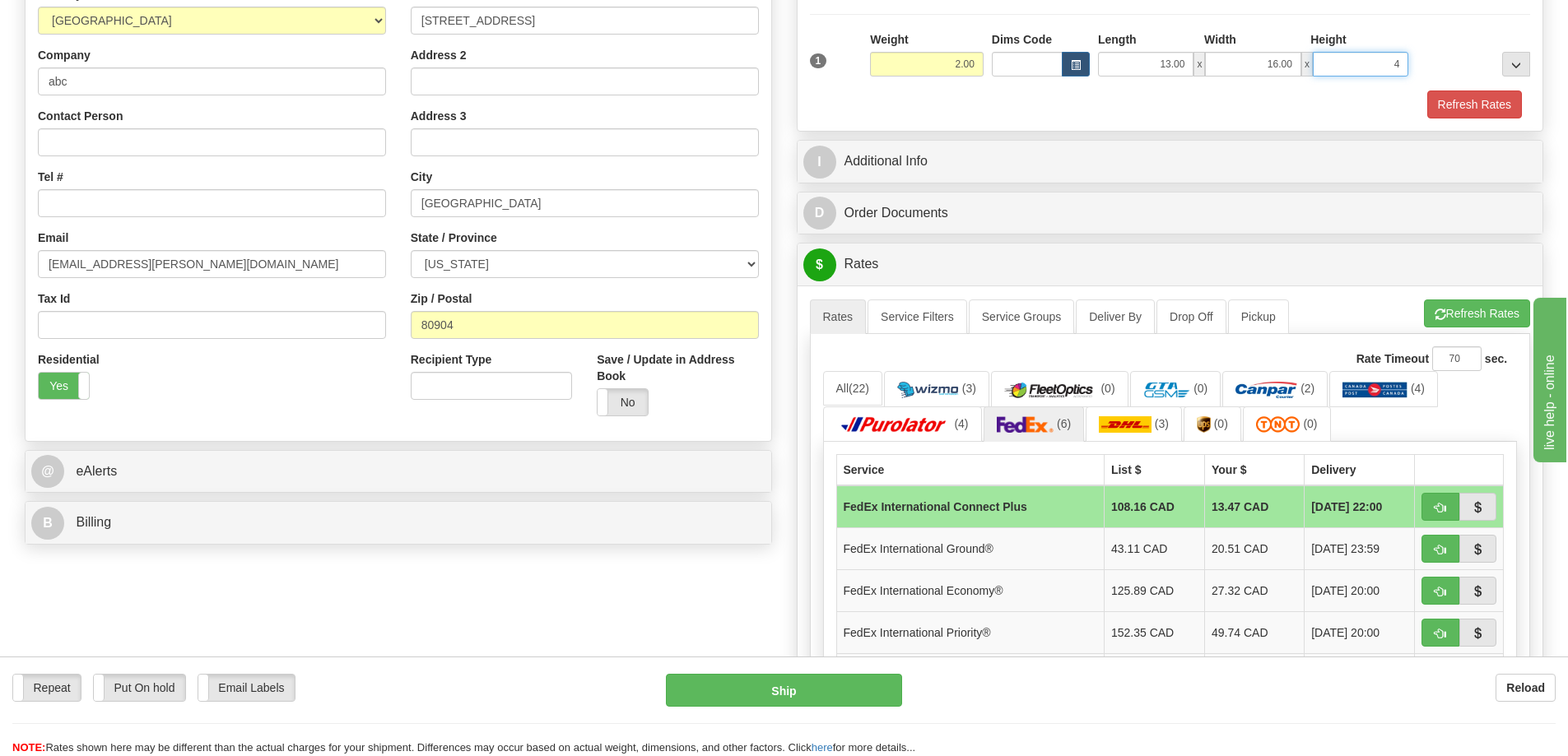
scroll to position [329, 0]
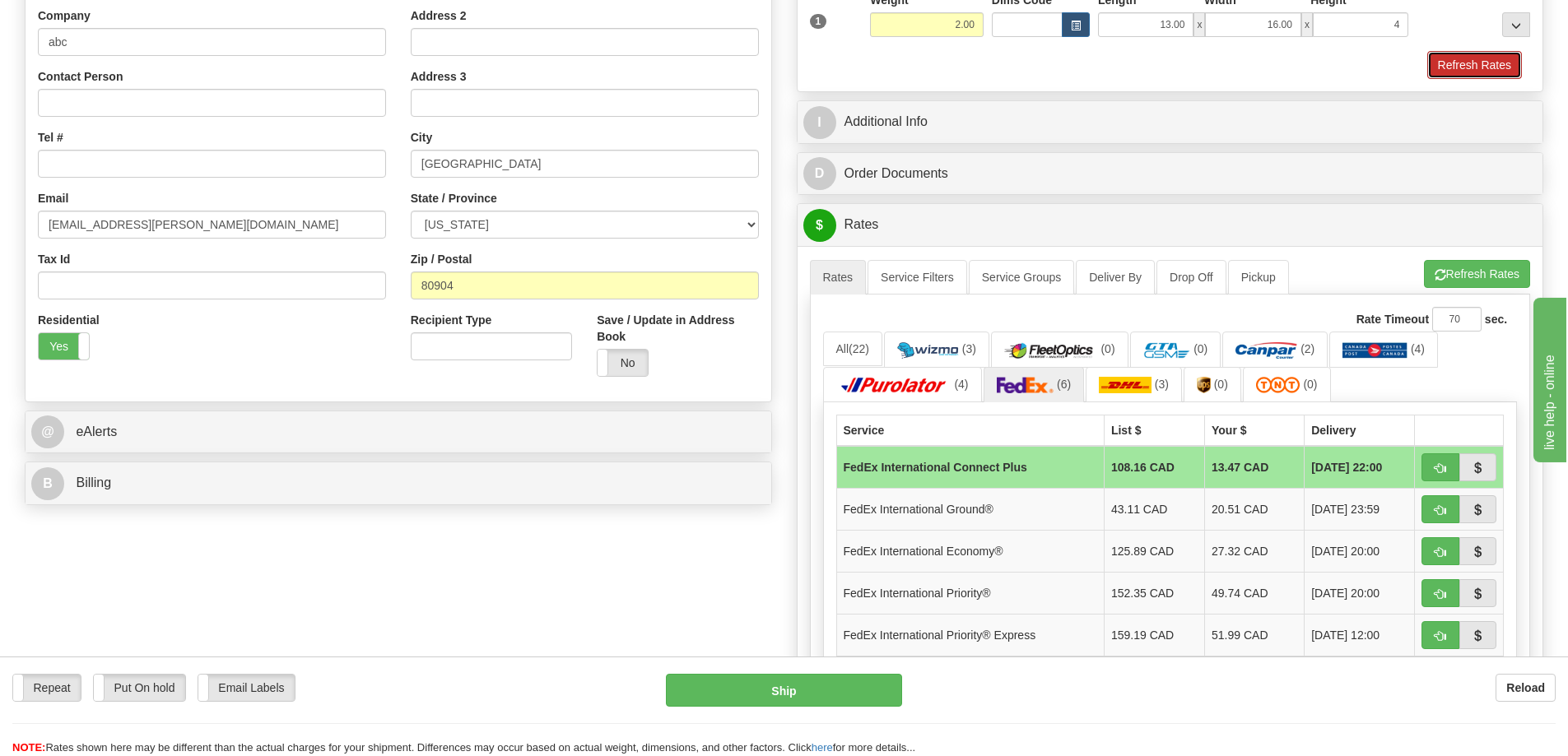
type input "4.00"
click at [1485, 70] on button "Refresh Rates" at bounding box center [1474, 65] width 95 height 28
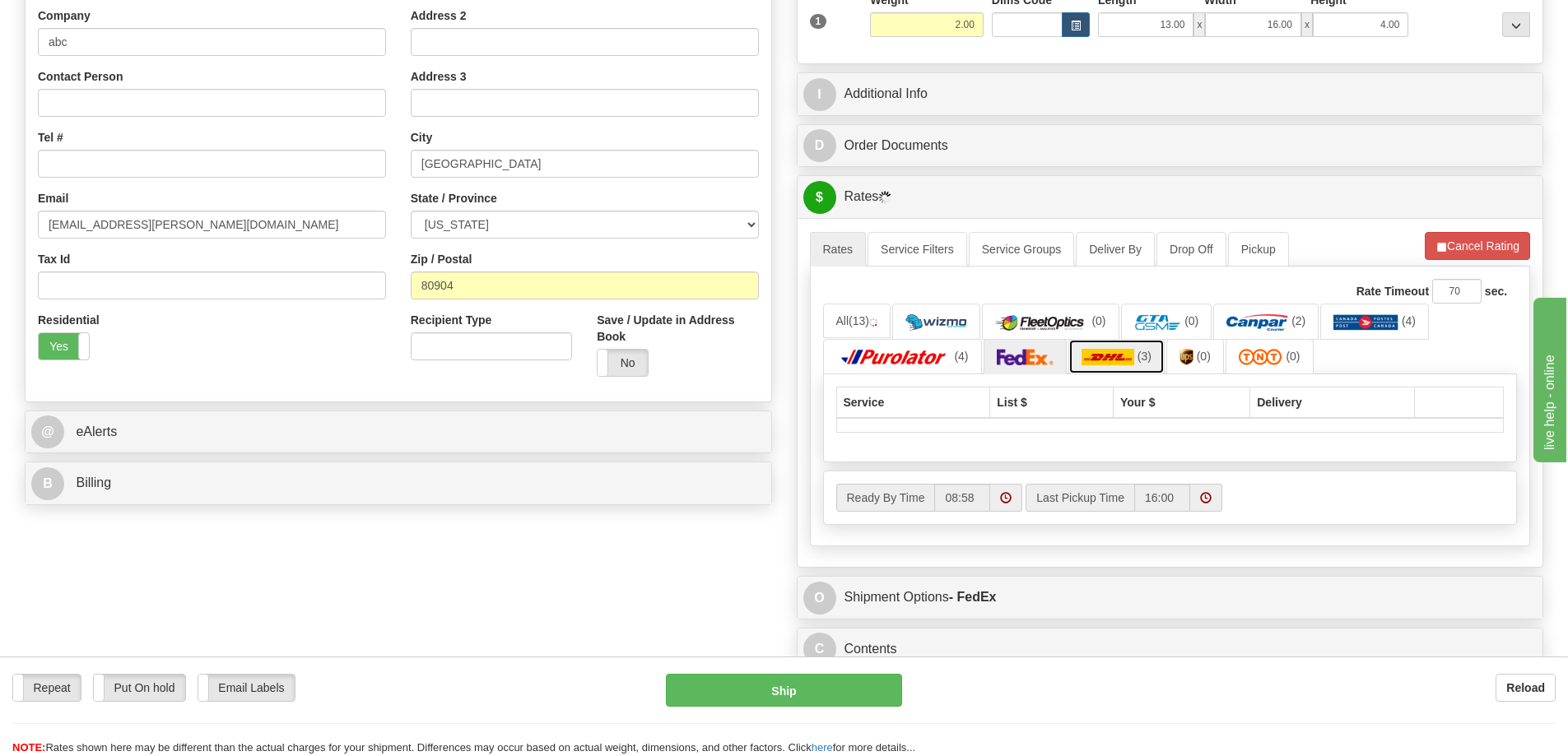
click at [1149, 346] on link "(3)" at bounding box center [1116, 357] width 96 height 36
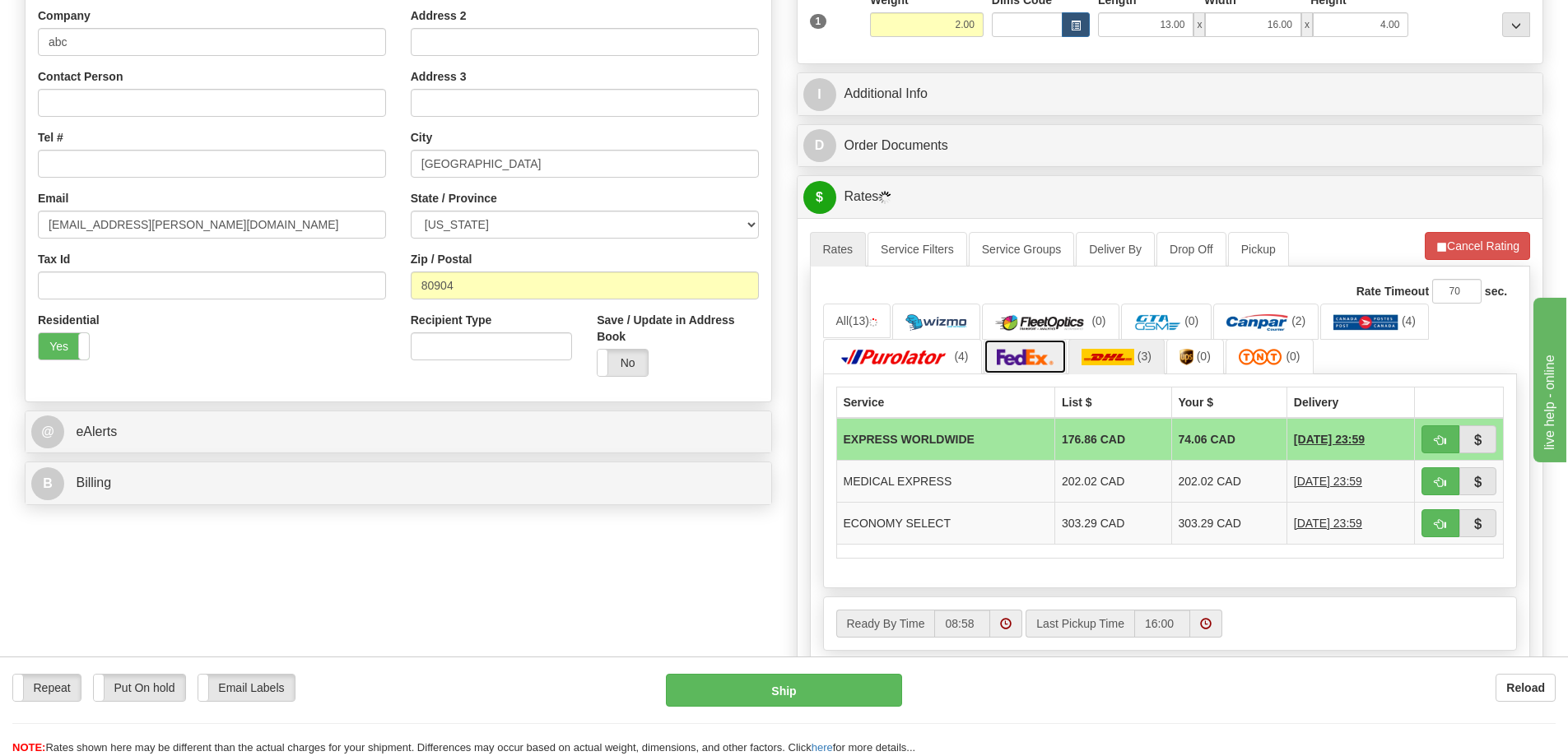
click at [1023, 344] on link at bounding box center [1026, 357] width 84 height 36
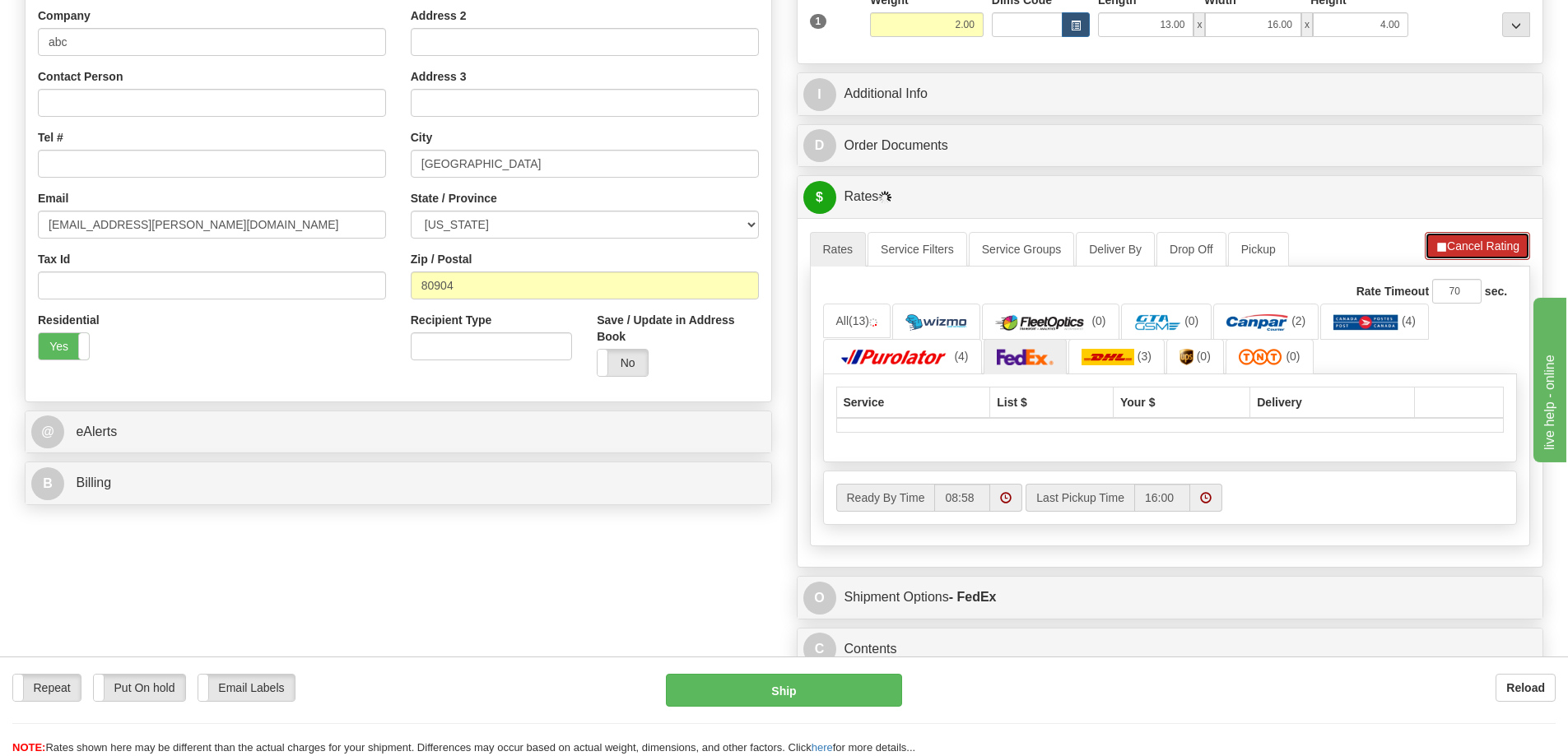
click at [1468, 242] on button "Cancel Rating" at bounding box center [1476, 246] width 106 height 28
click at [1468, 242] on button "Refresh Rates" at bounding box center [1476, 246] width 106 height 28
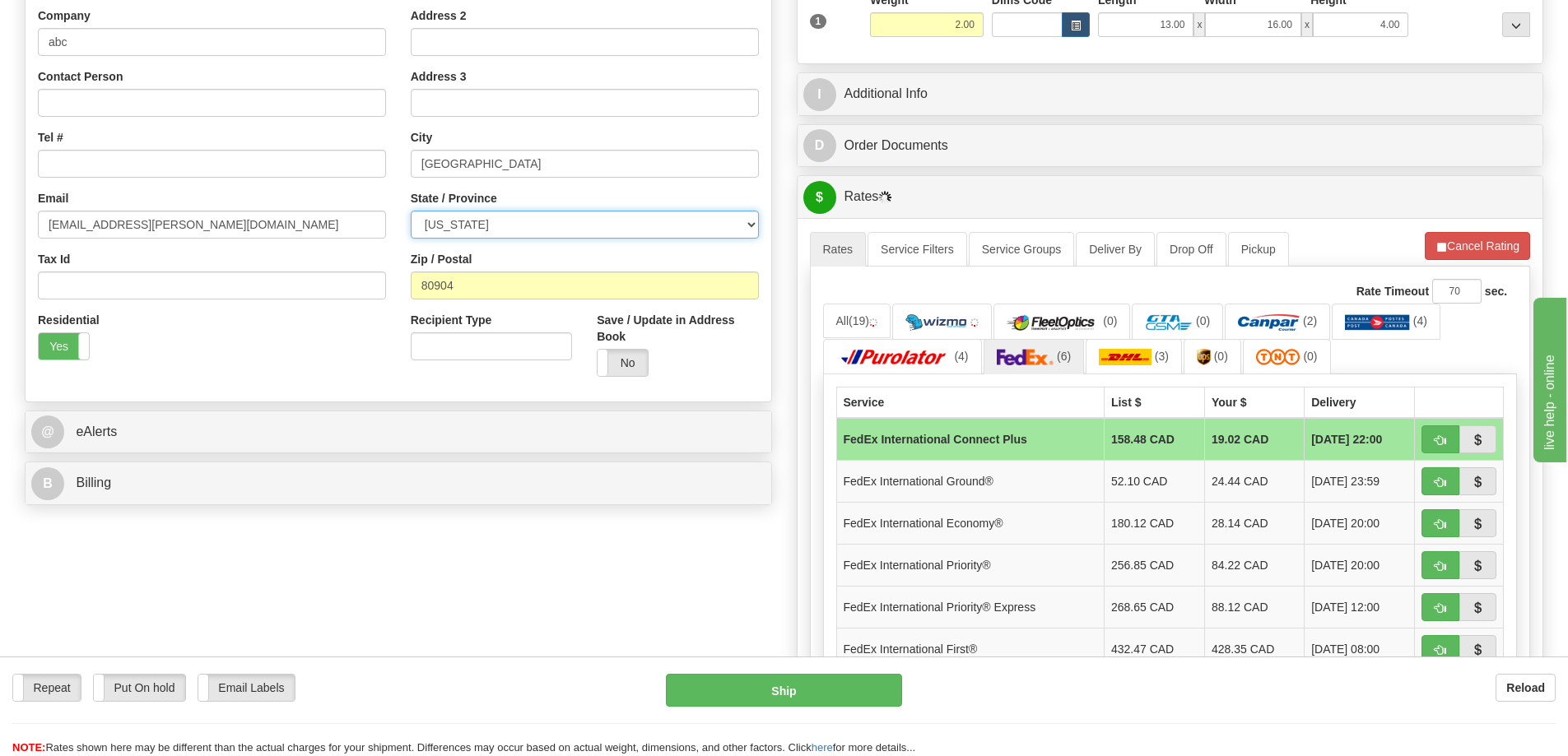
click at [495, 217] on select "ALABAMA ALASKA ARIZONA ARKANSAS Armed Forces America Armed Forces Europe Armed …" at bounding box center [584, 225] width 348 height 28
select select "TX"
click at [411, 211] on select "ALABAMA ALASKA ARIZONA ARKANSAS Armed Forces America Armed Forces Europe Armed …" at bounding box center [584, 225] width 348 height 28
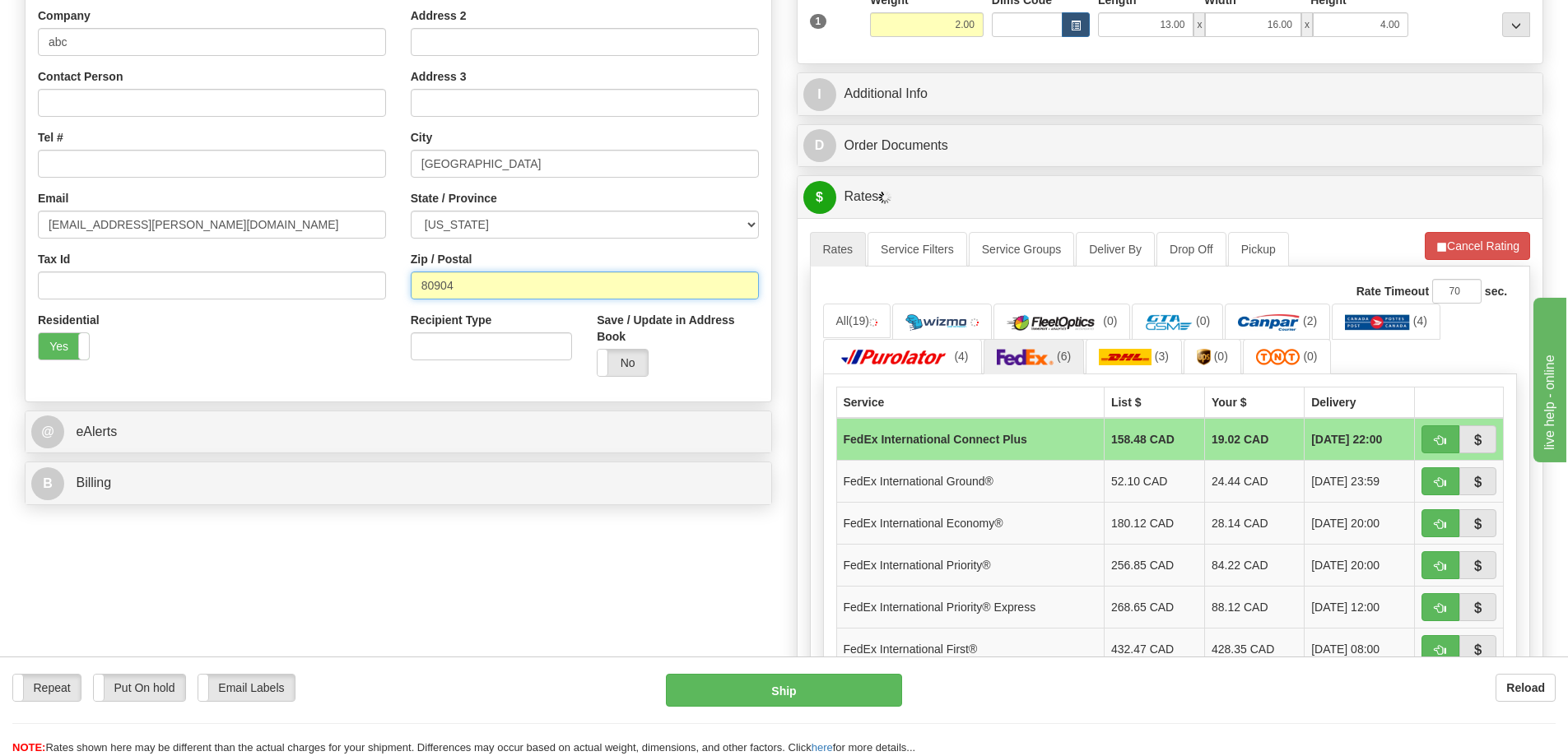
drag, startPoint x: 455, startPoint y: 286, endPoint x: 320, endPoint y: 271, distance: 135.8
click at [320, 271] on div "Country AFGHANISTAN ALAND ISLANDS ALBANIA ALGERIA AMERICAN SAMOA ANDORRA ANGOLA…" at bounding box center [398, 168] width 746 height 443
paste input "73301"
type input "73301"
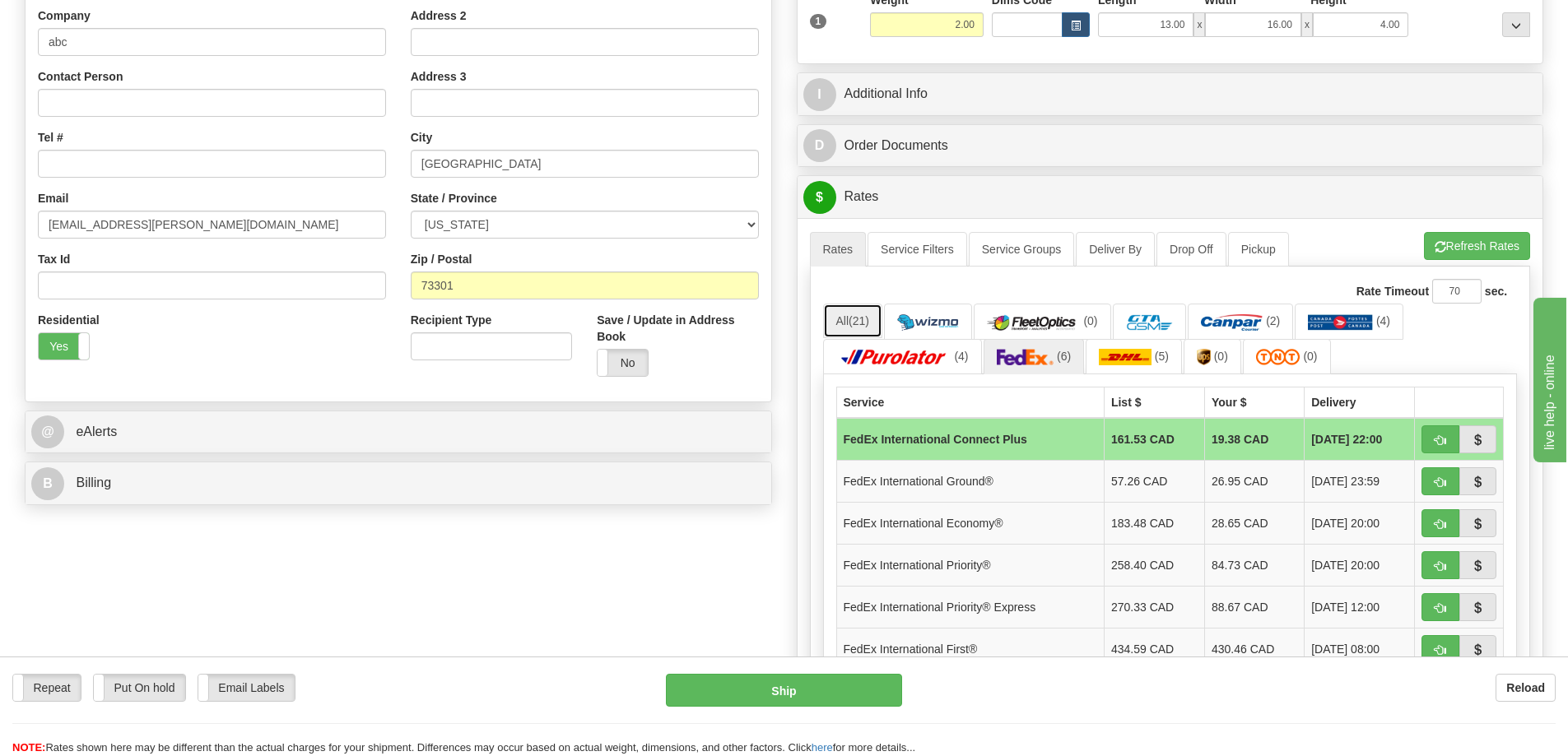
click at [864, 318] on span "(21)" at bounding box center [859, 320] width 21 height 13
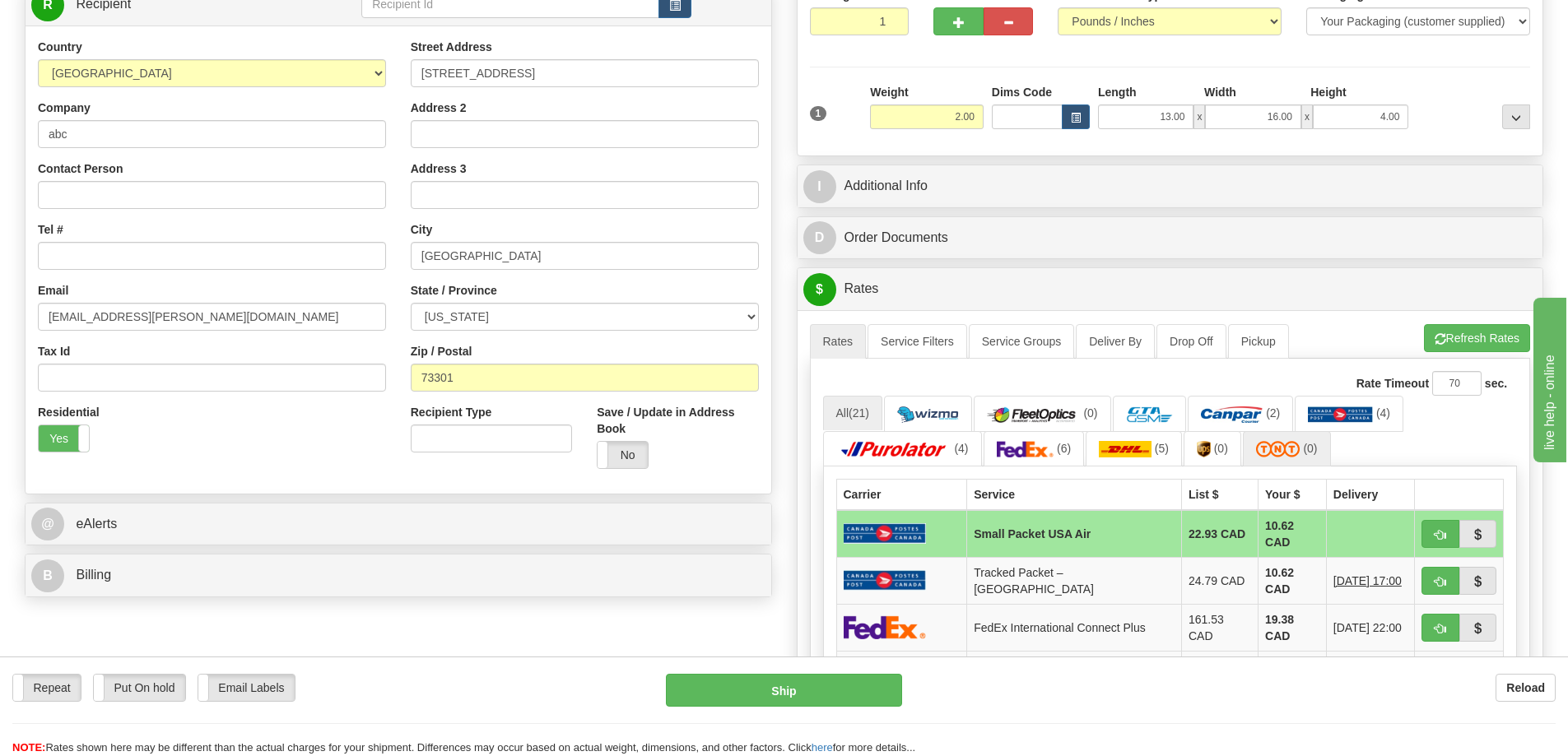
scroll to position [0, 0]
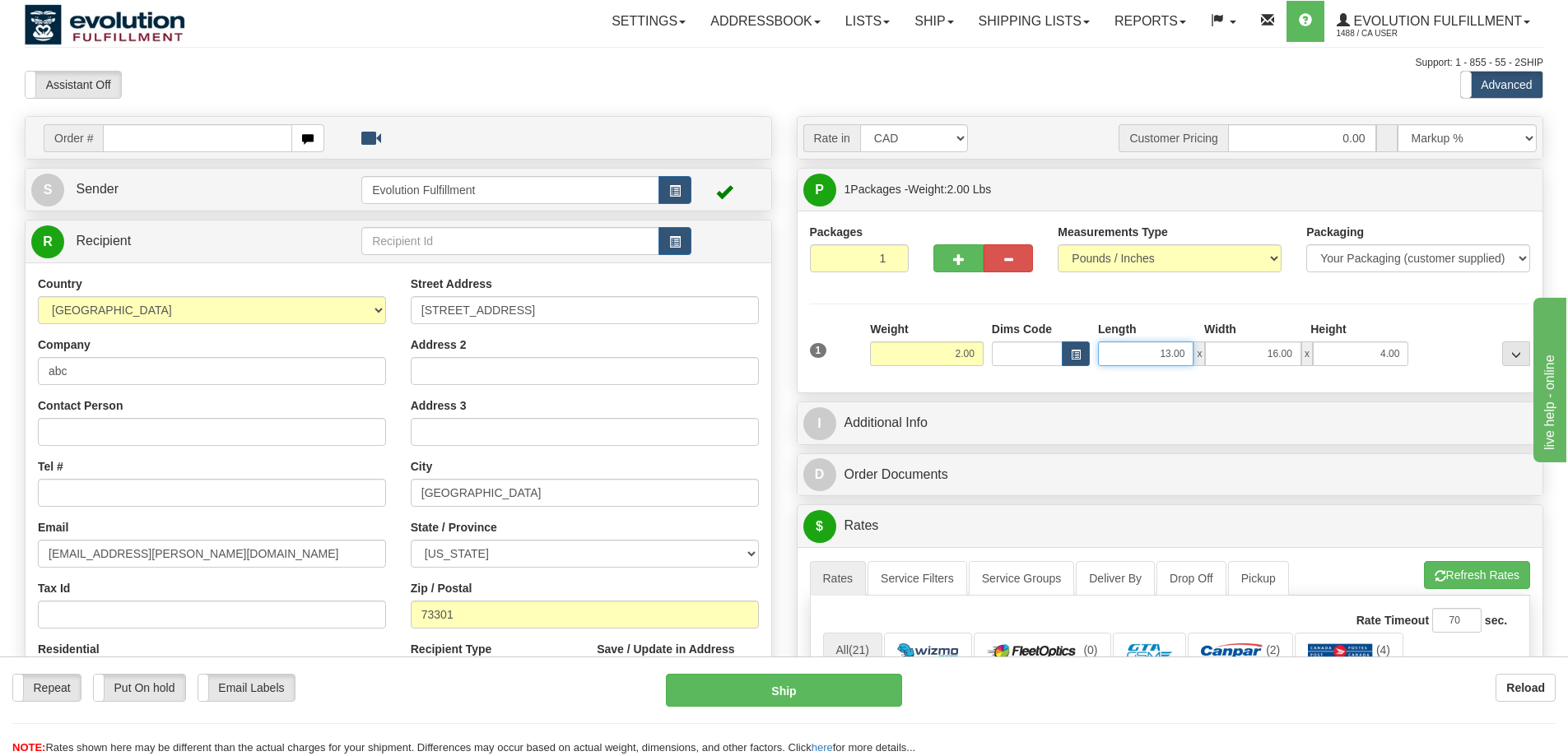
drag, startPoint x: 1151, startPoint y: 358, endPoint x: 1498, endPoint y: 342, distance: 347.4
click at [1498, 342] on div "1 Weight 2.00 Dims Code x x" at bounding box center [1170, 350] width 729 height 58
type input "8.00"
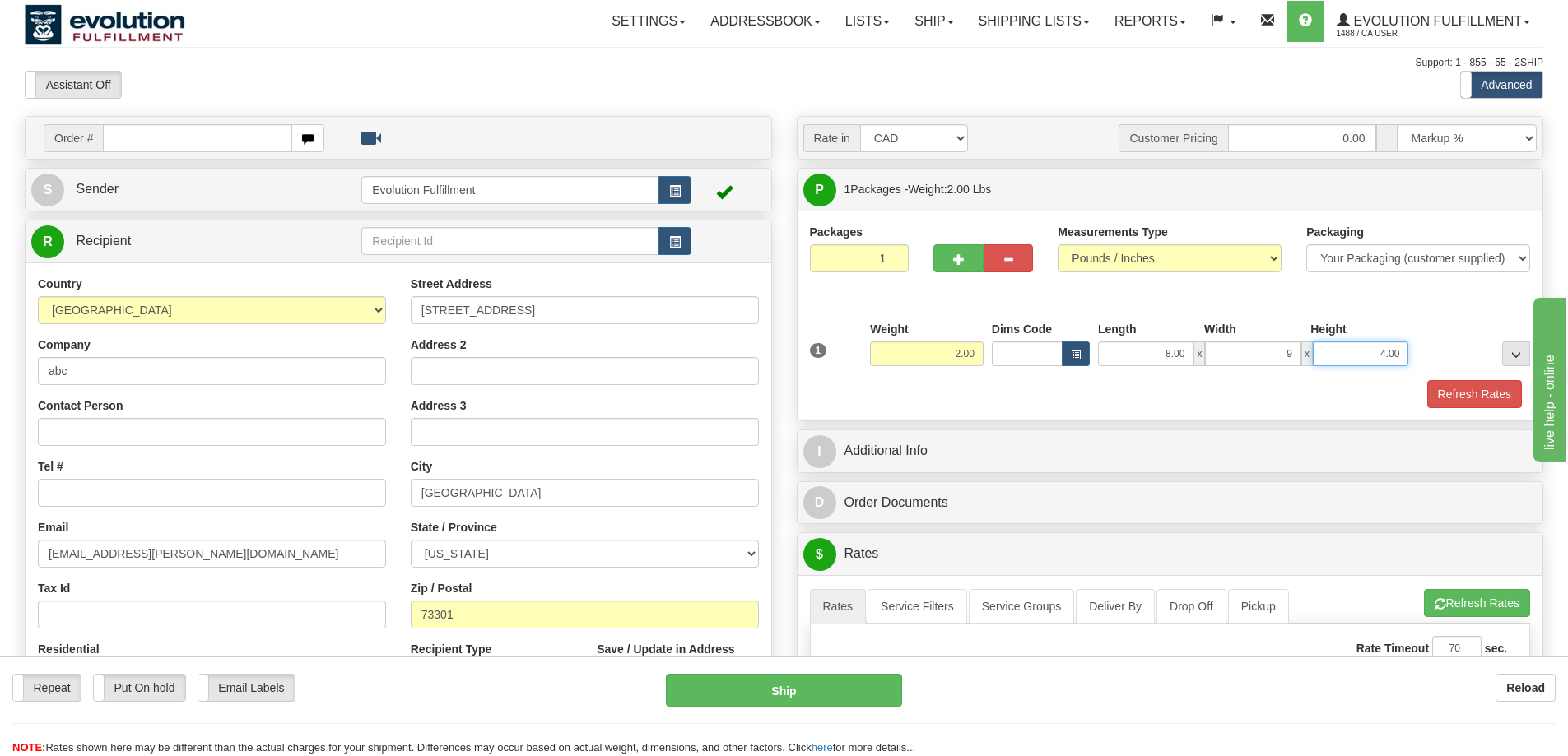
type input "9.00"
type input "2.00"
click at [1444, 386] on button "Refresh Rates" at bounding box center [1474, 394] width 95 height 28
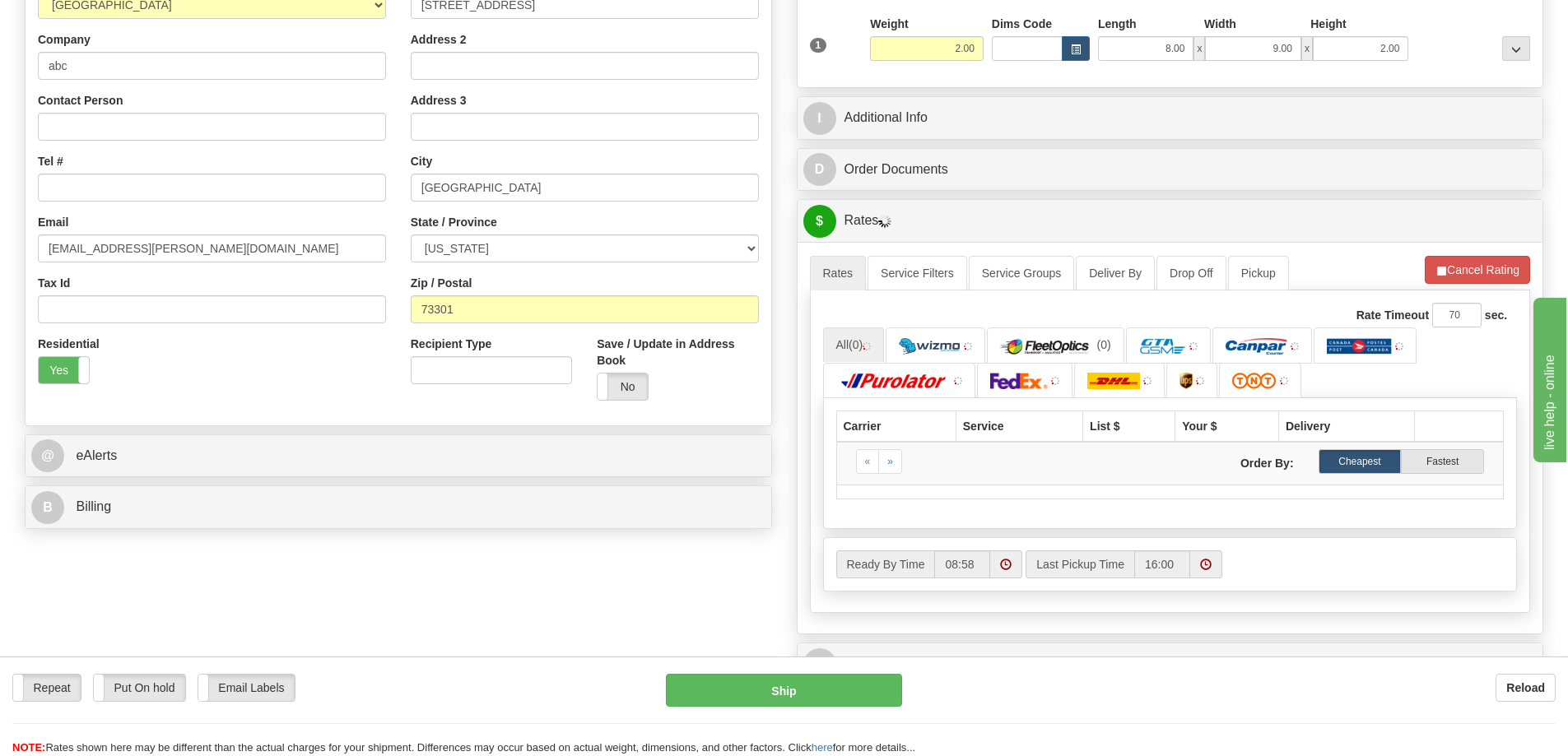
scroll to position [309, 0]
